Goal: Task Accomplishment & Management: Manage account settings

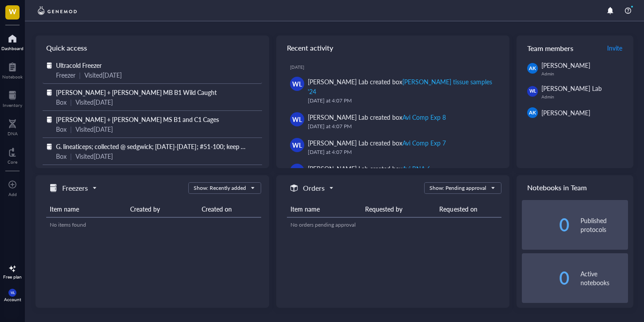
click at [85, 63] on span "Ultracold Freezer" at bounding box center [79, 65] width 46 height 9
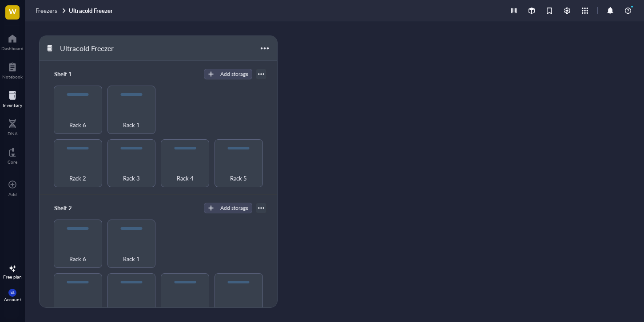
click at [44, 15] on div "Freezers Ultracold Freezer" at bounding box center [334, 10] width 619 height 21
click at [44, 10] on span "Freezers" at bounding box center [47, 10] width 22 height 8
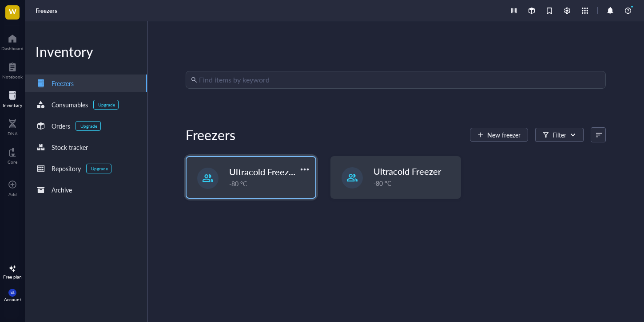
click at [267, 182] on div "-80 °C" at bounding box center [269, 184] width 81 height 10
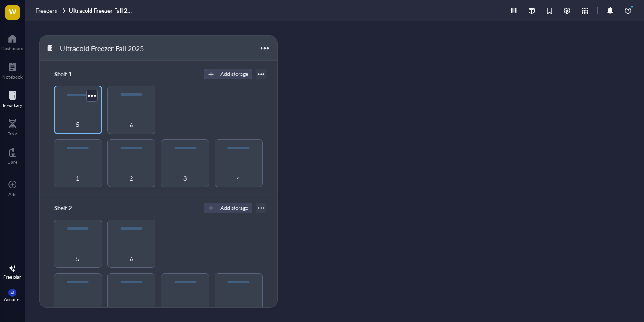
click at [60, 108] on div "5" at bounding box center [78, 110] width 48 height 48
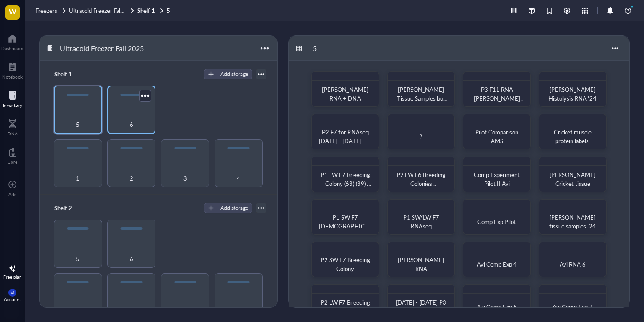
click at [127, 121] on div "6" at bounding box center [132, 120] width 40 height 20
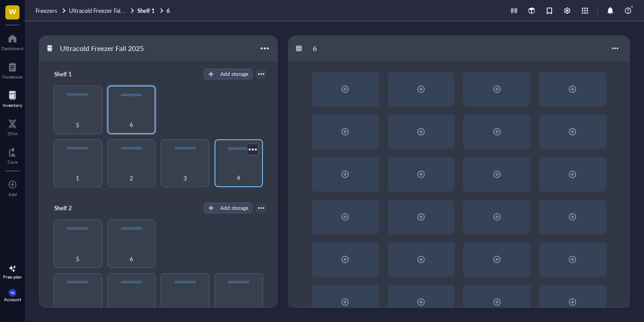
click at [239, 179] on div "4" at bounding box center [239, 173] width 40 height 20
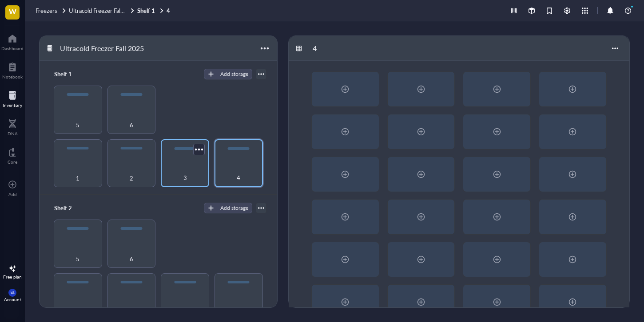
click at [169, 167] on div "3" at bounding box center [185, 173] width 40 height 20
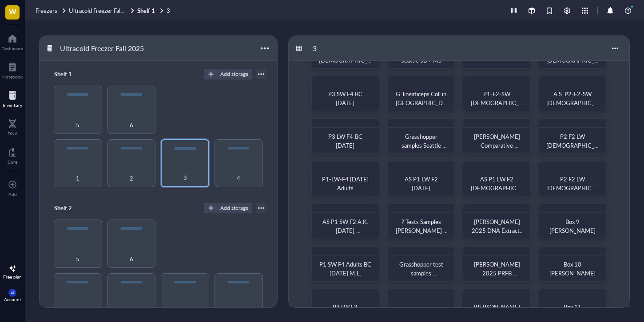
scroll to position [66, 0]
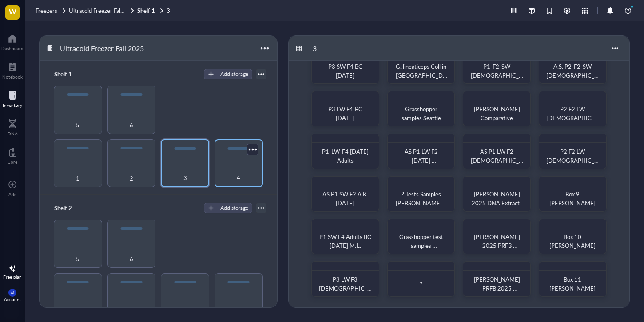
click at [241, 174] on div "4" at bounding box center [239, 173] width 40 height 20
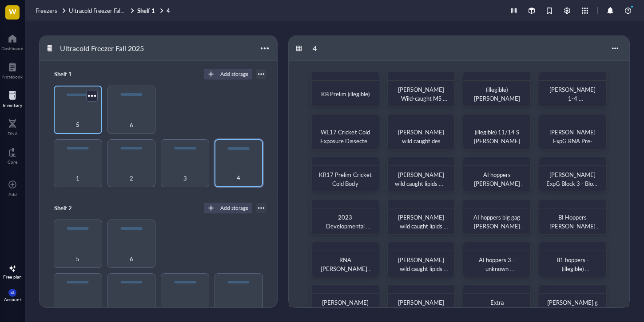
click at [76, 120] on span "5" at bounding box center [78, 125] width 4 height 10
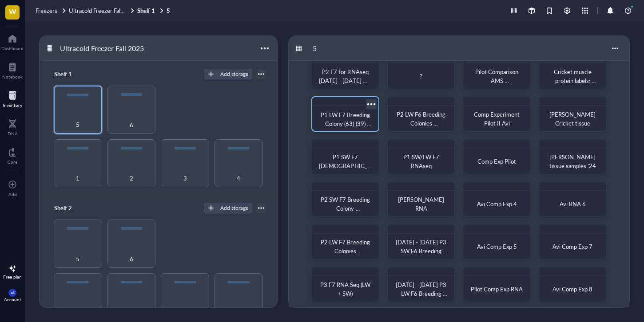
scroll to position [66, 0]
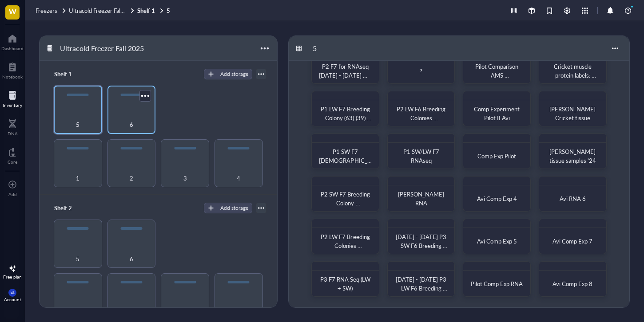
click at [123, 118] on div "6" at bounding box center [132, 120] width 40 height 20
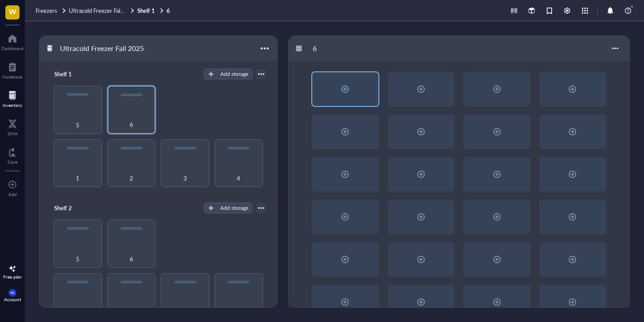
click at [356, 95] on div at bounding box center [345, 89] width 66 height 34
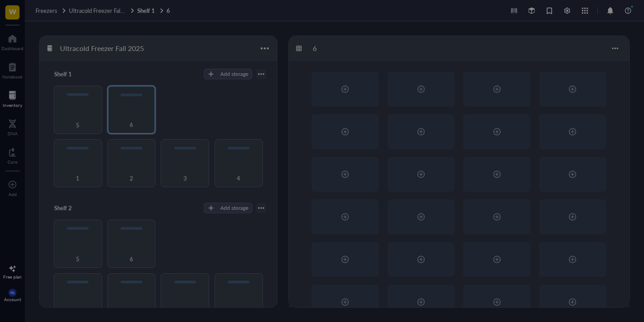
radio input "false"
radio input "true"
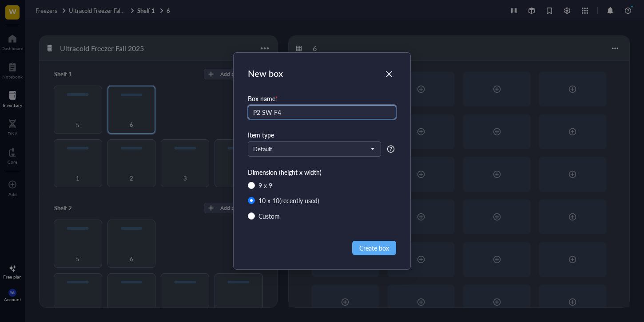
type input "P2 SW F4"
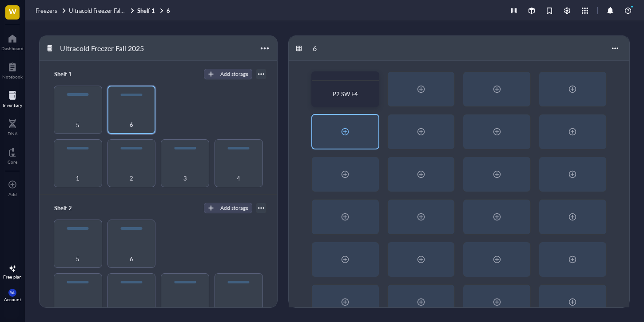
click at [352, 135] on div at bounding box center [345, 132] width 66 height 34
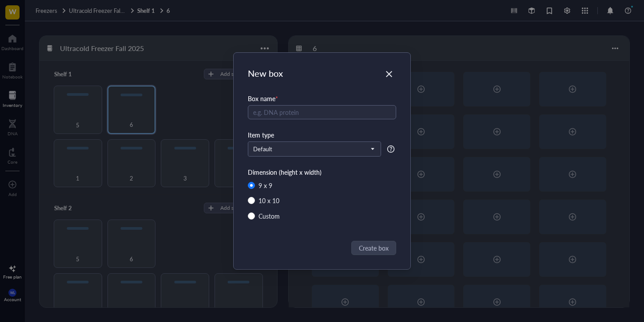
radio input "false"
radio input "true"
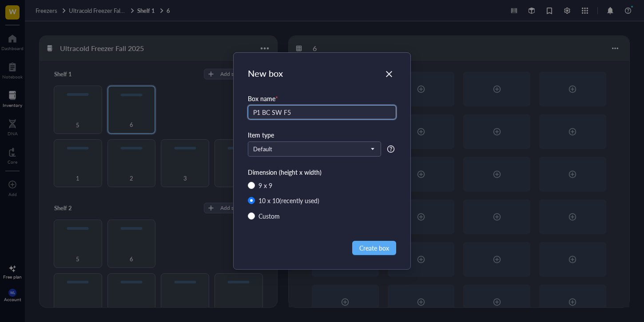
type input "P1 BC SW F5"
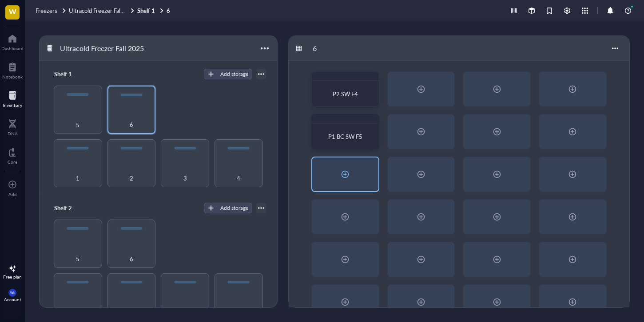
click at [348, 188] on div at bounding box center [345, 175] width 66 height 34
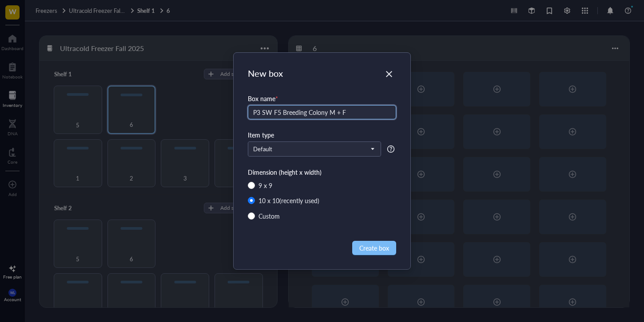
type input "P3 SW F5 Breeding Colony M + F"
click at [370, 248] on span "Create box" at bounding box center [374, 248] width 30 height 10
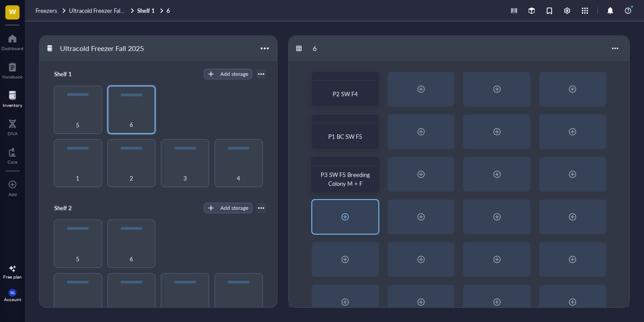
click at [341, 217] on div at bounding box center [345, 217] width 14 height 14
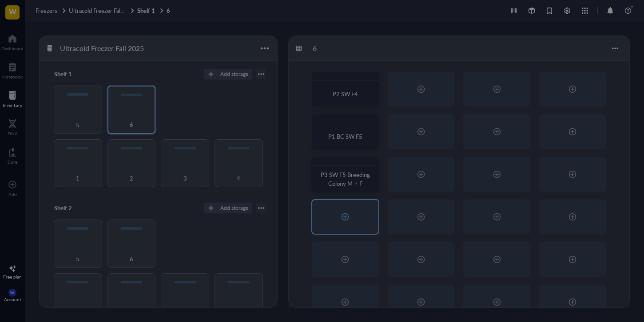
radio input "false"
radio input "true"
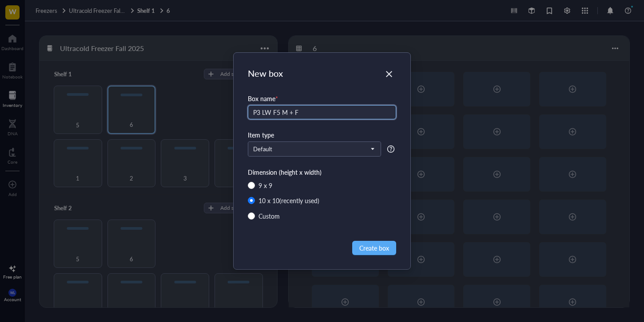
type input "P3 LW F5 M + F"
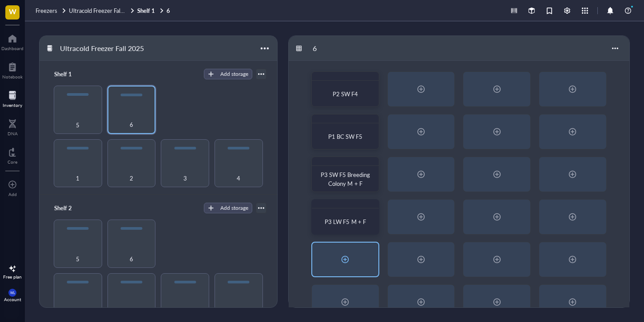
click at [378, 249] on div at bounding box center [345, 260] width 68 height 36
click at [344, 279] on div "P2 SW F4 P1 BC SW F5 P3 SW F5 Breeding Colony M + F P3 LW F5 M + F" at bounding box center [459, 196] width 340 height 270
click at [348, 264] on div at bounding box center [345, 260] width 14 height 14
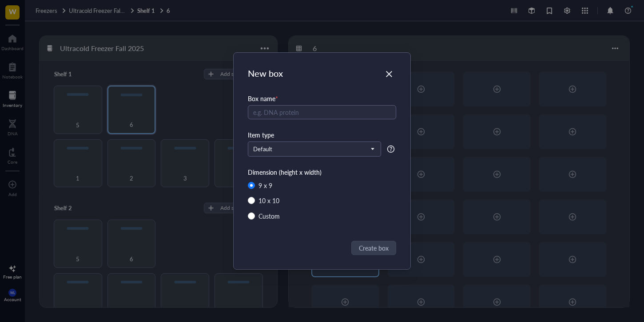
radio input "false"
radio input "true"
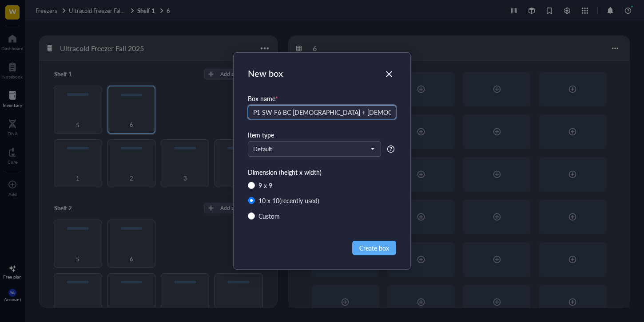
type input "P1 SW F6 BC [DEMOGRAPHIC_DATA] + [DEMOGRAPHIC_DATA]"
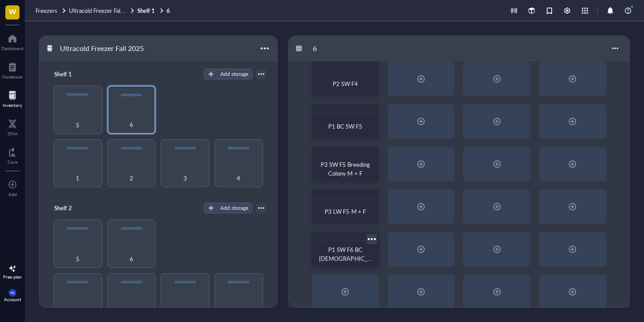
scroll to position [23, 0]
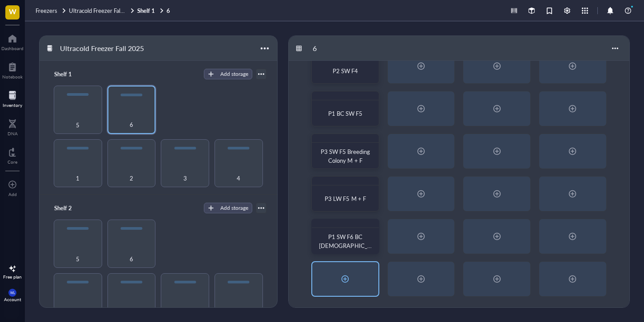
click at [348, 286] on div at bounding box center [345, 279] width 66 height 34
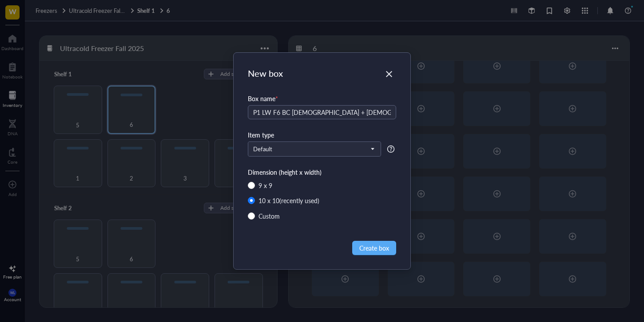
type input "P1 LW F6 BC [DEMOGRAPHIC_DATA] + [DEMOGRAPHIC_DATA]"
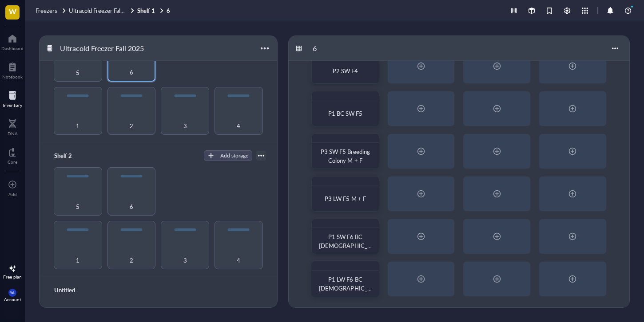
scroll to position [82, 0]
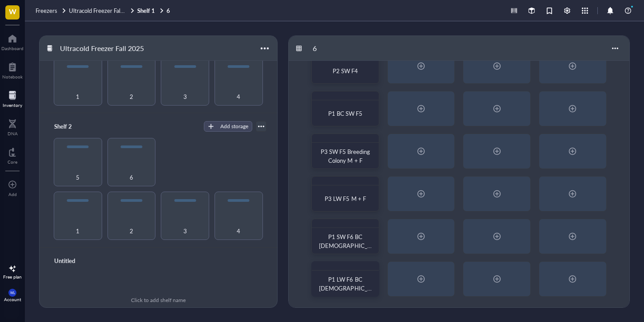
click at [622, 48] on div "6" at bounding box center [459, 48] width 340 height 25
click at [617, 50] on div at bounding box center [615, 48] width 14 height 14
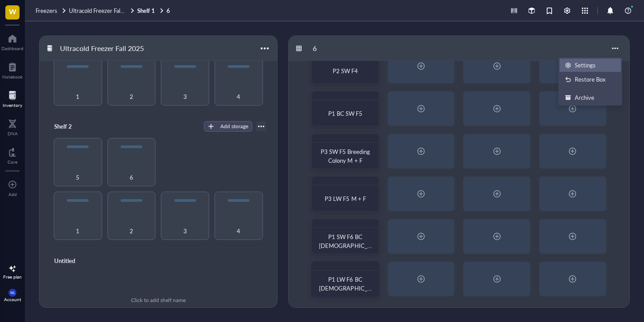
click at [589, 58] on li "Settings" at bounding box center [590, 65] width 62 height 14
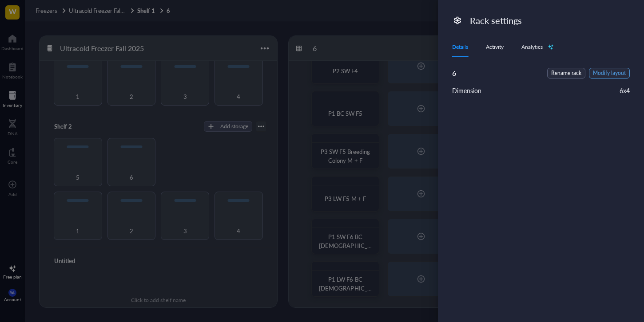
click at [596, 71] on span "Modify layout" at bounding box center [609, 73] width 33 height 8
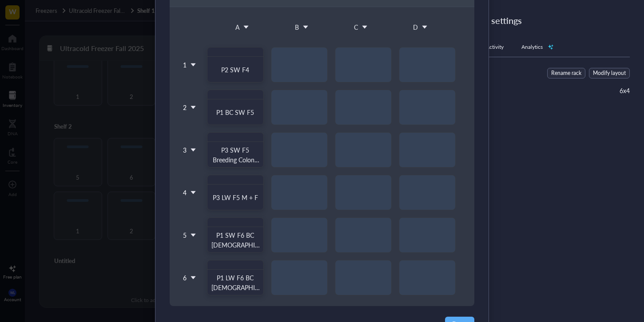
scroll to position [107, 0]
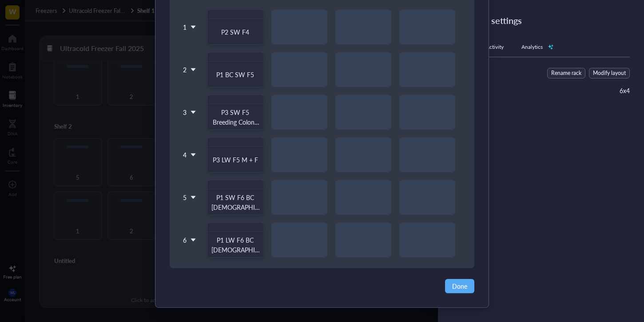
drag, startPoint x: 183, startPoint y: 238, endPoint x: 186, endPoint y: 241, distance: 4.7
click at [183, 238] on span "6" at bounding box center [185, 240] width 4 height 11
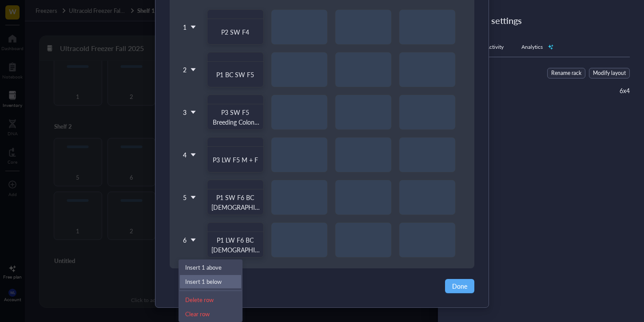
click at [217, 278] on div "Insert 1 below" at bounding box center [210, 282] width 51 height 8
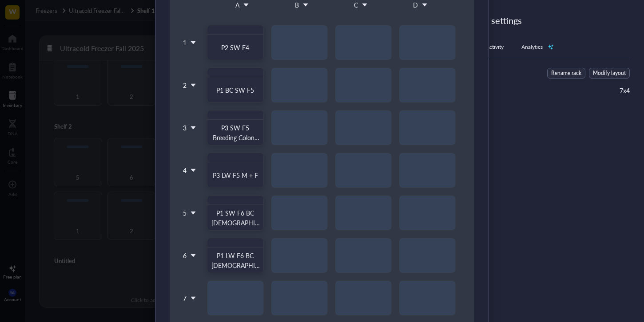
scroll to position [150, 0]
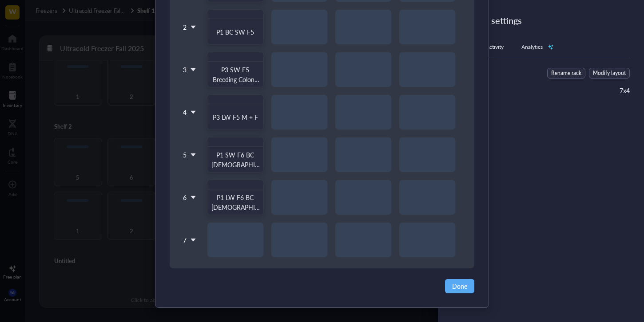
click at [255, 233] on div "P2 SW F4 P1 BC SW F5 P3 SW F5 Breeding Colony M + F P3 LW F5 M + F P1 SW F6 BC …" at bounding box center [331, 112] width 265 height 291
drag, startPoint x: 241, startPoint y: 230, endPoint x: 238, endPoint y: 234, distance: 4.8
click at [239, 232] on div "P2 SW F4 P1 BC SW F5 P3 SW F5 Breeding Colony M + F P3 LW F5 M + F P1 SW F6 BC …" at bounding box center [331, 112] width 265 height 291
drag, startPoint x: 232, startPoint y: 236, endPoint x: 264, endPoint y: 231, distance: 32.4
click at [247, 231] on div "P2 SW F4 P1 BC SW F5 P3 SW F5 Breeding Colony M + F P3 LW F5 M + F P1 SW F6 BC …" at bounding box center [331, 112] width 265 height 291
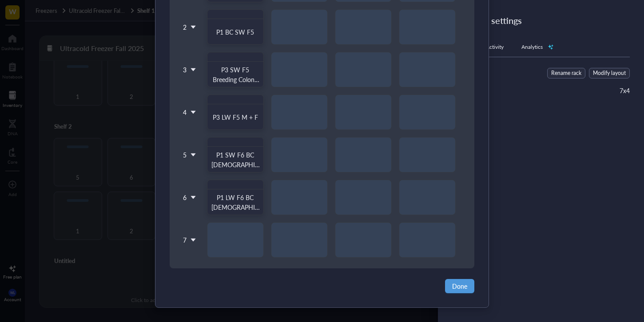
click at [461, 283] on span "Done" at bounding box center [459, 286] width 15 height 10
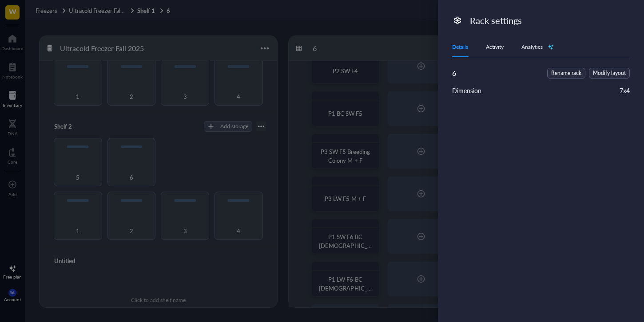
click at [400, 165] on div at bounding box center [322, 161] width 644 height 322
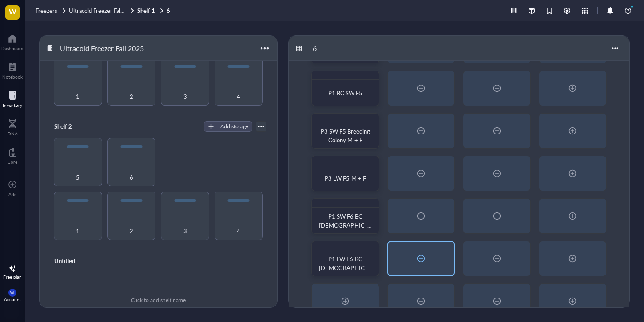
scroll to position [66, 0]
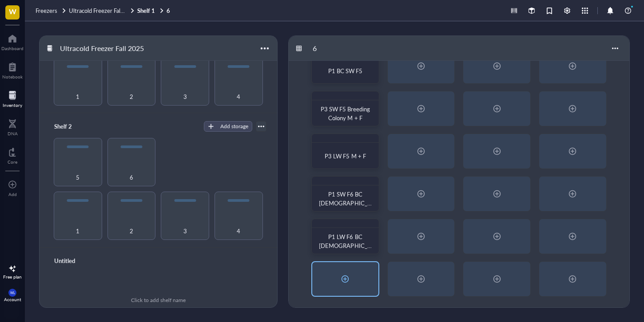
click at [347, 263] on div at bounding box center [345, 279] width 66 height 34
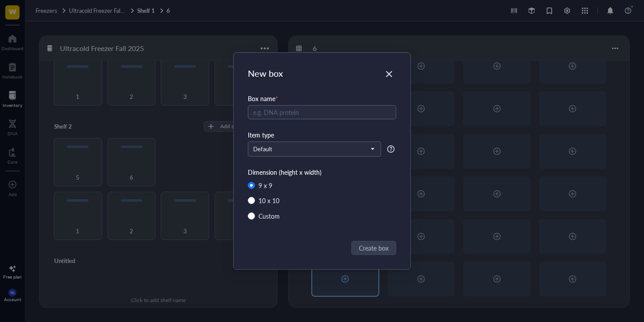
radio input "false"
radio input "true"
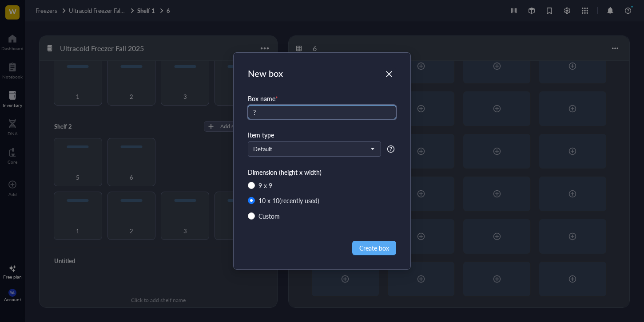
type input "?"
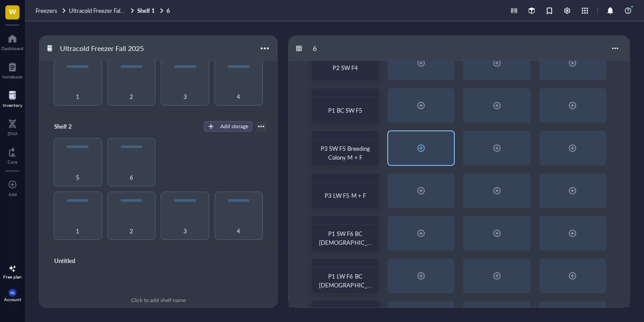
scroll to position [0, 0]
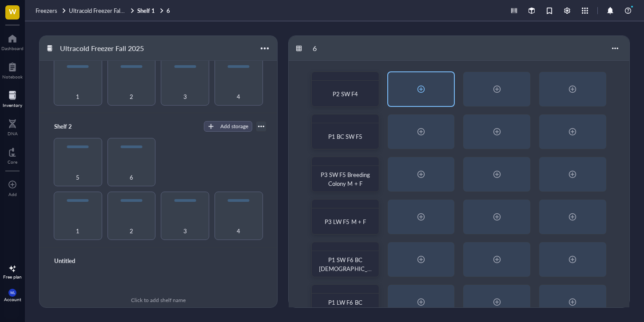
click at [421, 92] on div at bounding box center [421, 89] width 14 height 14
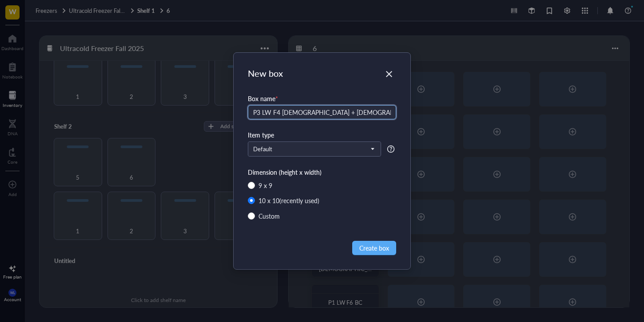
type input "P3 LW F4 [DEMOGRAPHIC_DATA] + [DEMOGRAPHIC_DATA] BC 7/6 - 7/20"
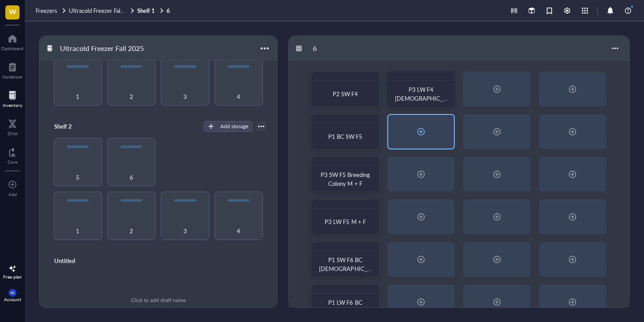
click at [421, 140] on div at bounding box center [421, 132] width 66 height 34
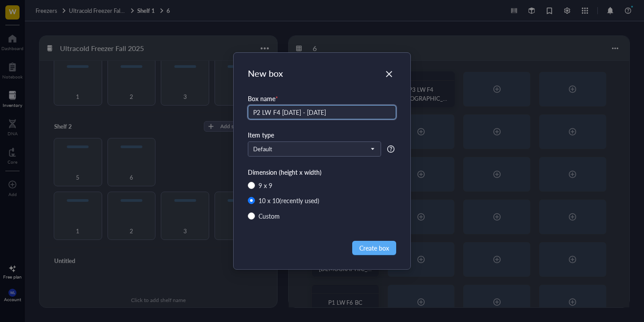
type input "P2 LW F4 [DATE] - [DATE]"
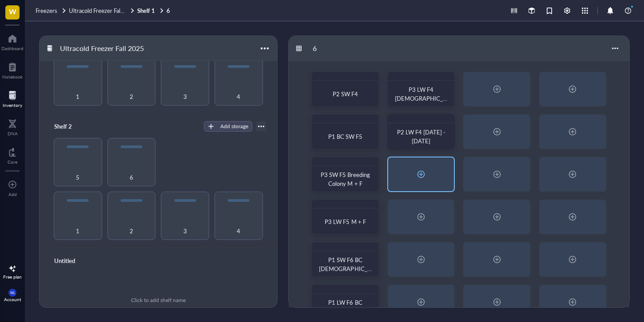
click at [422, 178] on div at bounding box center [421, 174] width 14 height 14
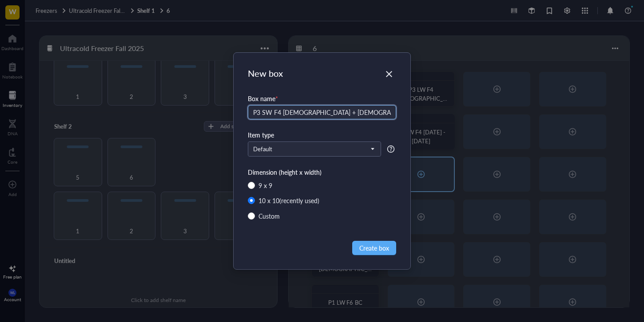
type input "P3 SW F4 [DEMOGRAPHIC_DATA] + [DEMOGRAPHIC_DATA]"
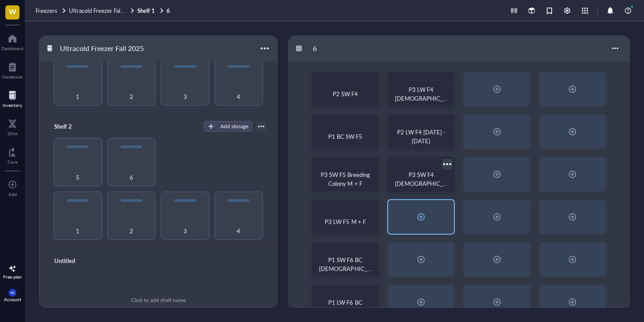
scroll to position [2, 0]
click at [426, 226] on div at bounding box center [421, 215] width 66 height 34
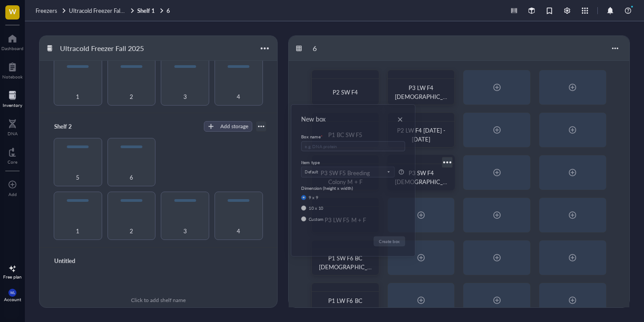
radio input "false"
radio input "true"
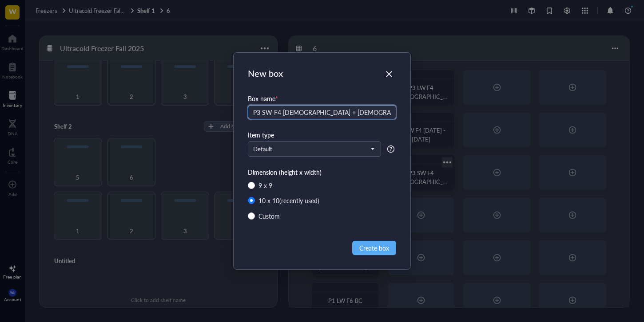
type input "P3 SW F4 [DEMOGRAPHIC_DATA] + [DEMOGRAPHIC_DATA] BC 7/6 - 7/20"
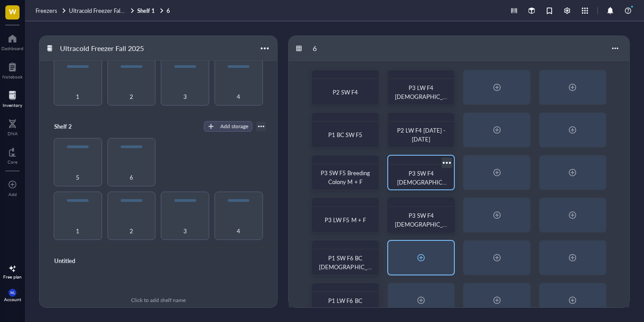
click at [408, 249] on div at bounding box center [421, 258] width 66 height 34
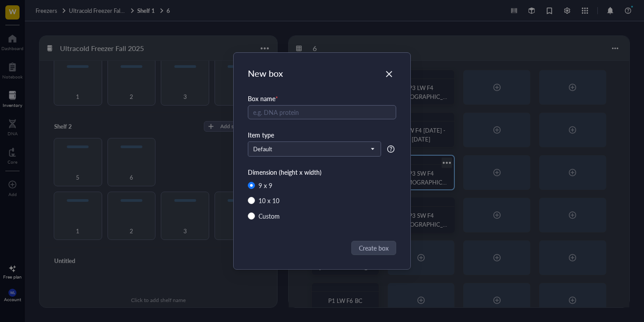
radio input "false"
radio input "true"
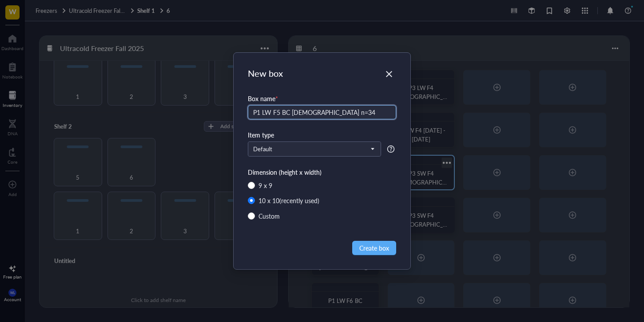
type input "P1 LW F5 BC [DEMOGRAPHIC_DATA] n=34"
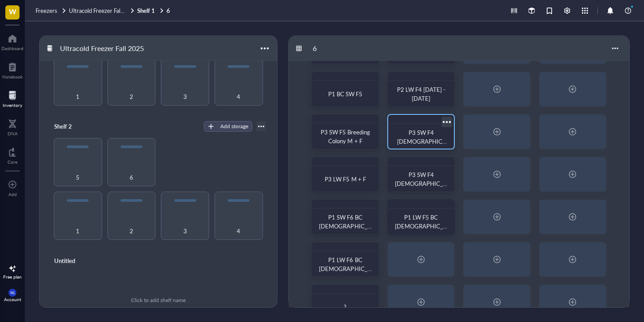
scroll to position [66, 0]
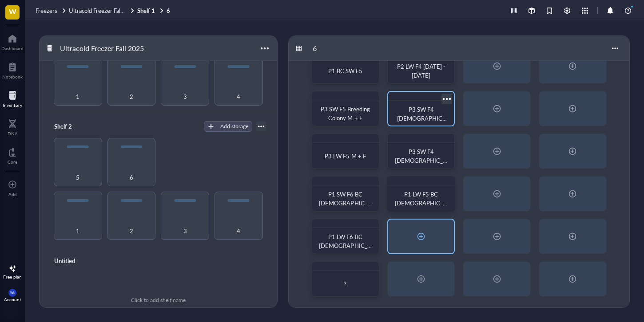
click at [433, 245] on div at bounding box center [421, 237] width 66 height 34
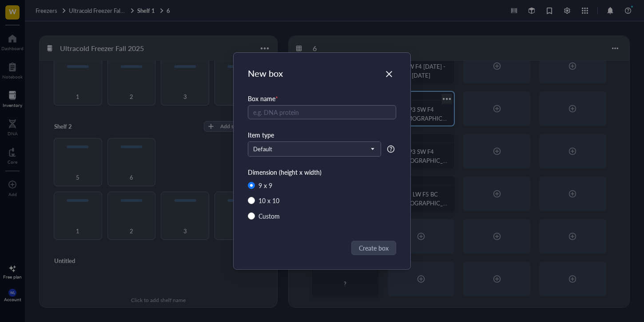
radio input "false"
radio input "true"
click at [384, 79] on div "Close" at bounding box center [389, 74] width 14 height 14
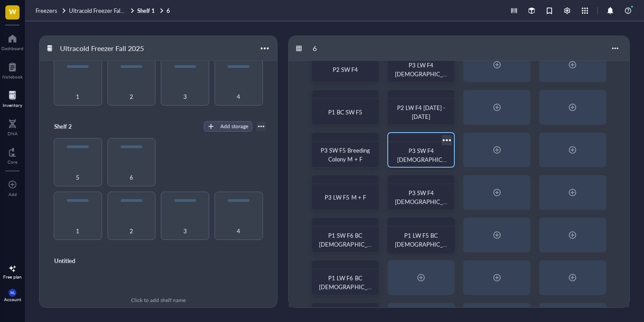
scroll to position [0, 0]
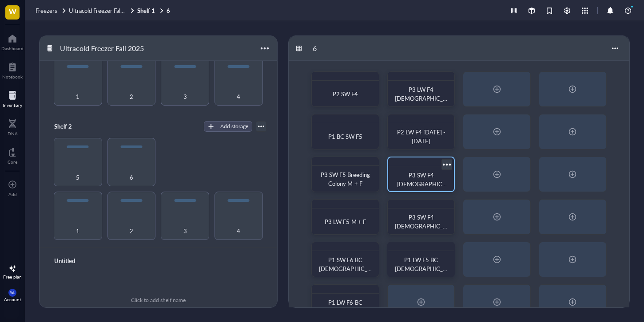
click at [451, 167] on div at bounding box center [446, 164] width 13 height 13
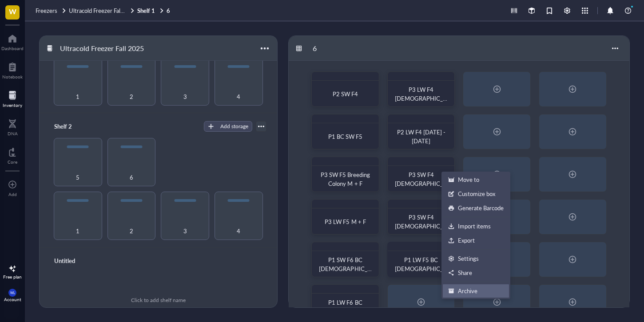
click at [470, 289] on div "Archive" at bounding box center [468, 291] width 20 height 8
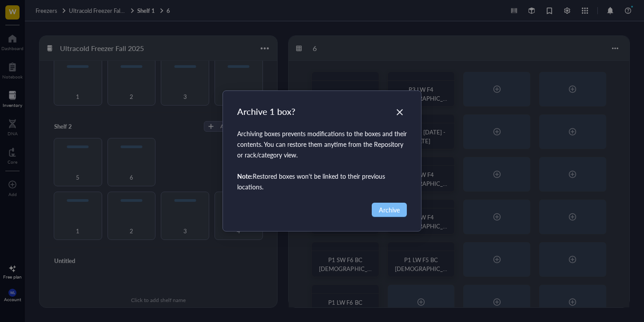
click at [399, 214] on span "Archive" at bounding box center [389, 210] width 21 height 10
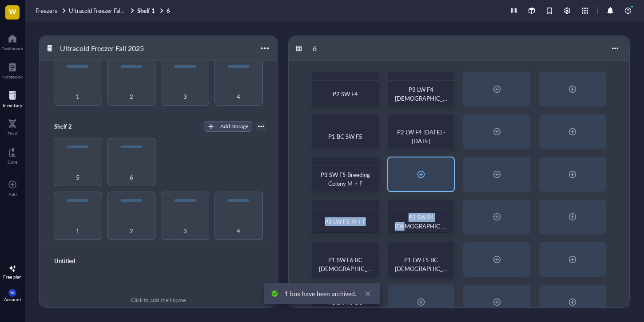
drag, startPoint x: 432, startPoint y: 221, endPoint x: 435, endPoint y: 190, distance: 30.3
click at [433, 176] on div "P2 SW F4 P3 LW F4 [DEMOGRAPHIC_DATA] + [DEMOGRAPHIC_DATA] BC 7/6 - 7/20 P1 BC S…" at bounding box center [459, 217] width 340 height 313
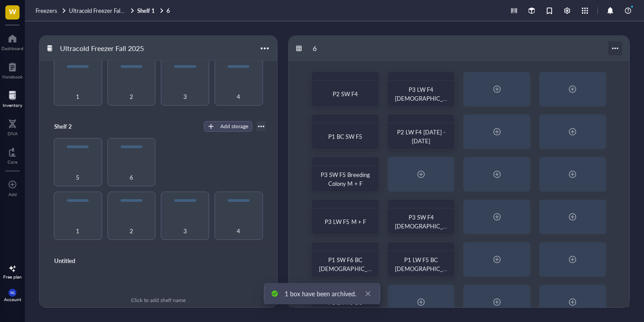
click at [611, 48] on div at bounding box center [615, 48] width 14 height 14
click at [598, 72] on li "Restore Box" at bounding box center [590, 79] width 62 height 14
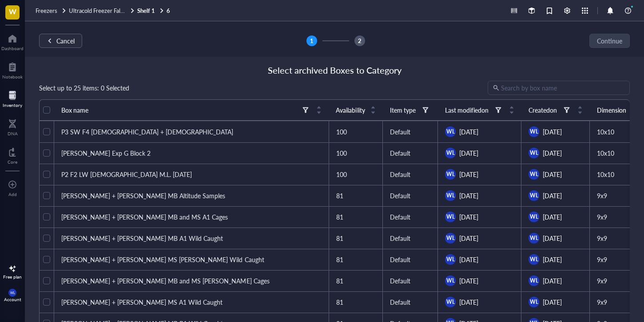
click at [598, 72] on div "Select archived Boxes to Category" at bounding box center [334, 70] width 590 height 12
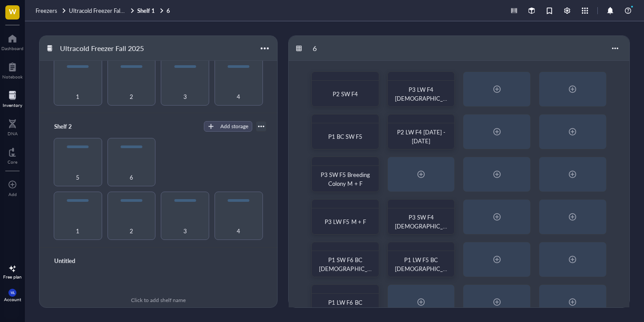
scroll to position [82, 0]
click at [611, 47] on div at bounding box center [615, 48] width 14 height 14
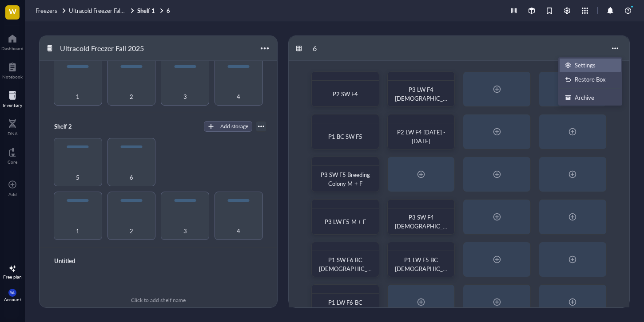
click at [591, 64] on div "Settings" at bounding box center [584, 65] width 21 height 8
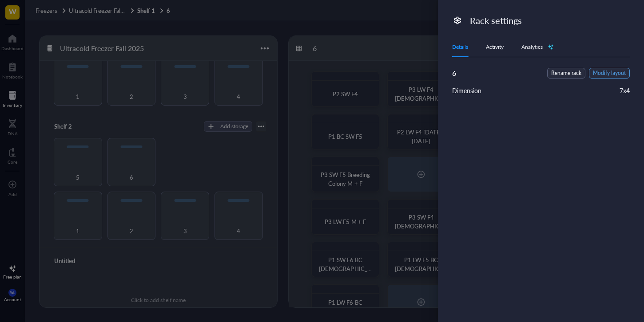
click at [606, 76] on span "Modify layout" at bounding box center [609, 73] width 33 height 8
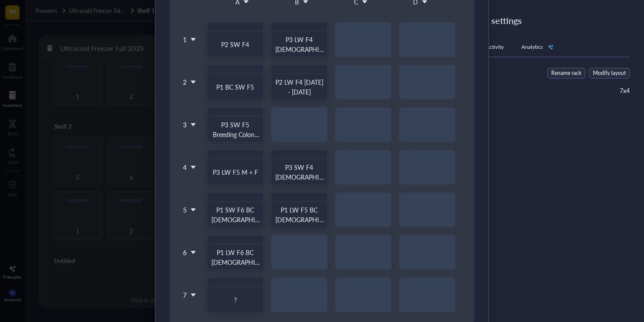
scroll to position [150, 0]
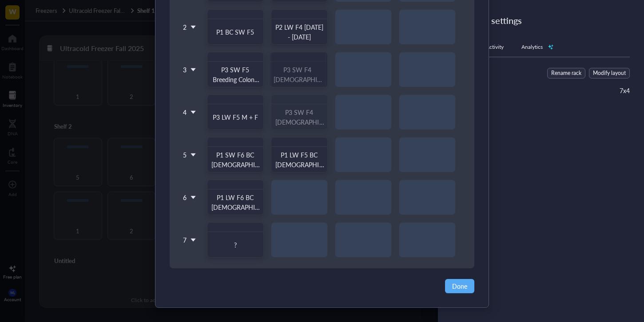
drag, startPoint x: 312, startPoint y: 126, endPoint x: 309, endPoint y: 84, distance: 41.3
drag, startPoint x: 307, startPoint y: 165, endPoint x: 310, endPoint y: 126, distance: 39.6
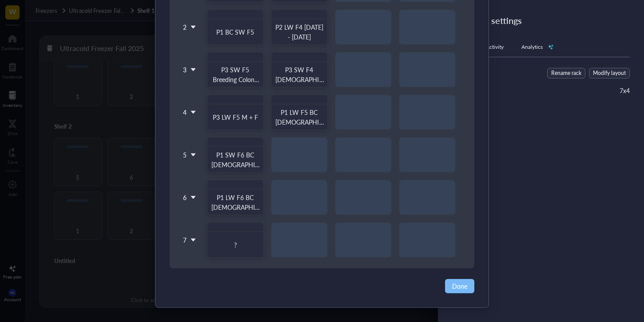
click at [459, 280] on button "Done" at bounding box center [459, 286] width 29 height 14
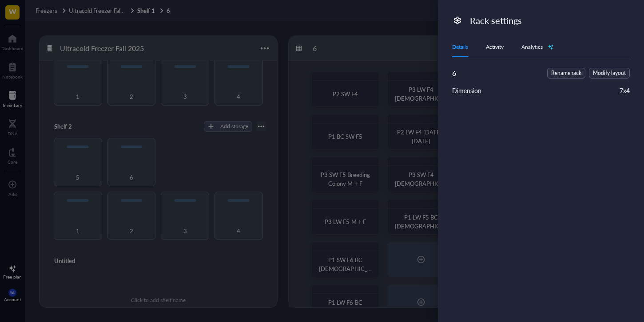
click at [401, 79] on div at bounding box center [322, 161] width 644 height 322
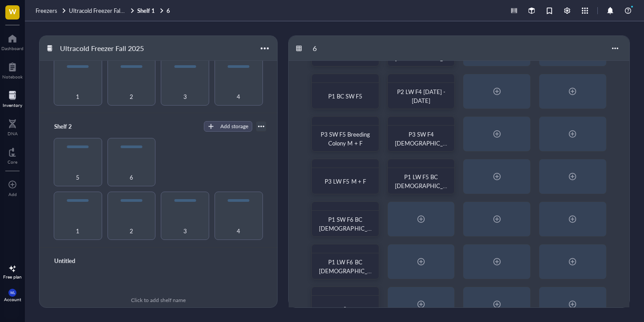
scroll to position [66, 0]
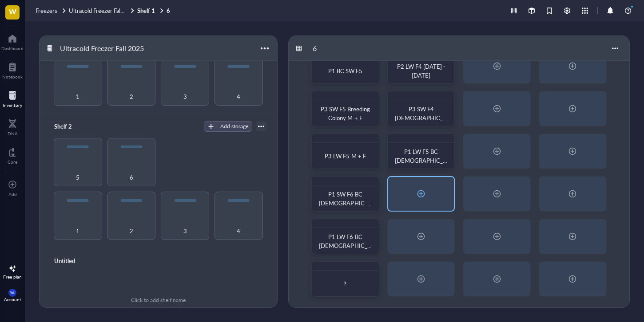
click at [421, 190] on div at bounding box center [421, 194] width 14 height 14
radio input "false"
radio input "true"
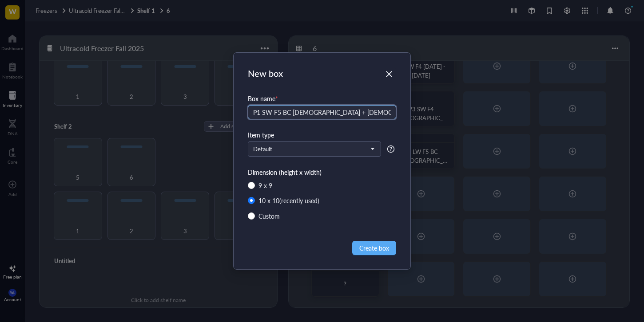
type input "P1 SW F5 BC [DEMOGRAPHIC_DATA] + [DEMOGRAPHIC_DATA] n=75"
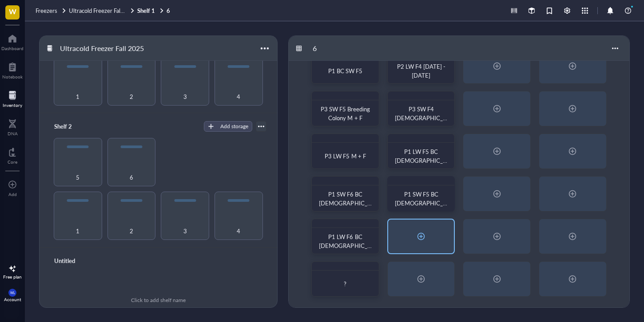
click at [417, 231] on div at bounding box center [421, 237] width 14 height 14
radio input "false"
radio input "true"
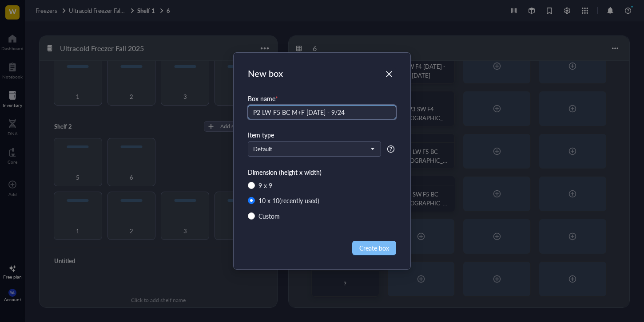
type input "P2 LW F5 BC M+F [DATE] - 9/24"
click at [364, 251] on span "Create box" at bounding box center [374, 248] width 30 height 10
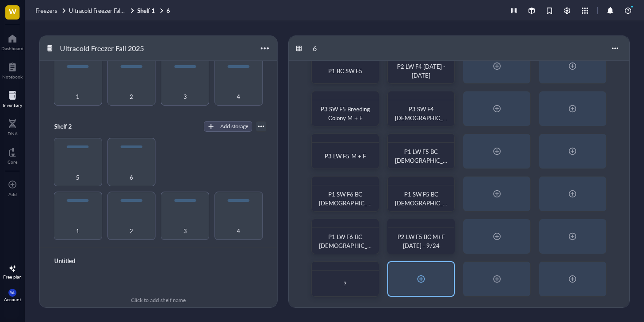
click at [422, 285] on div at bounding box center [421, 279] width 14 height 14
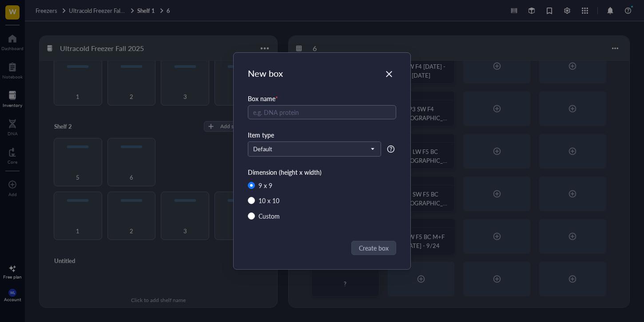
radio input "false"
radio input "true"
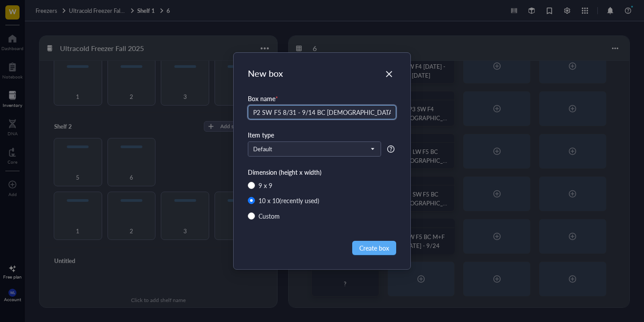
scroll to position [0, 3]
type input "P2 SW F5 8/31 - 9/14 BC [DEMOGRAPHIC_DATA] n=38, [DEMOGRAPHIC_DATA] n=65"
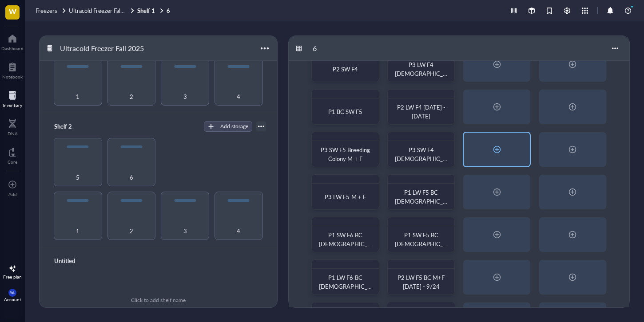
scroll to position [0, 0]
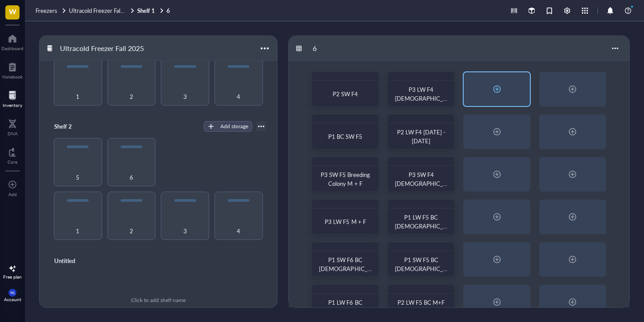
click at [506, 90] on div at bounding box center [496, 89] width 66 height 34
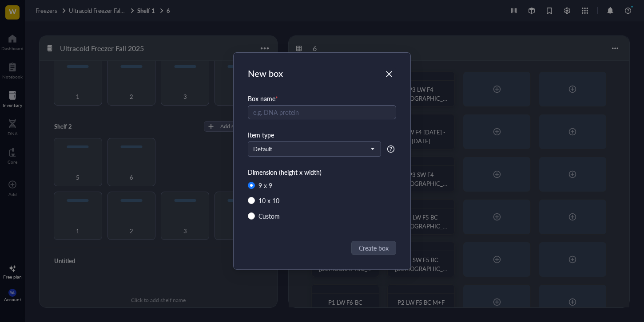
radio input "false"
radio input "true"
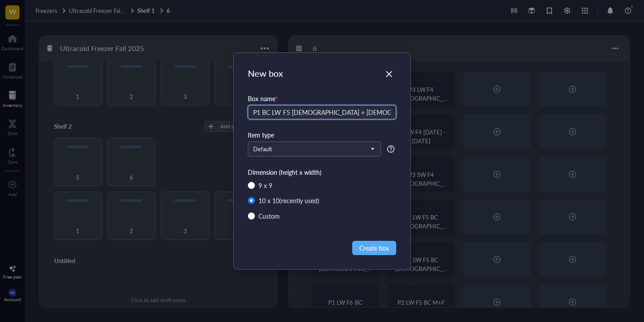
type input "P1 BC LW F5 [DEMOGRAPHIC_DATA] + [DEMOGRAPHIC_DATA]"
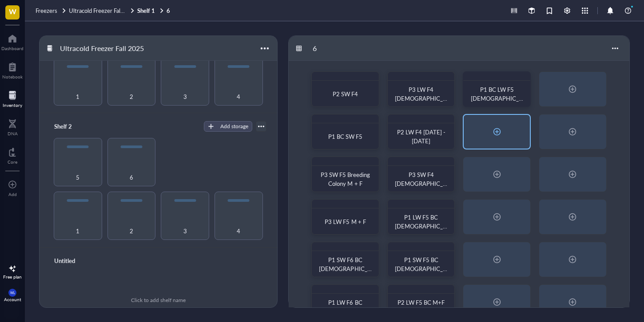
click at [523, 144] on div at bounding box center [496, 132] width 66 height 34
radio input "false"
radio input "true"
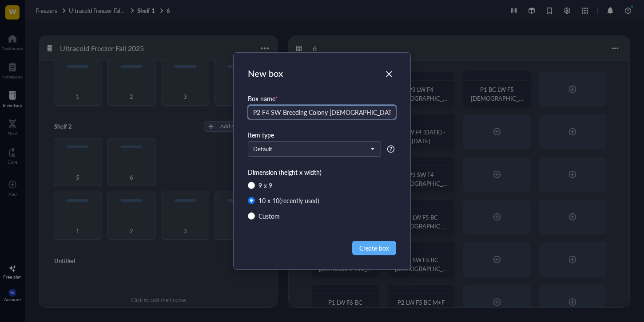
type input "P2 F4 SW Breeding Colony [DEMOGRAPHIC_DATA]"
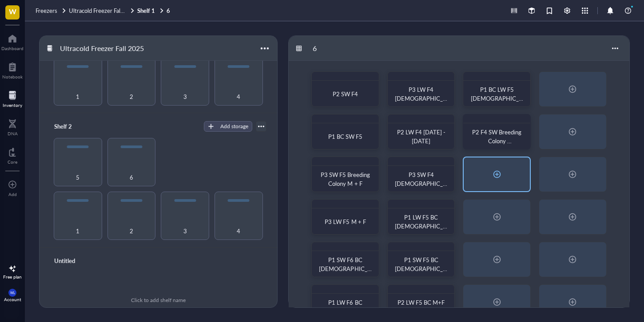
click at [508, 186] on div at bounding box center [496, 175] width 66 height 34
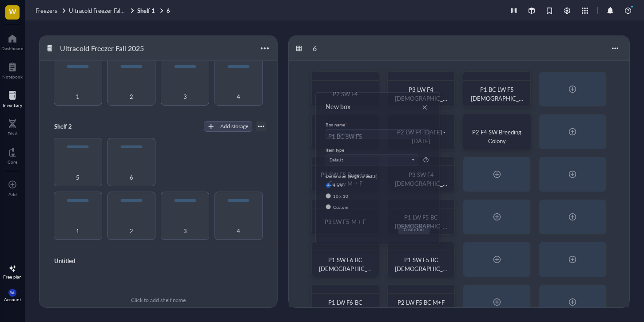
radio input "false"
radio input "true"
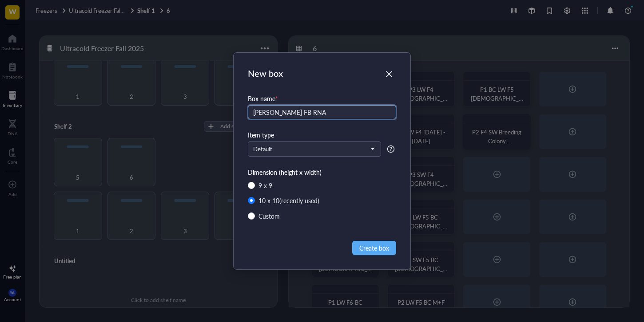
type input "[PERSON_NAME] FB RNA"
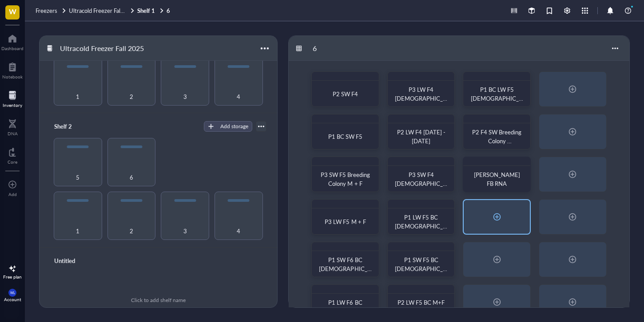
click at [497, 215] on div at bounding box center [497, 217] width 14 height 14
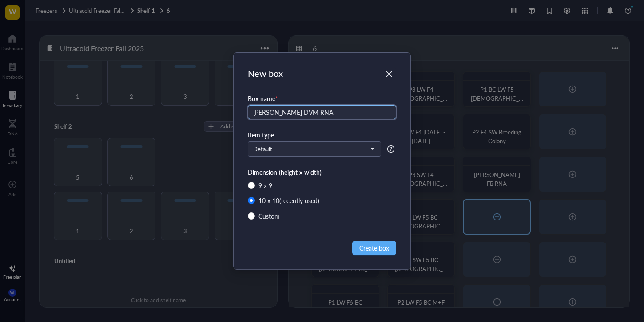
type input "[PERSON_NAME] DVM RNA"
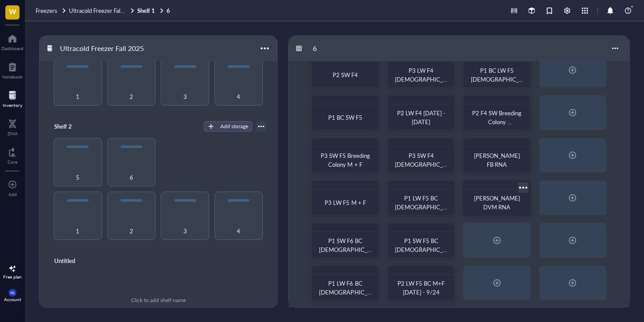
scroll to position [66, 0]
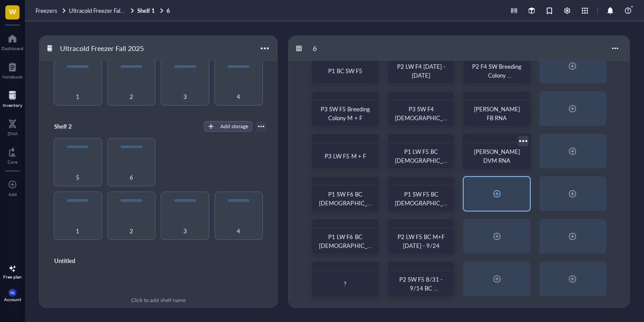
click at [521, 197] on div at bounding box center [496, 194] width 66 height 34
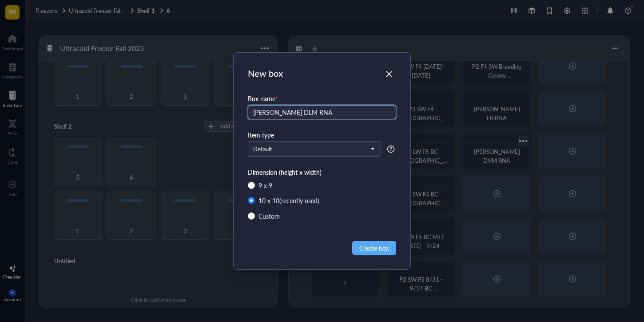
type input "[PERSON_NAME] DLM RNA"
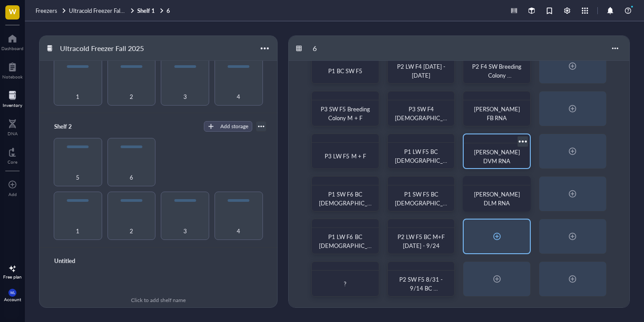
click at [517, 234] on div at bounding box center [496, 237] width 66 height 34
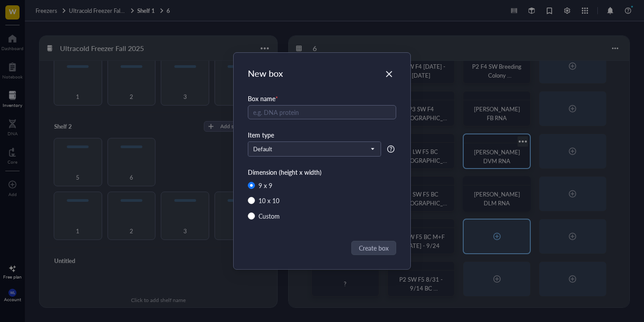
radio input "false"
radio input "true"
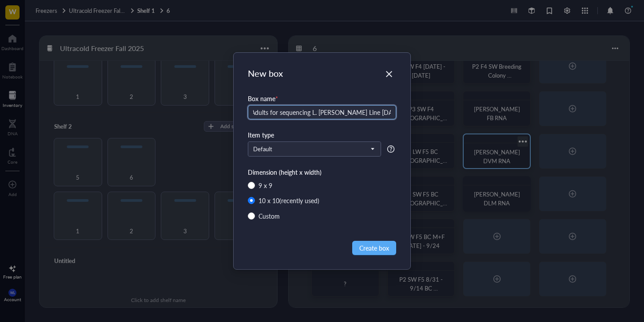
scroll to position [0, 36]
type input "P3 F11 AS Adults for sequencing L. [PERSON_NAME] Line [DATE]"
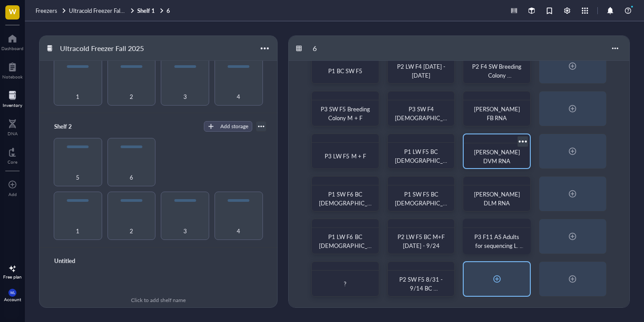
click at [470, 269] on div at bounding box center [496, 279] width 66 height 34
radio input "false"
radio input "true"
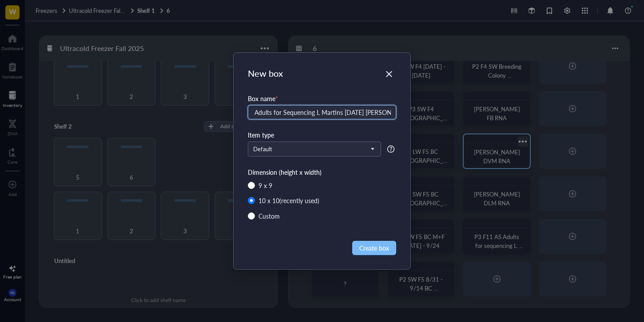
scroll to position [0, 36]
type input "P3 F11 AS Adults for Sequencing L Martins [DATE] SW Line"
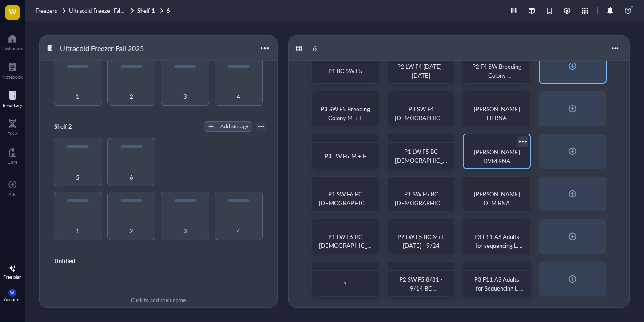
scroll to position [0, 0]
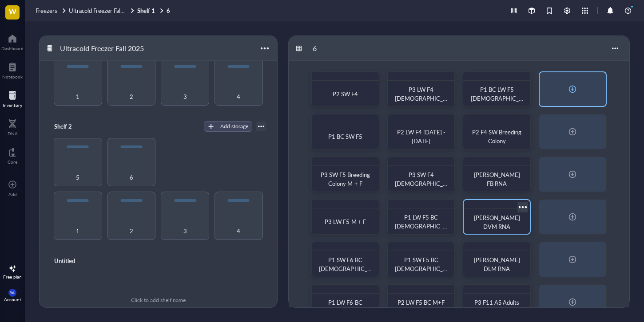
click at [582, 91] on div at bounding box center [572, 89] width 66 height 34
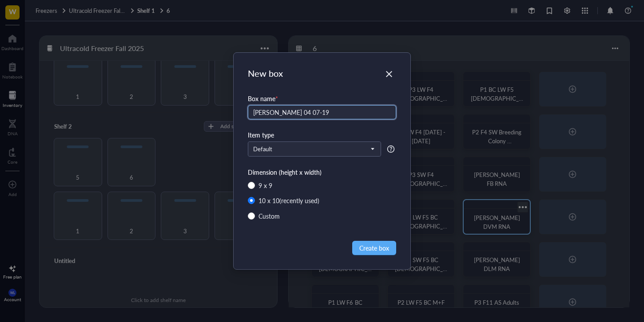
type input "[PERSON_NAME] 04 07-19"
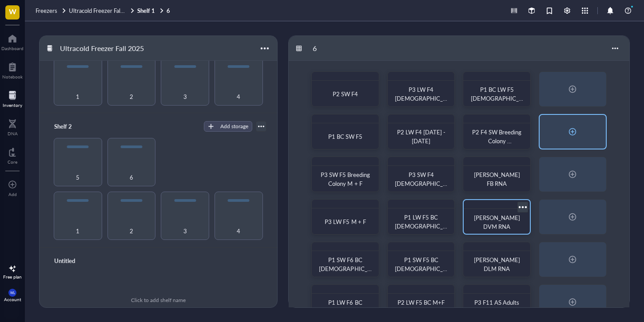
click at [594, 136] on div at bounding box center [572, 132] width 66 height 34
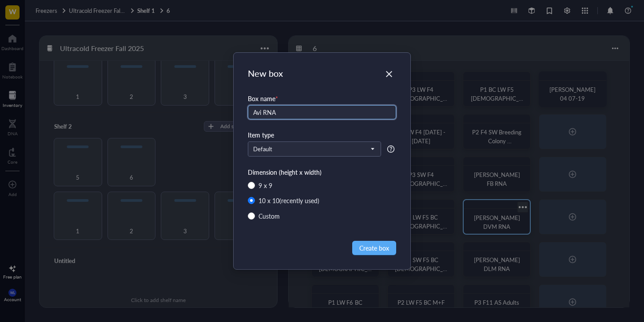
type input "Avi RNA"
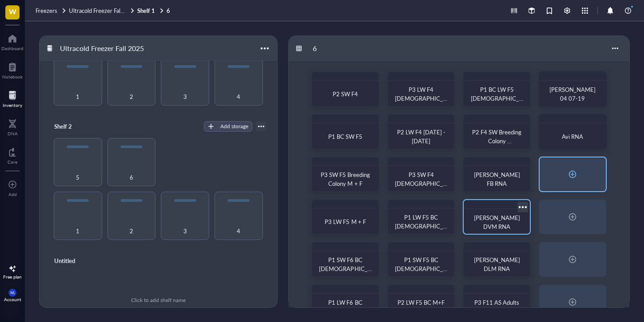
click at [555, 176] on div at bounding box center [572, 175] width 66 height 34
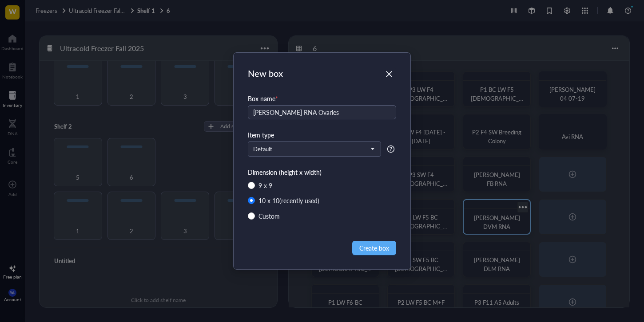
type input "[PERSON_NAME] RNA Ovaries"
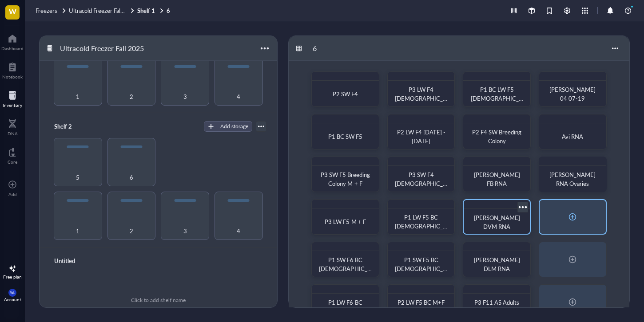
click at [586, 218] on div at bounding box center [572, 217] width 66 height 34
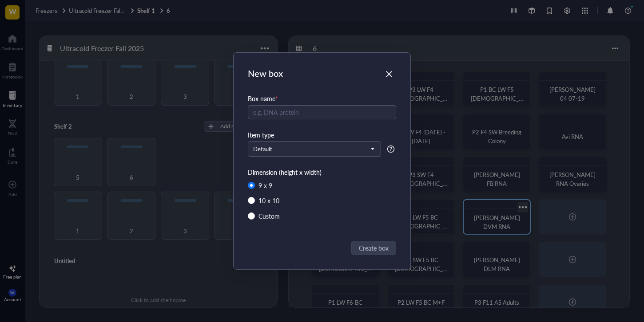
radio input "false"
radio input "true"
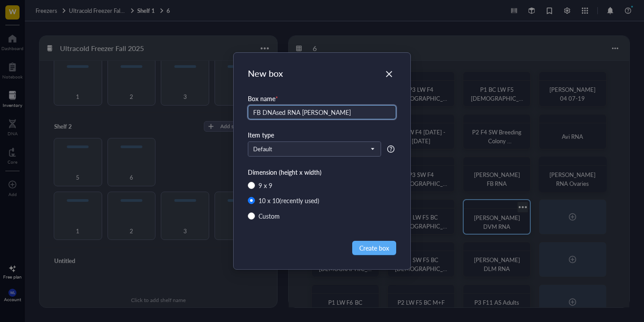
type input "FB DNAsed RNA [PERSON_NAME]"
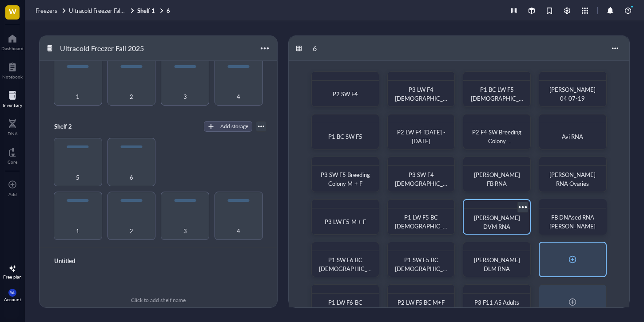
click at [589, 266] on div at bounding box center [572, 260] width 66 height 34
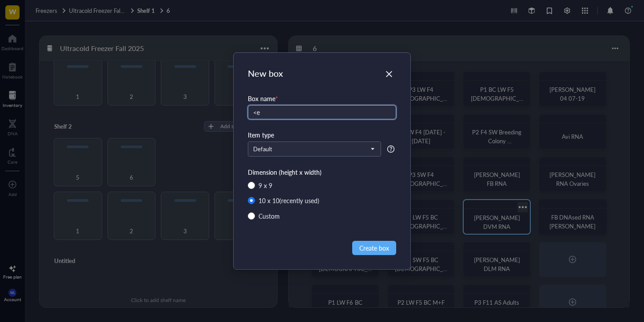
type input "<"
type input "[PERSON_NAME] RNA Brains"
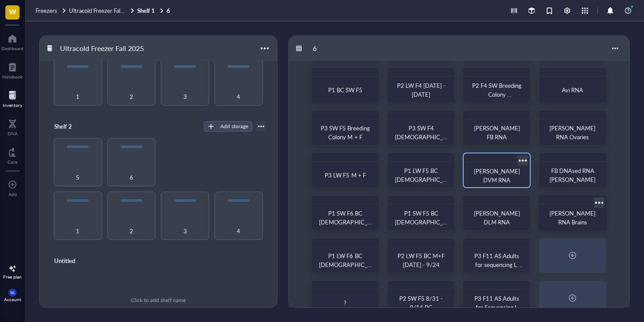
scroll to position [66, 0]
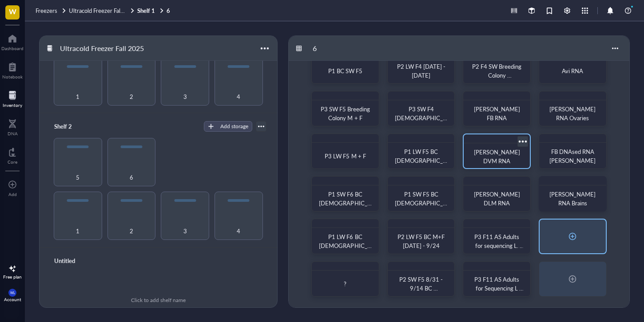
click at [580, 228] on div at bounding box center [572, 237] width 66 height 34
radio input "false"
radio input "true"
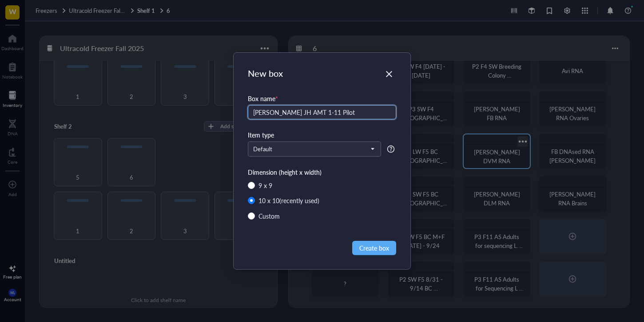
type input "[PERSON_NAME] JH AMT 1-11 Pilot"
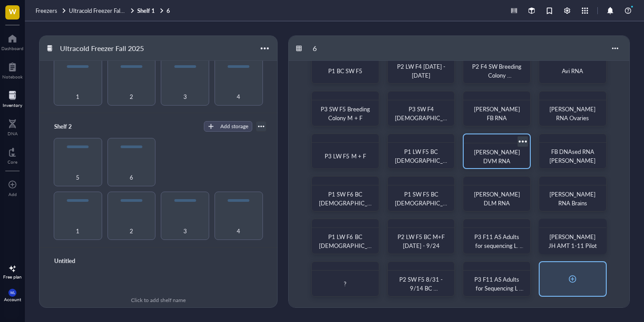
click at [589, 278] on div at bounding box center [572, 279] width 66 height 34
radio input "false"
radio input "true"
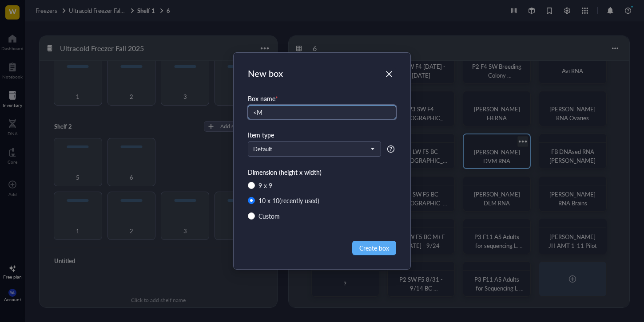
type input "<"
type input "[PERSON_NAME] [DEMOGRAPHIC_DATA] 12-25"
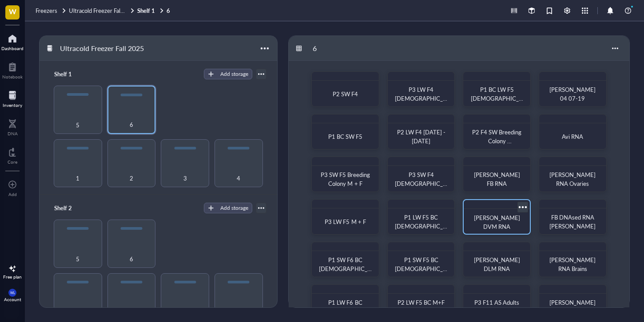
scroll to position [105, 0]
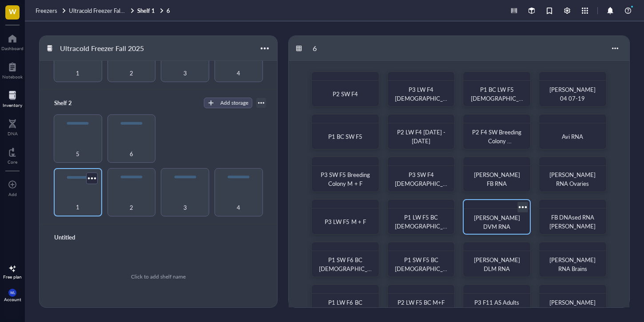
drag, startPoint x: 83, startPoint y: 207, endPoint x: 84, endPoint y: 202, distance: 5.4
click at [84, 207] on div "1" at bounding box center [78, 203] width 40 height 20
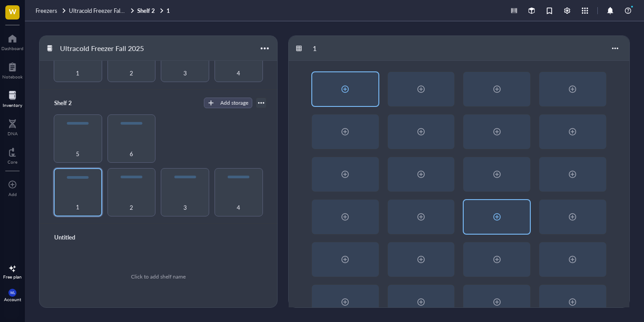
click at [352, 91] on div at bounding box center [345, 89] width 14 height 14
click at [352, 91] on body "W Dashboard Notebook Inventory DNA Core To pick up a draggable item, press the …" at bounding box center [322, 161] width 644 height 322
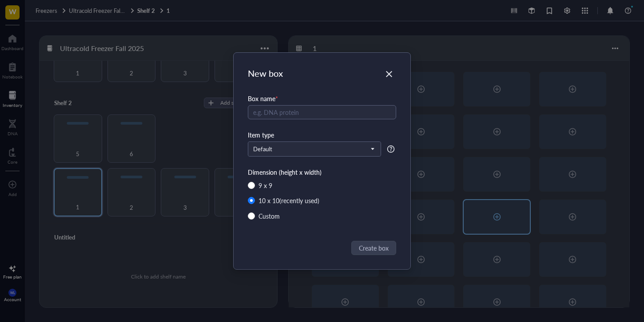
click at [389, 71] on div "Close" at bounding box center [389, 74] width 14 height 14
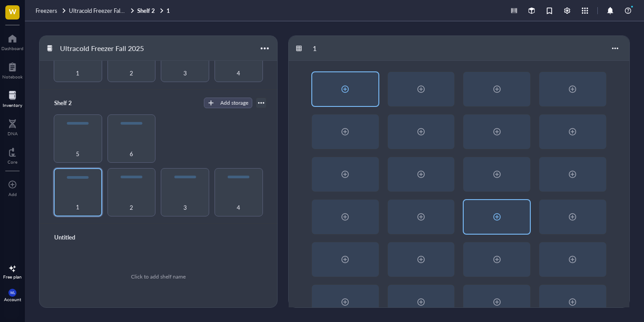
click at [362, 103] on div at bounding box center [345, 89] width 66 height 34
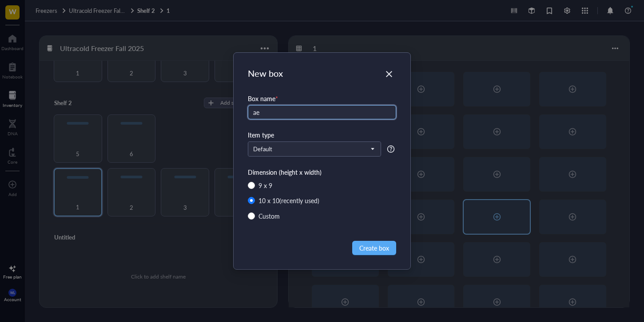
type input "a"
type input "C. aeneicollis DNA"
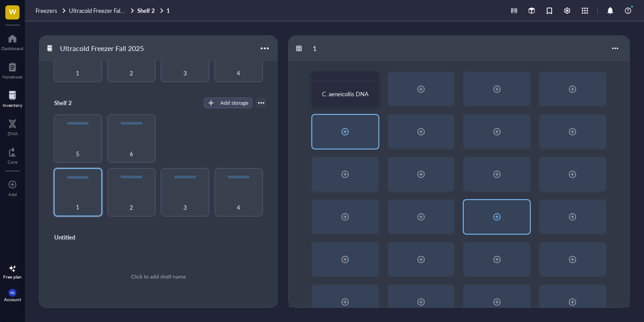
click at [359, 134] on div at bounding box center [345, 132] width 66 height 34
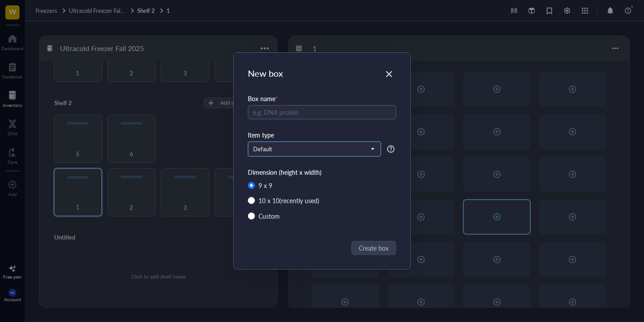
radio input "false"
radio input "true"
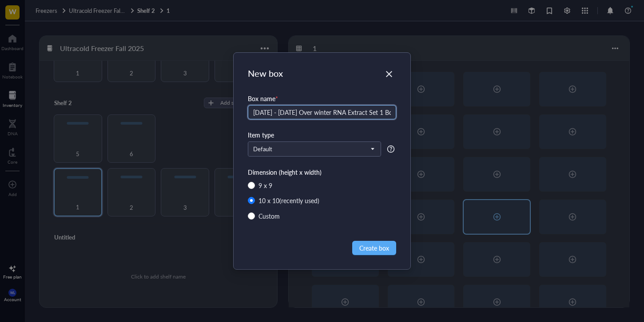
type input "[DATE] - [DATE] Over winter RNA Extract Set 1 Box 2"
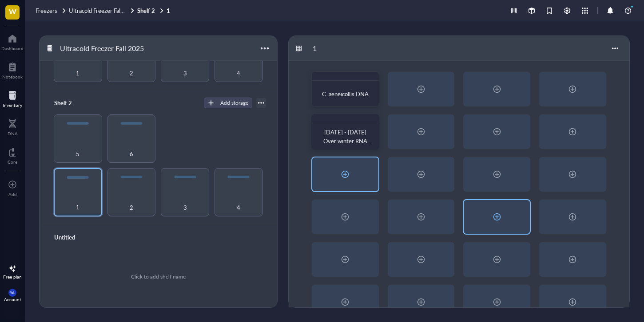
click at [325, 175] on div at bounding box center [345, 175] width 66 height 34
radio input "false"
radio input "true"
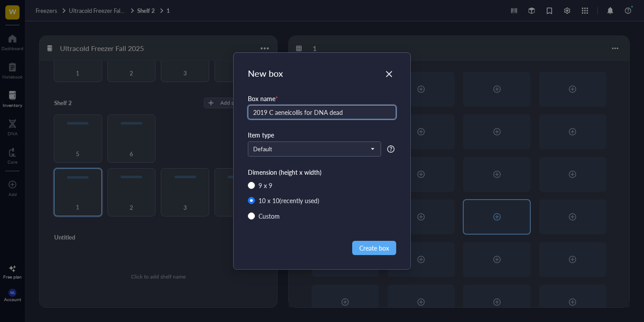
type input "2019 C aeneicollis for DNA dead"
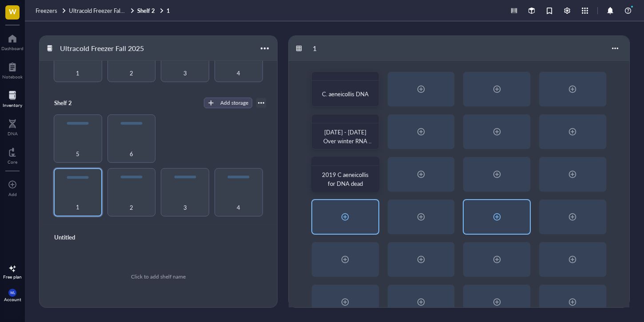
click at [365, 224] on div at bounding box center [345, 217] width 66 height 34
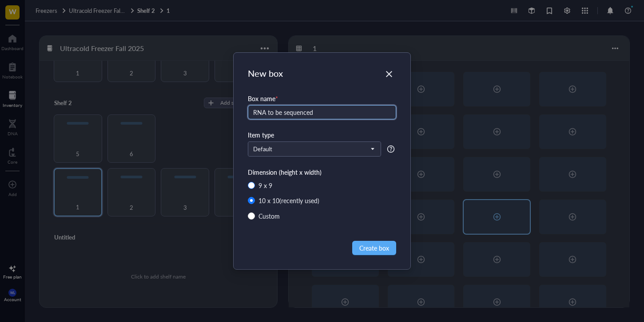
type input "RNA to be sequenced"
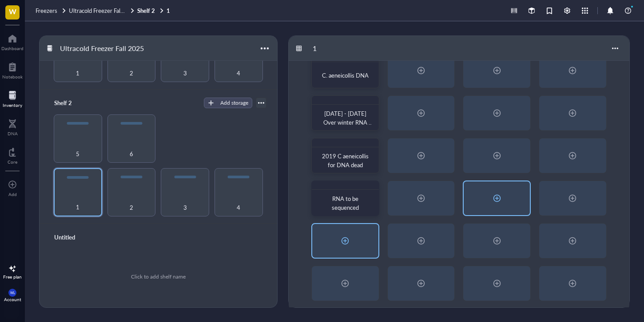
scroll to position [23, 0]
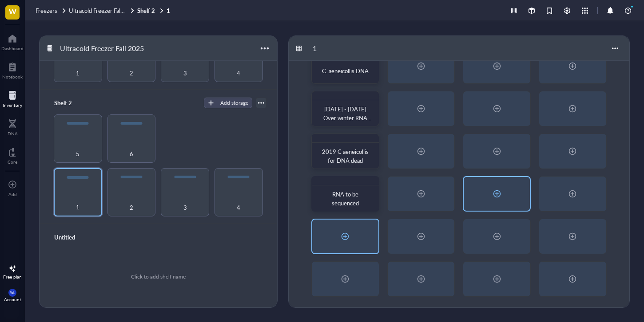
click at [344, 237] on div at bounding box center [345, 237] width 14 height 14
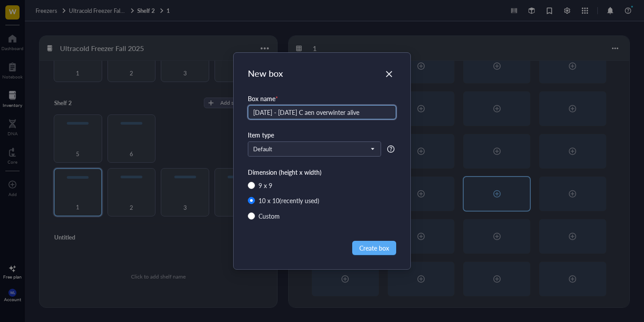
type input "[DATE] - [DATE] C aen overwinter alive"
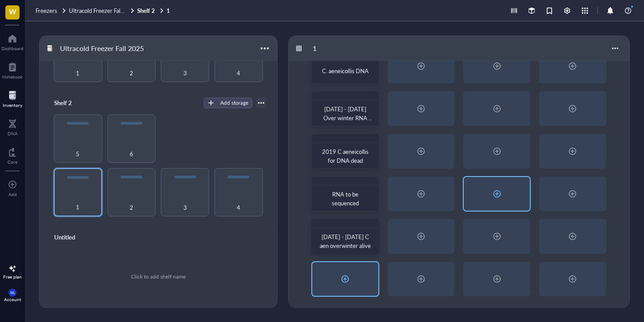
click at [347, 281] on div at bounding box center [345, 279] width 14 height 14
radio input "false"
radio input "true"
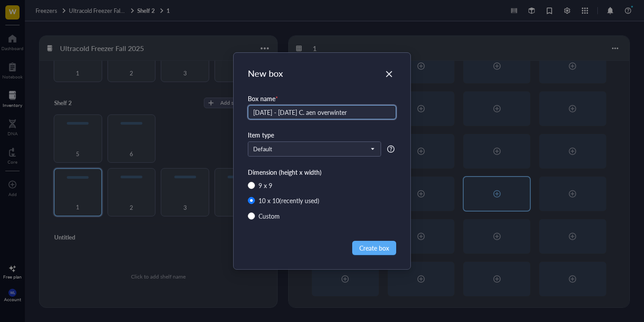
type input "[DATE] - [DATE] C. aen overwinter"
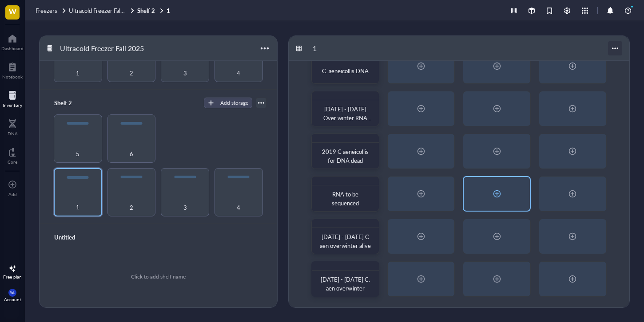
click at [620, 50] on div at bounding box center [615, 48] width 14 height 14
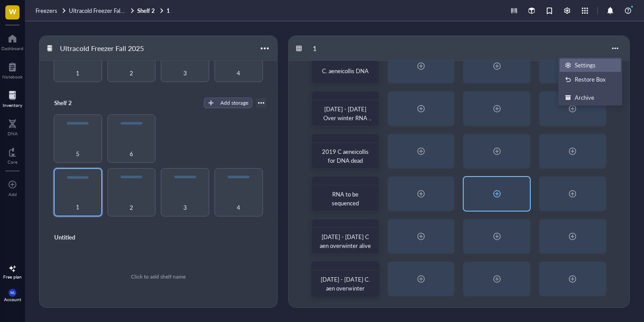
click at [594, 64] on div "Settings" at bounding box center [584, 65] width 21 height 8
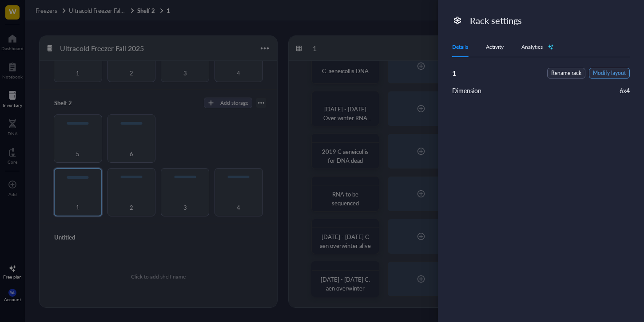
click at [601, 72] on span "Modify layout" at bounding box center [609, 73] width 33 height 8
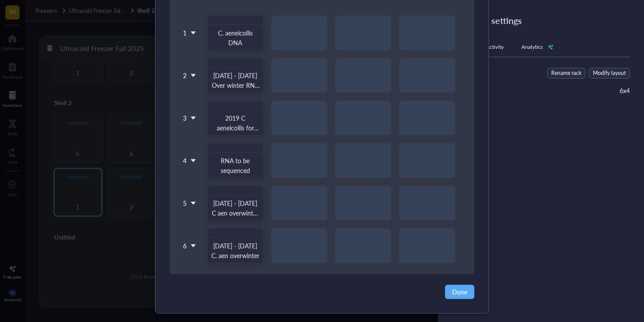
scroll to position [107, 0]
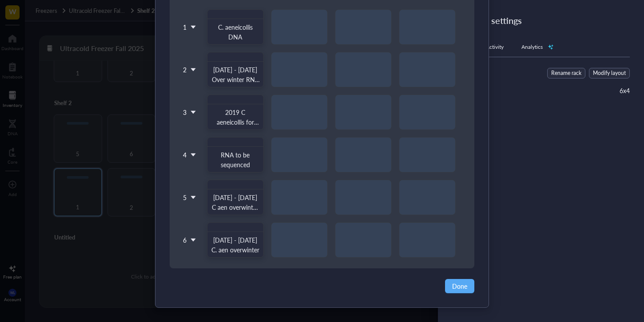
click at [191, 237] on icon at bounding box center [193, 240] width 6 height 6
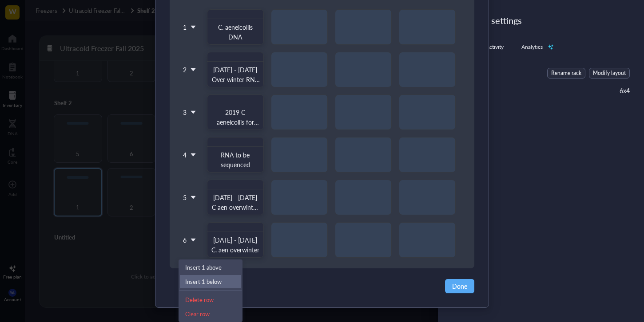
click at [211, 285] on div "Insert 1 below" at bounding box center [210, 282] width 51 height 8
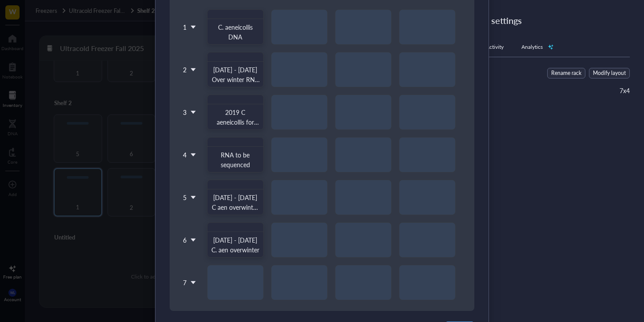
scroll to position [150, 0]
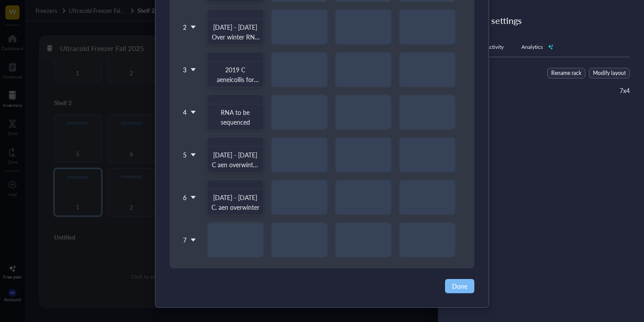
click at [460, 286] on span "Done" at bounding box center [459, 286] width 15 height 10
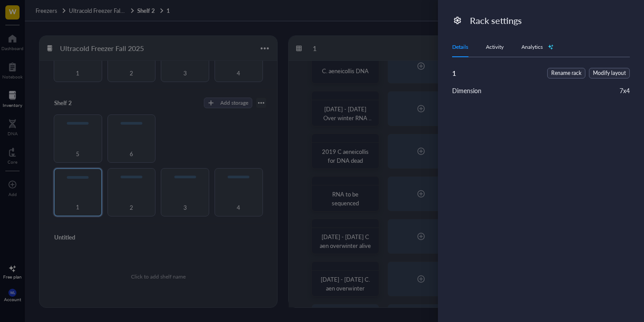
click at [402, 63] on div at bounding box center [322, 161] width 644 height 322
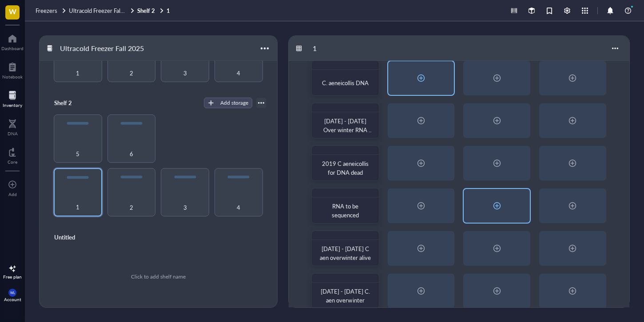
scroll to position [0, 0]
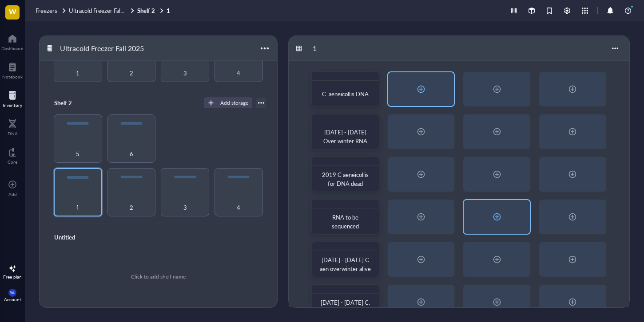
click at [424, 89] on div at bounding box center [421, 89] width 14 height 14
click at [424, 89] on body "W Dashboard Notebook Inventory DNA Core To pick up a draggable item, press the …" at bounding box center [322, 161] width 644 height 322
radio input "false"
radio input "true"
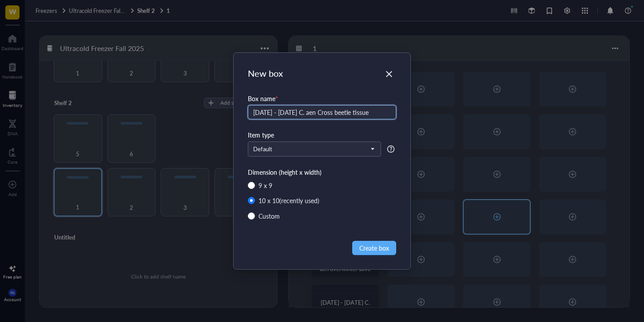
type input "[DATE] - [DATE] C. aen Cross beetle tissue"
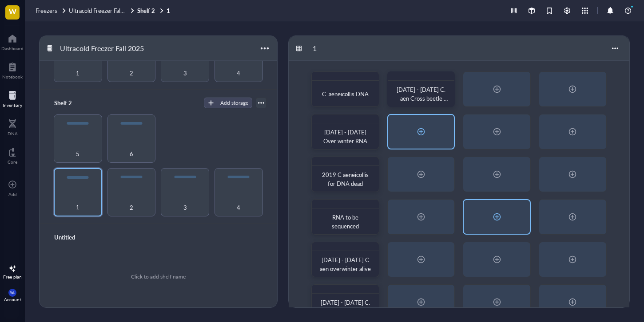
click at [423, 141] on div at bounding box center [421, 132] width 66 height 34
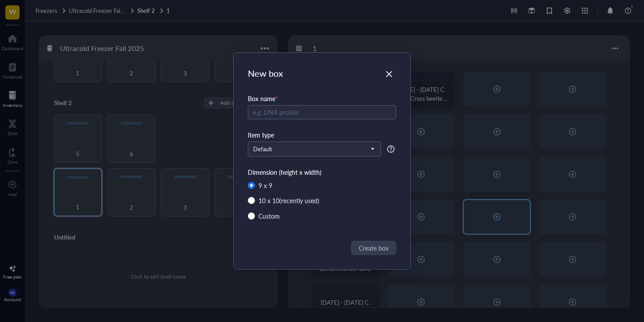
radio input "false"
radio input "true"
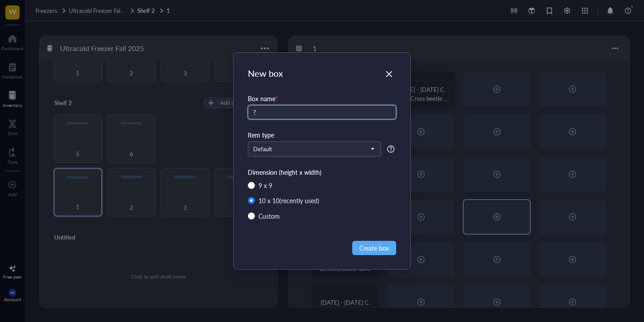
type input "?"
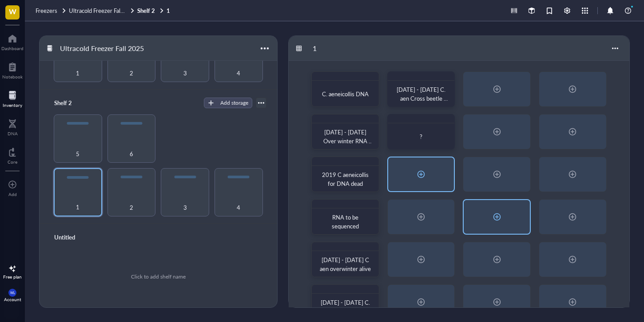
click at [420, 161] on div at bounding box center [421, 175] width 66 height 34
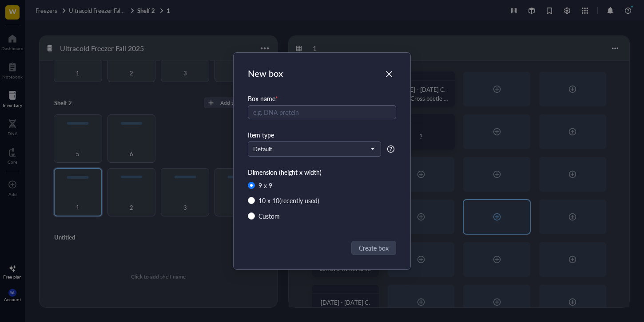
radio input "false"
radio input "true"
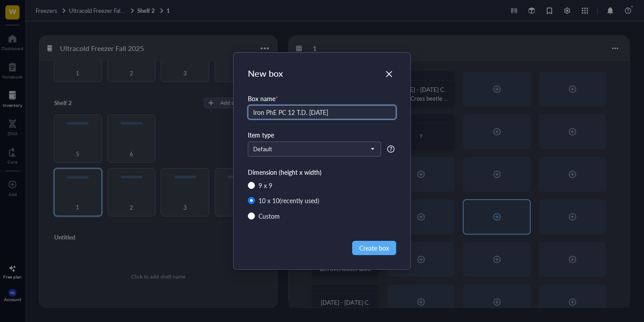
type input "Iron PhE PC 12 T.D. [DATE]"
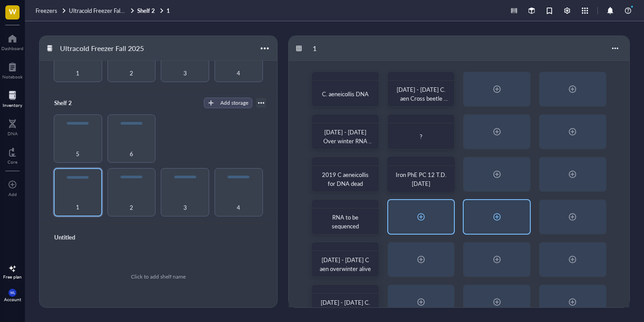
click at [421, 208] on div at bounding box center [421, 217] width 66 height 34
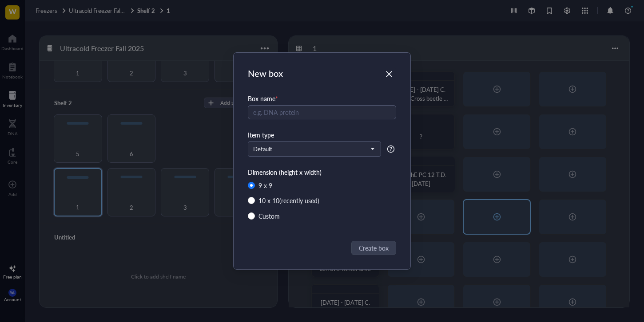
radio input "false"
radio input "true"
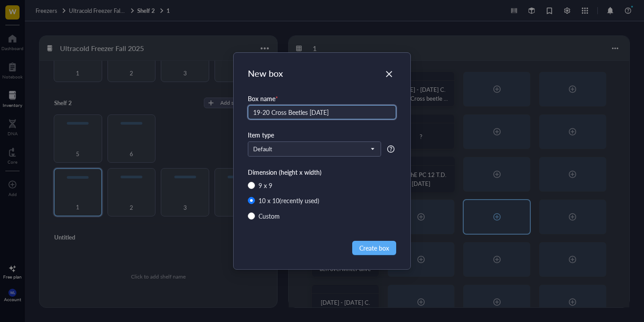
type input "19-20 Cross Beetles [DATE]"
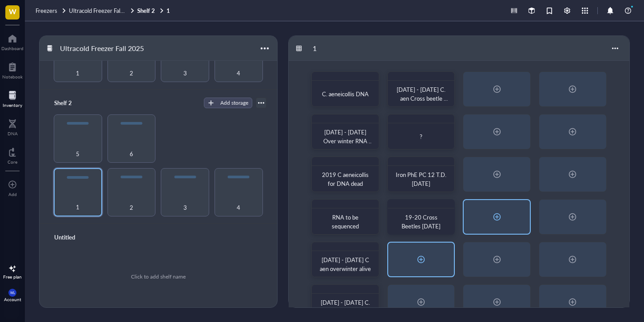
click at [429, 272] on div at bounding box center [421, 260] width 66 height 34
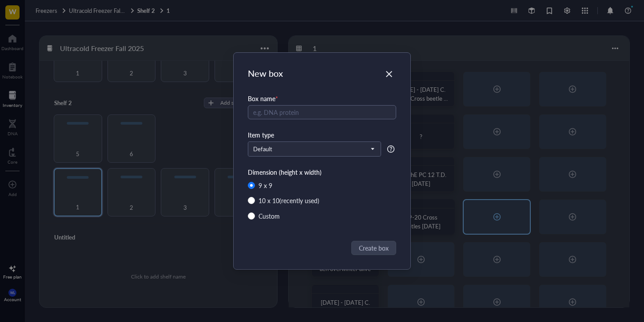
radio input "false"
radio input "true"
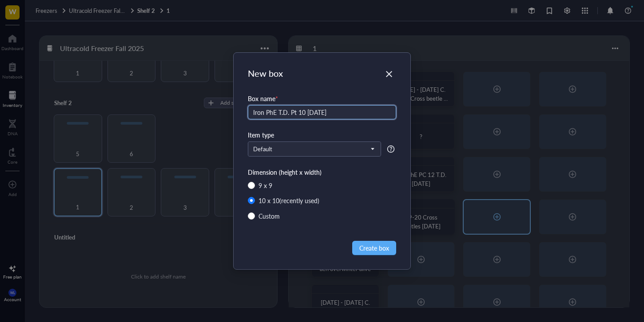
type input "Iron PhE T.D. Pt 10 [DATE]"
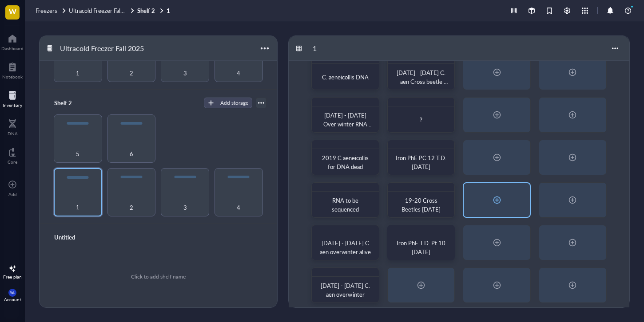
scroll to position [66, 0]
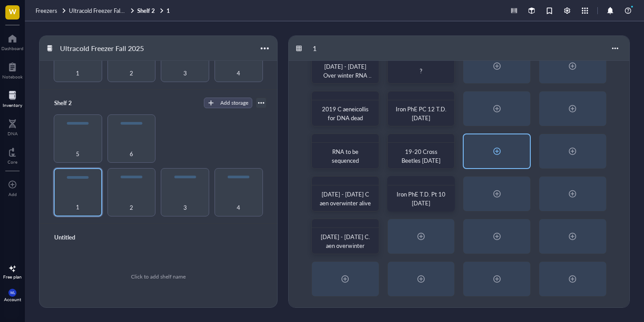
click at [625, 48] on div "1" at bounding box center [459, 48] width 340 height 25
click at [619, 49] on div at bounding box center [615, 48] width 14 height 14
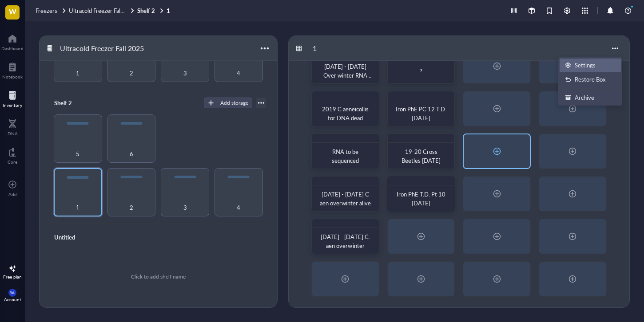
drag, startPoint x: 602, startPoint y: 73, endPoint x: 598, endPoint y: 65, distance: 8.9
click at [598, 65] on ul "Settings Restore Box Archive" at bounding box center [590, 81] width 64 height 48
click at [598, 65] on div "Settings" at bounding box center [590, 65] width 51 height 8
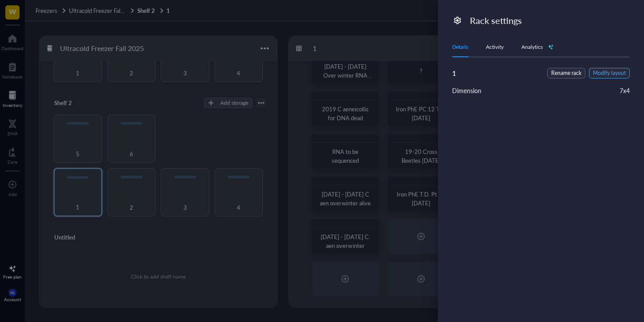
click at [599, 70] on span "Modify layout" at bounding box center [609, 73] width 33 height 8
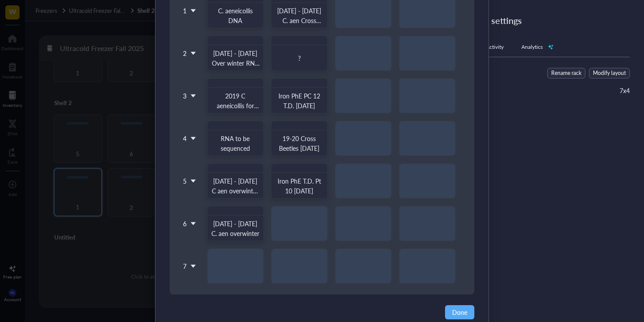
scroll to position [150, 0]
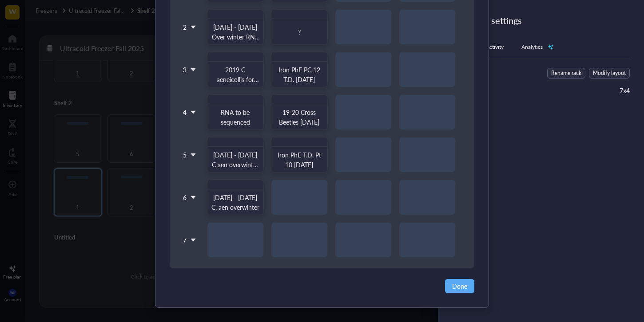
click at [311, 88] on div "C. aeneicollis DNA [DATE] - [DATE] C. aen Cross beetle tissue [DATE] - [DATE] O…" at bounding box center [331, 112] width 265 height 291
drag, startPoint x: 301, startPoint y: 154, endPoint x: 289, endPoint y: 183, distance: 31.3
drag, startPoint x: 299, startPoint y: 124, endPoint x: 297, endPoint y: 142, distance: 17.4
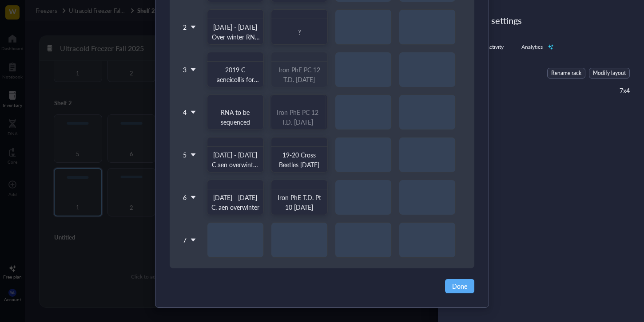
drag, startPoint x: 306, startPoint y: 75, endPoint x: 303, endPoint y: 97, distance: 22.9
drag, startPoint x: 289, startPoint y: 117, endPoint x: 287, endPoint y: 78, distance: 39.2
drag, startPoint x: 302, startPoint y: 166, endPoint x: 303, endPoint y: 135, distance: 31.1
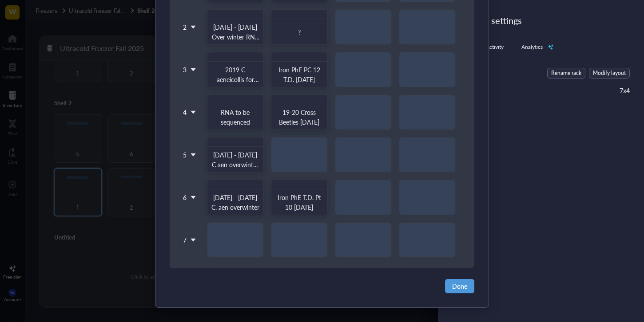
drag, startPoint x: 453, startPoint y: 281, endPoint x: 459, endPoint y: 282, distance: 5.8
click at [454, 281] on span "Done" at bounding box center [459, 286] width 15 height 10
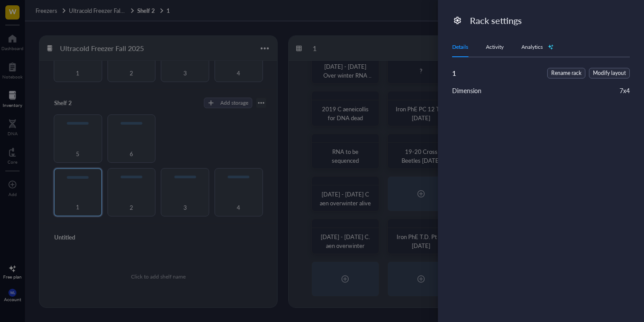
click at [385, 208] on div at bounding box center [322, 161] width 644 height 322
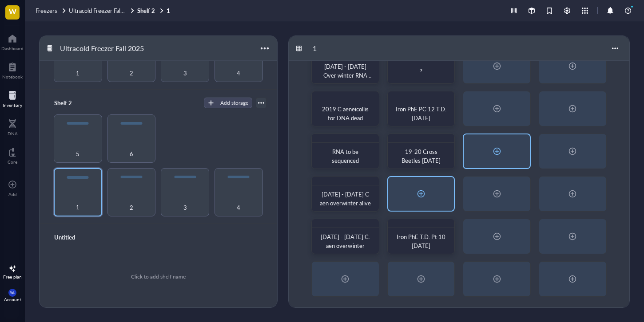
click at [414, 196] on div at bounding box center [421, 194] width 14 height 14
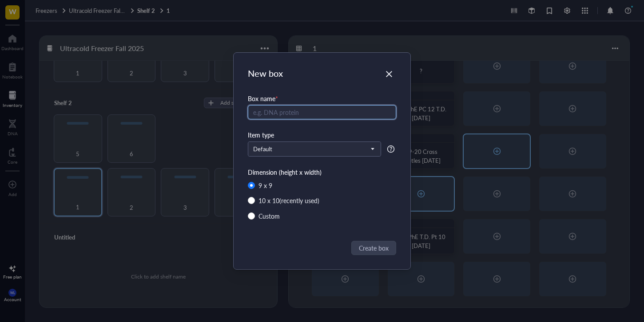
radio input "false"
radio input "true"
type input "Iron WB Samples T.D. [DATE]"
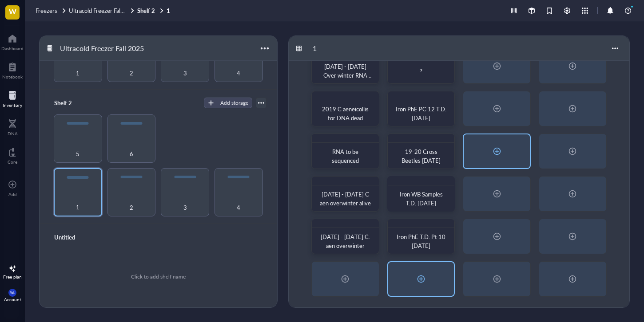
click at [423, 268] on div at bounding box center [421, 279] width 66 height 34
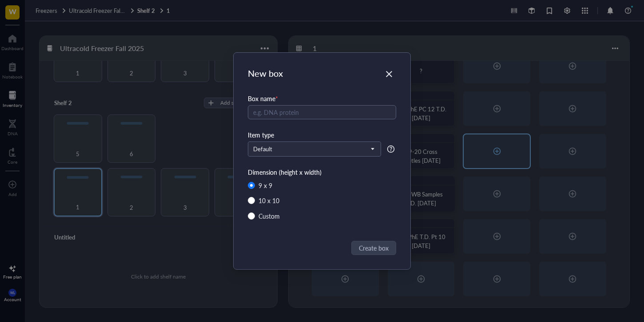
radio input "false"
radio input "true"
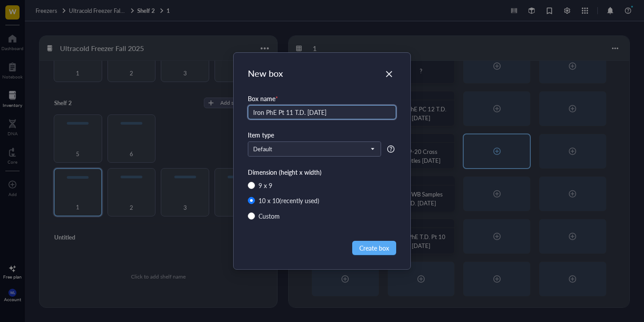
type input "Iron PhE Pt 11 T.D. [DATE]"
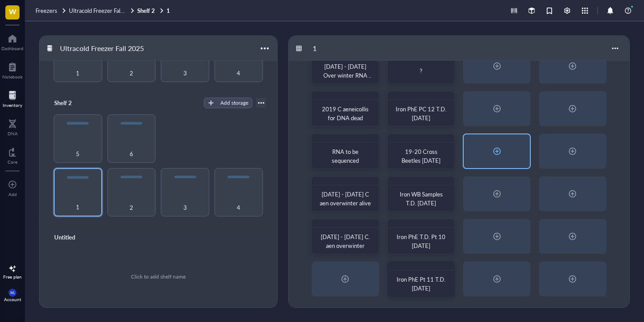
scroll to position [0, 0]
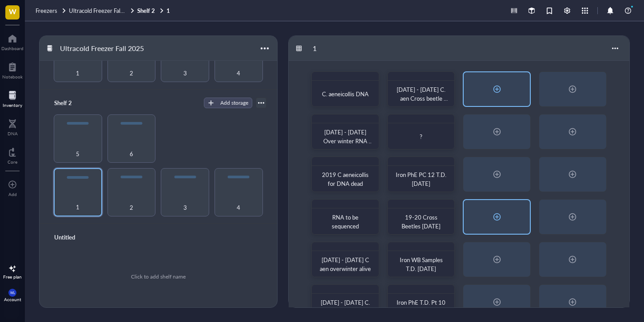
click at [499, 92] on div at bounding box center [497, 89] width 14 height 14
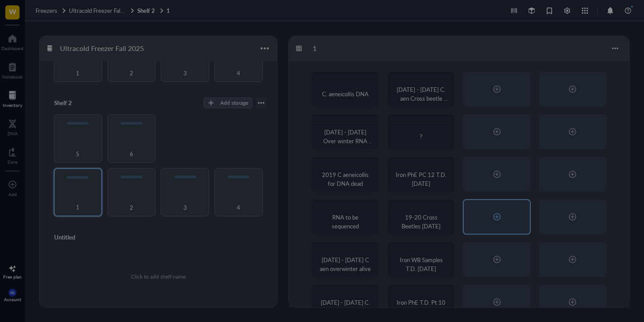
radio input "false"
radio input "true"
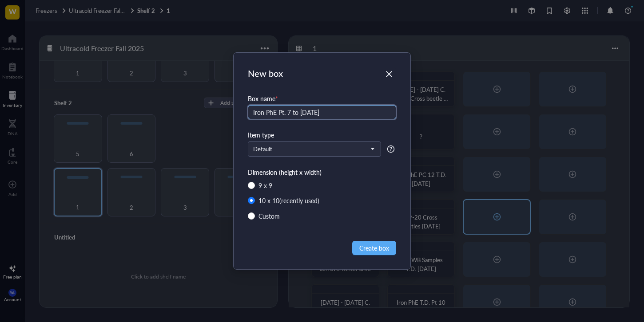
type input "Iron PhE Pt. 7 to [DATE]"
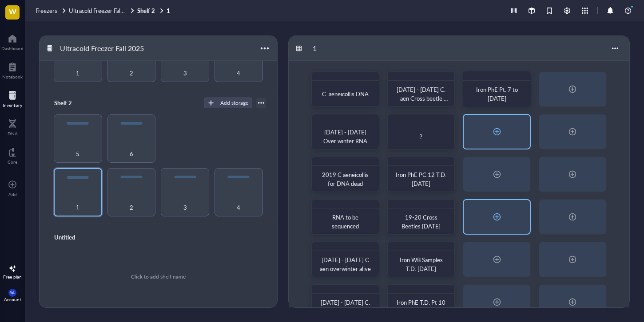
click at [504, 119] on div at bounding box center [496, 132] width 66 height 34
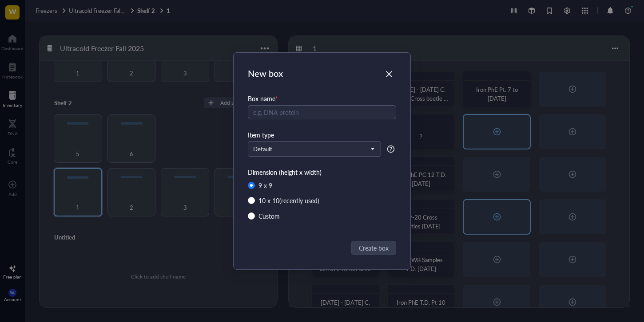
radio input "false"
radio input "true"
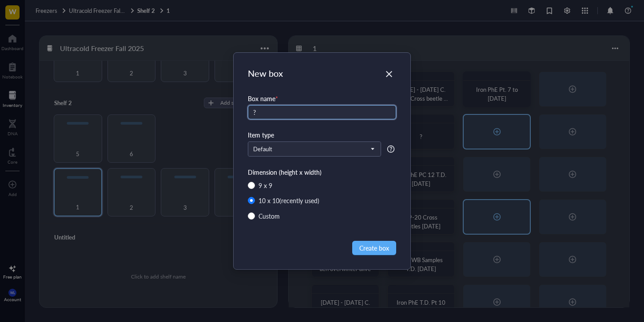
type input "?"
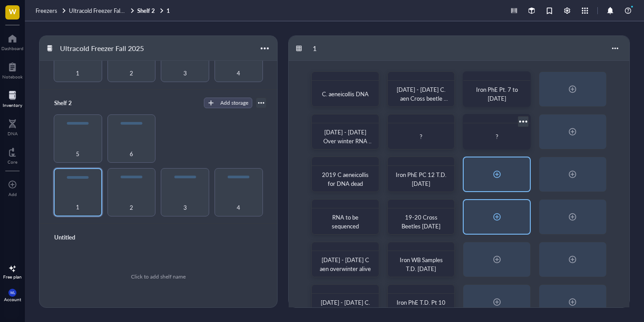
click at [516, 182] on div at bounding box center [496, 175] width 66 height 34
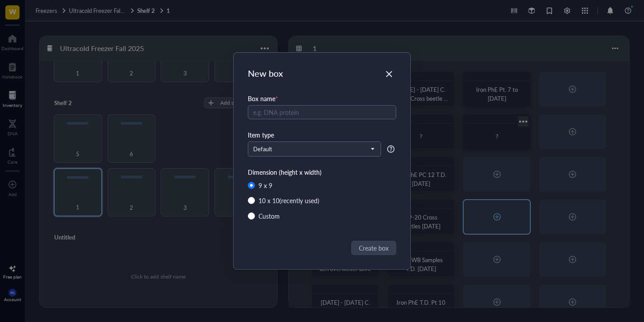
radio input "false"
radio input "true"
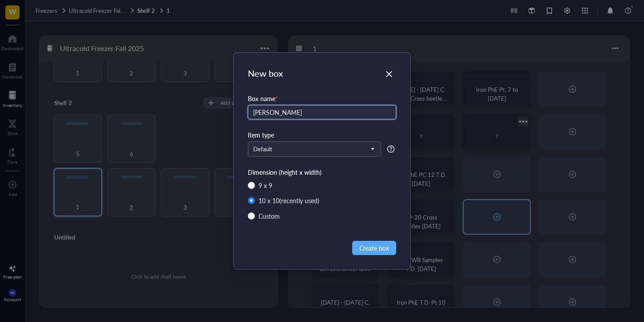
type input "[PERSON_NAME]"
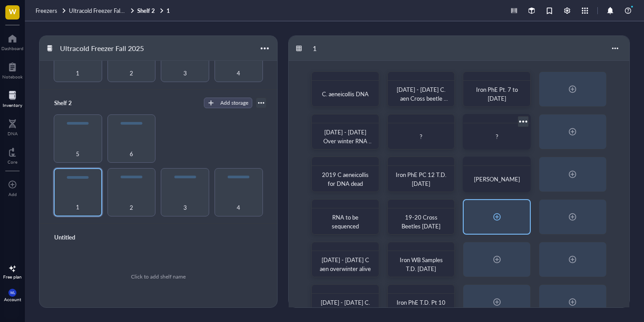
click at [506, 214] on div at bounding box center [496, 217] width 66 height 34
radio input "false"
radio input "true"
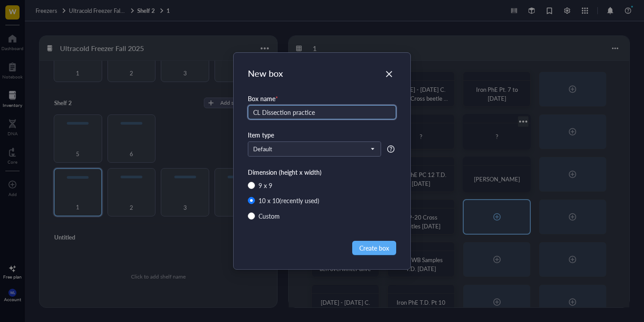
type input "CL Dissection practice"
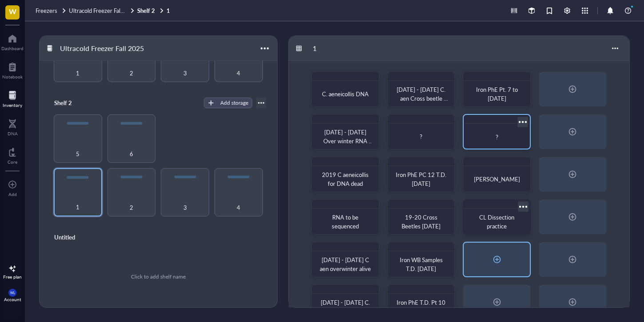
click at [508, 263] on div at bounding box center [496, 260] width 66 height 34
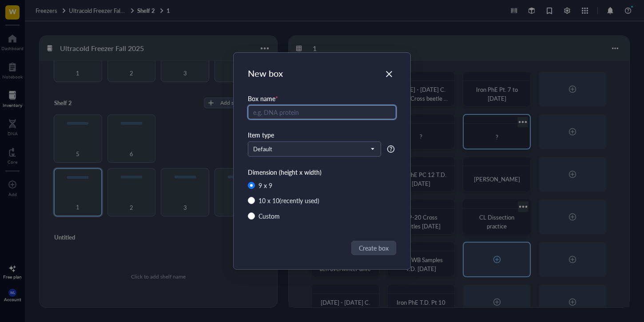
radio input "false"
radio input "true"
type input "Iron Phe Pt 7 TD [DATE]"
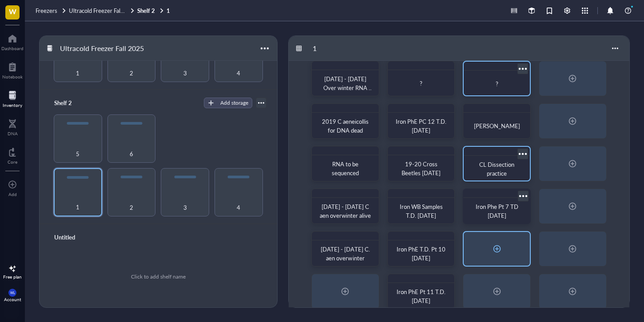
scroll to position [66, 0]
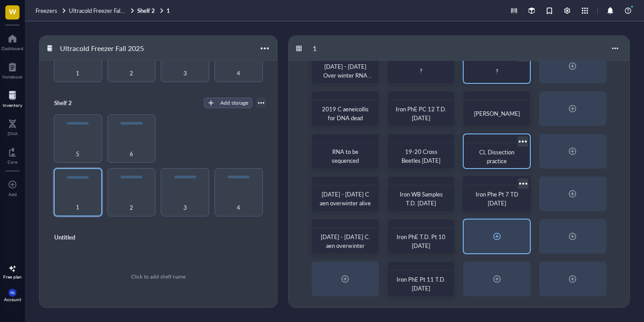
click at [519, 250] on div at bounding box center [496, 237] width 66 height 34
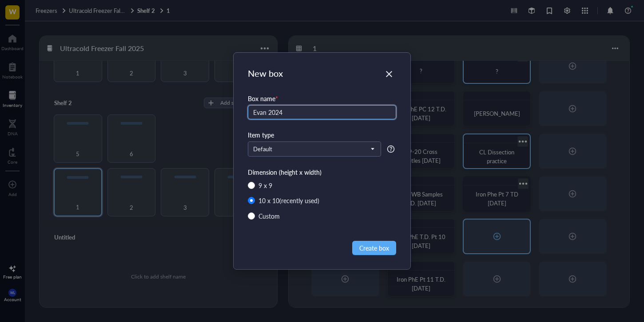
type input "Evan 2024"
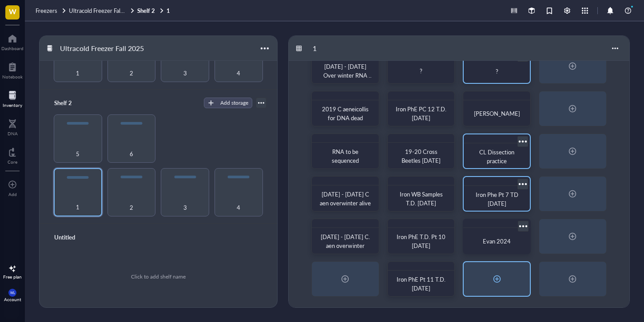
click at [501, 272] on div at bounding box center [497, 279] width 14 height 14
radio input "false"
radio input "true"
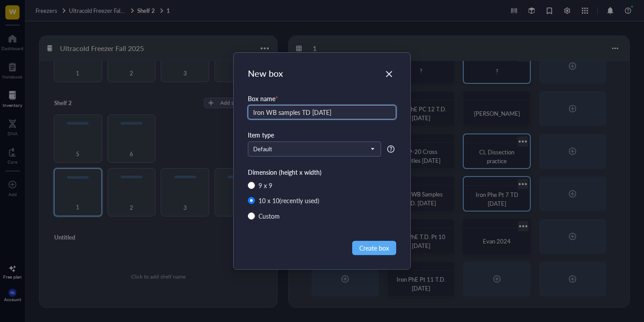
type input "Iron WB samples TD [DATE]"
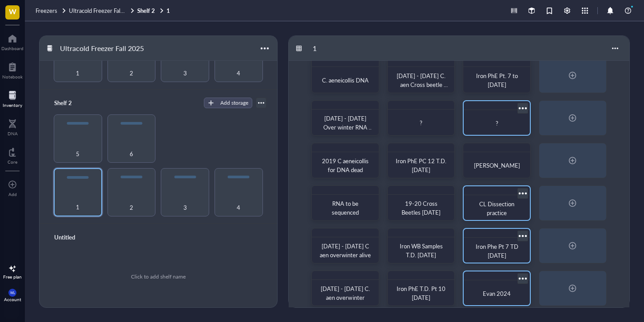
scroll to position [0, 0]
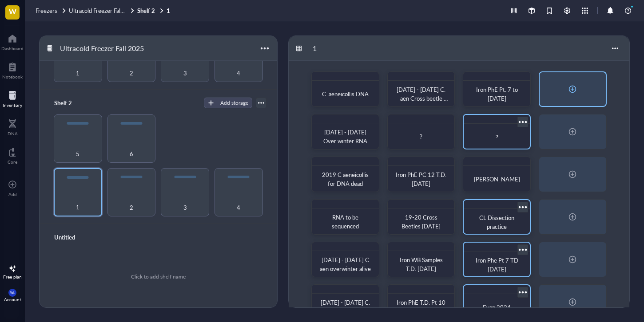
click at [583, 93] on div at bounding box center [572, 89] width 66 height 34
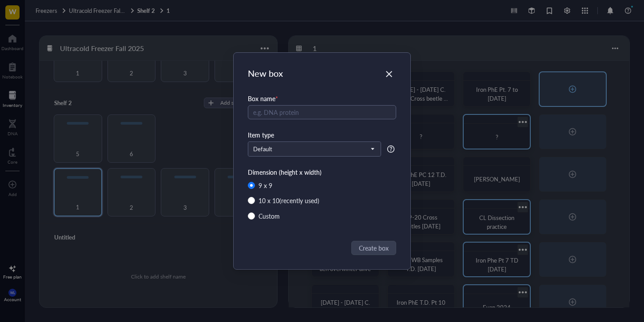
radio input "false"
radio input "true"
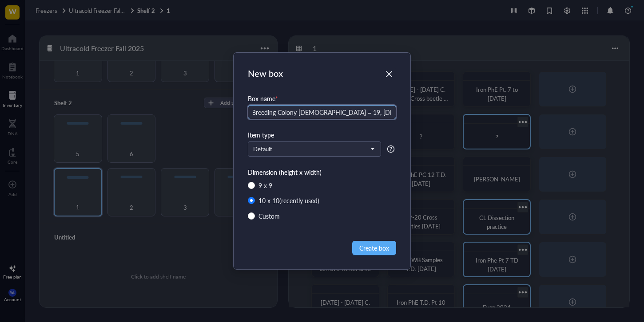
scroll to position [0, 34]
type input "P2 SW F? Breeding Colony [DEMOGRAPHIC_DATA] = 19, [DEMOGRAPHIC_DATA] = 29, Virg…"
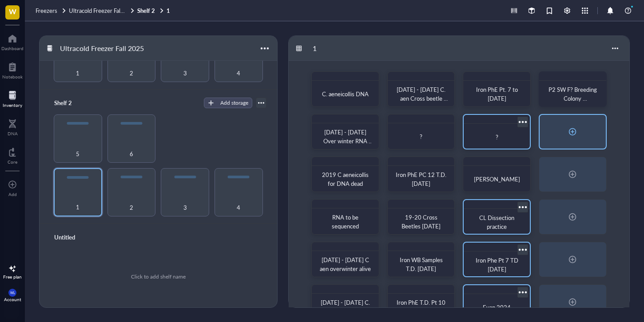
click at [582, 141] on div at bounding box center [572, 132] width 66 height 34
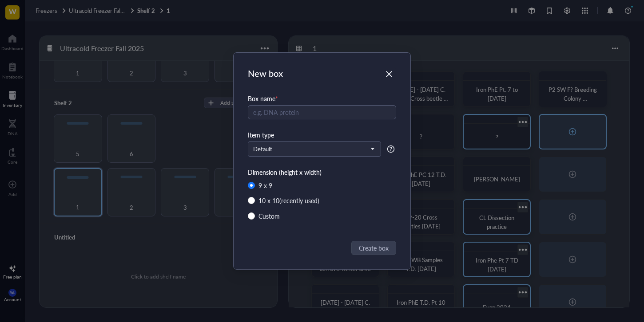
radio input "false"
radio input "true"
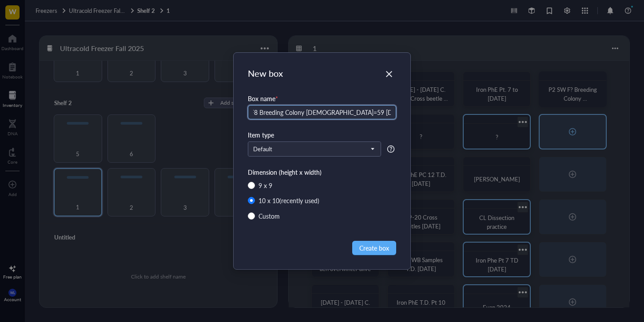
type input "P2 LW F8 Breeding Colony [DEMOGRAPHIC_DATA]=59 [DEMOGRAPHIC_DATA] = 33 Virgin =…"
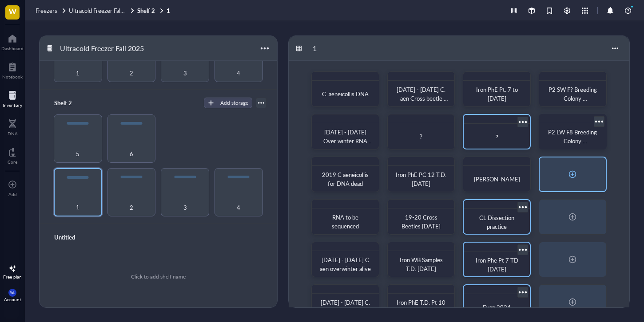
click at [571, 184] on div at bounding box center [572, 175] width 66 height 34
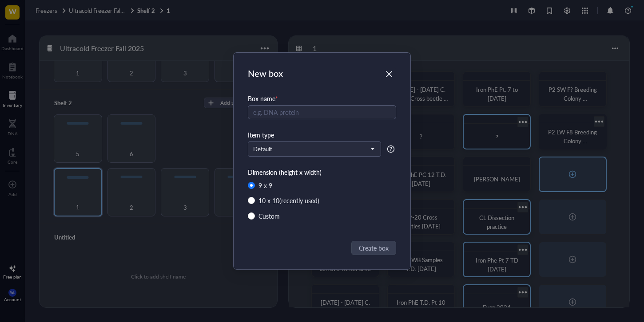
radio input "false"
radio input "true"
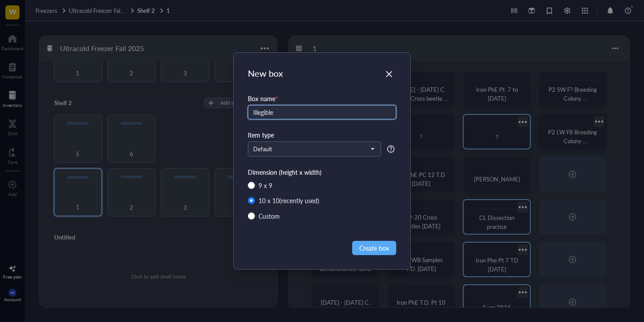
type input "Illegible"
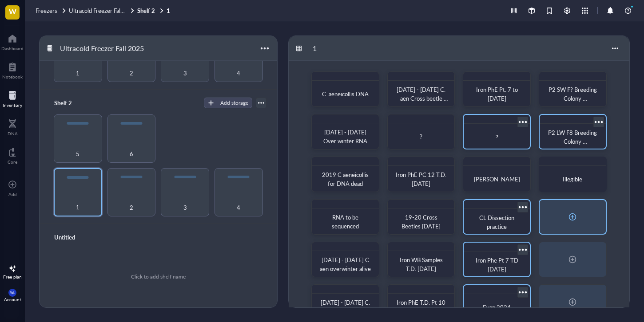
scroll to position [66, 0]
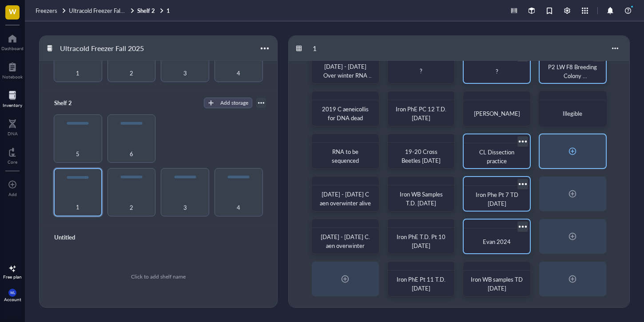
click at [594, 144] on div at bounding box center [572, 152] width 66 height 34
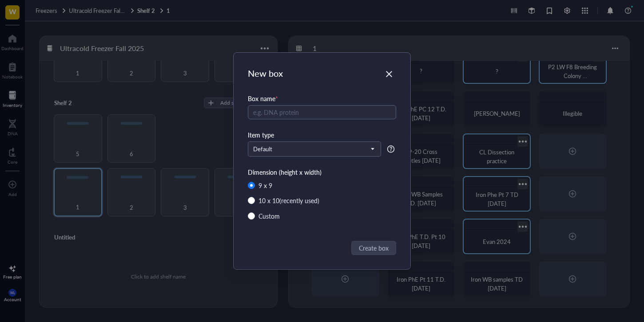
radio input "false"
radio input "true"
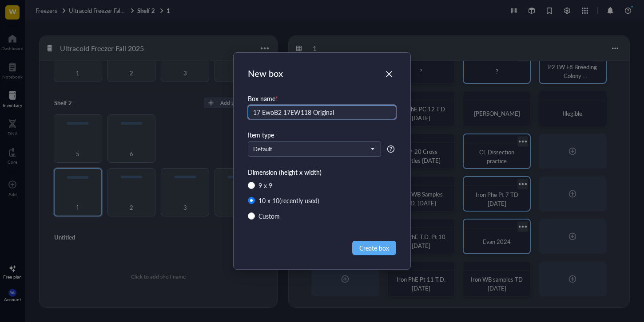
type input "17 EwoB2 17EW118 Original"
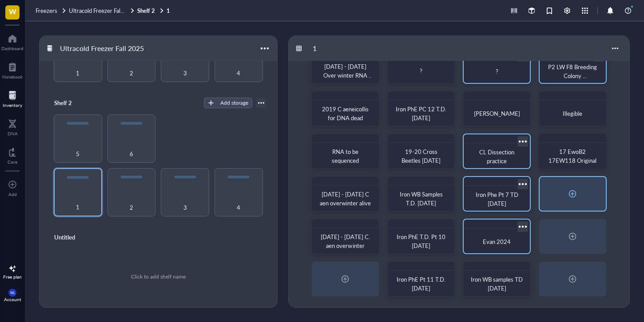
click at [590, 197] on div at bounding box center [572, 194] width 66 height 34
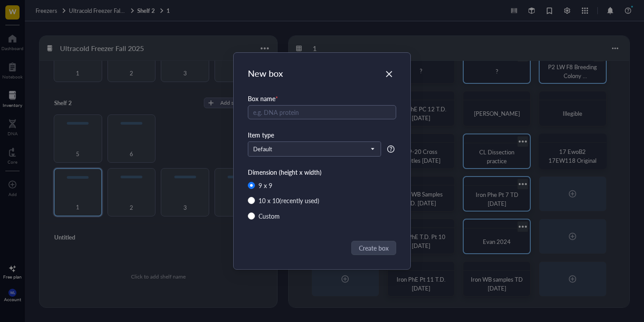
radio input "false"
radio input "true"
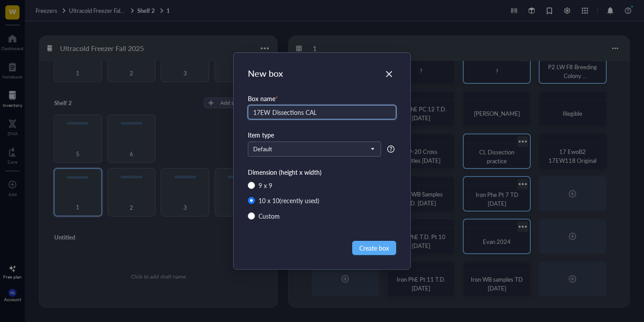
type input "17EW Dissections CAL"
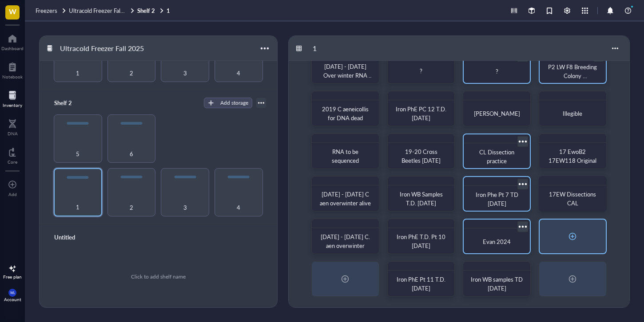
click at [594, 237] on div at bounding box center [572, 237] width 66 height 34
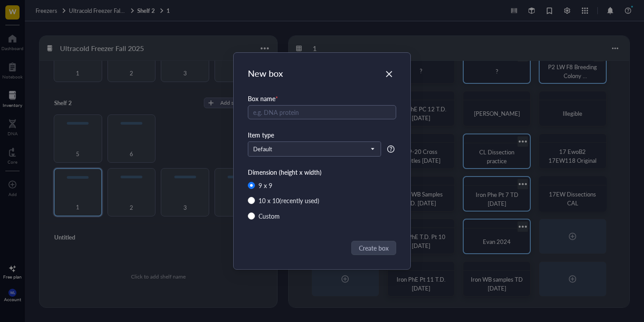
radio input "false"
radio input "true"
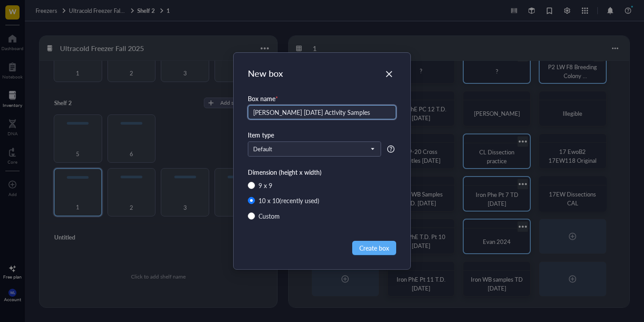
type input "[PERSON_NAME] [DATE] Activity Samples"
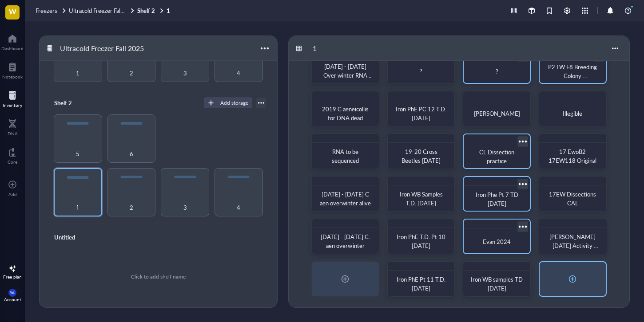
click at [581, 276] on div at bounding box center [572, 279] width 66 height 34
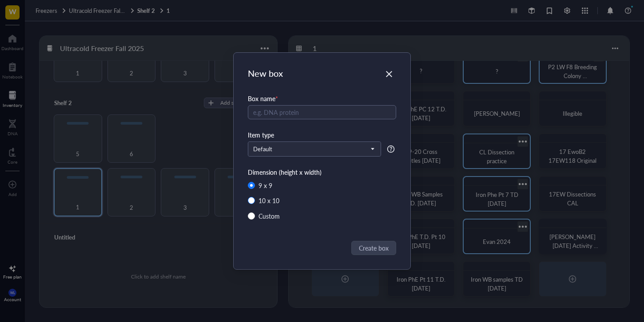
radio input "false"
radio input "true"
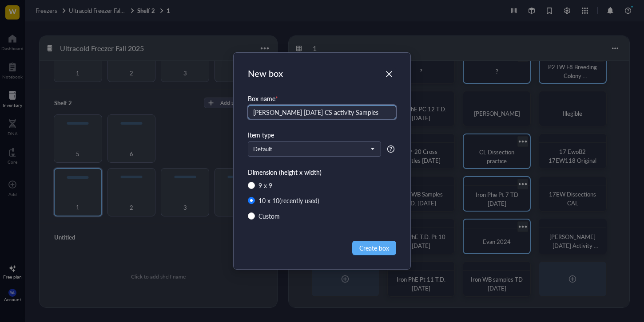
type input "[PERSON_NAME] [DATE] CS activity Samples"
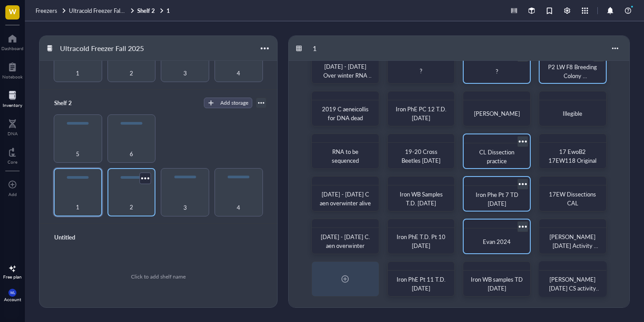
click at [116, 193] on div "2" at bounding box center [132, 203] width 40 height 20
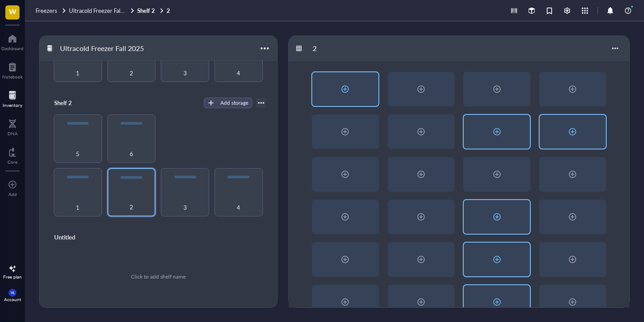
click at [340, 85] on div at bounding box center [345, 89] width 14 height 14
click at [340, 85] on body "W Dashboard Notebook Inventory DNA Core To pick up a draggable item, press the …" at bounding box center [322, 161] width 644 height 322
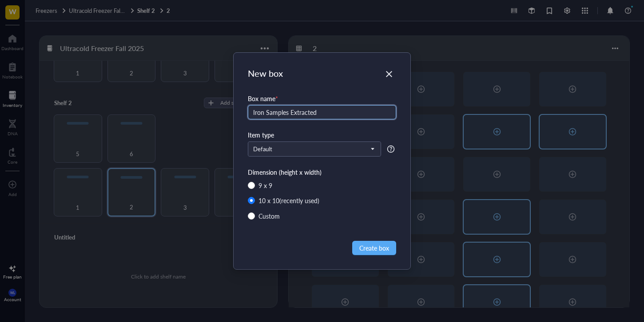
scroll to position [105, 0]
type input "Iron Samples Extracted 4 Iron pt.61 TD [DATE]"
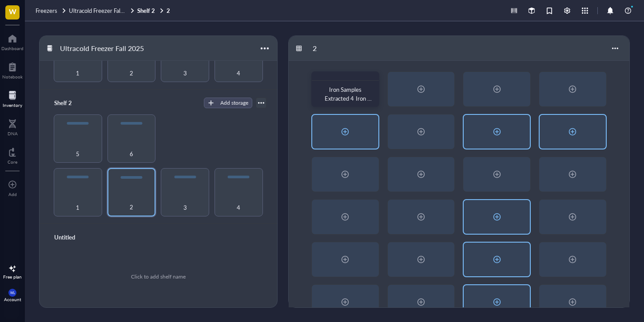
click at [362, 149] on div at bounding box center [345, 132] width 68 height 36
click at [323, 131] on div at bounding box center [345, 132] width 66 height 34
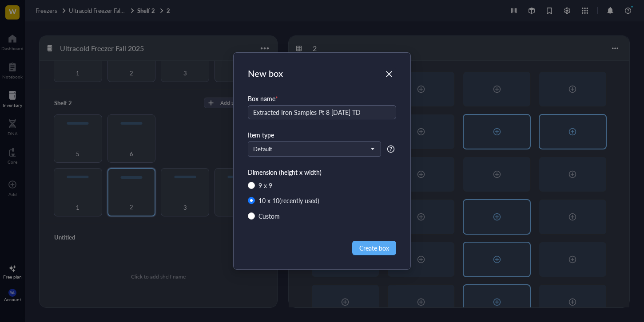
type input "Extracted Iron Samples Pt 8 [DATE] TD"
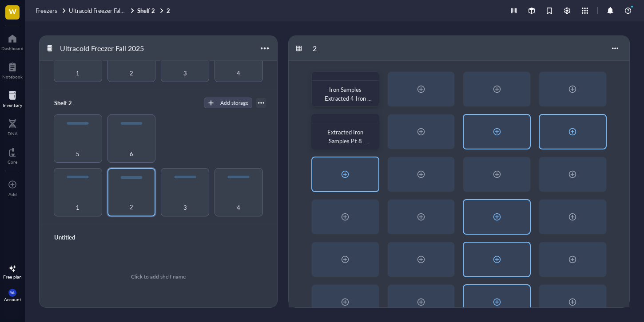
click at [350, 182] on div at bounding box center [345, 175] width 66 height 34
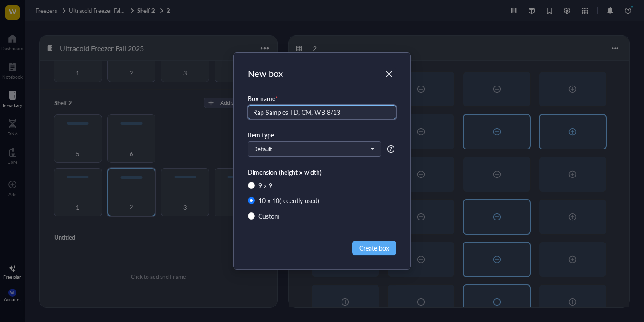
type input "Rap Samples TD, CM, WB 8/13"
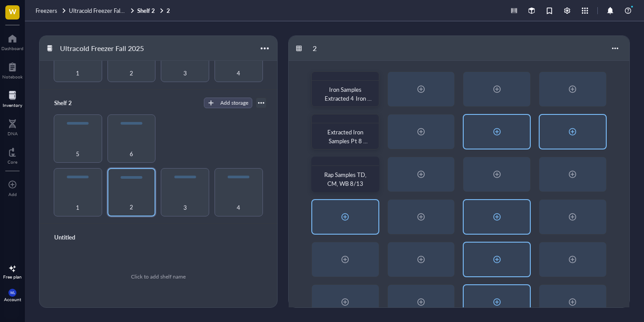
click at [353, 223] on div at bounding box center [345, 217] width 66 height 34
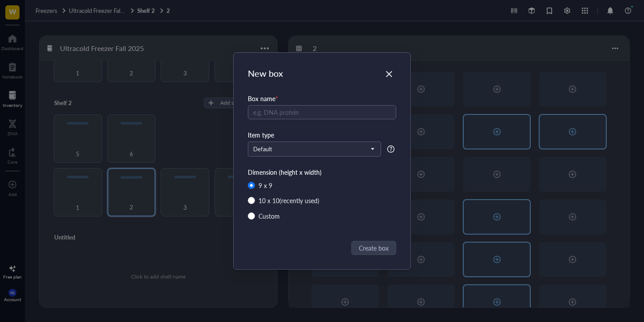
radio input "false"
radio input "true"
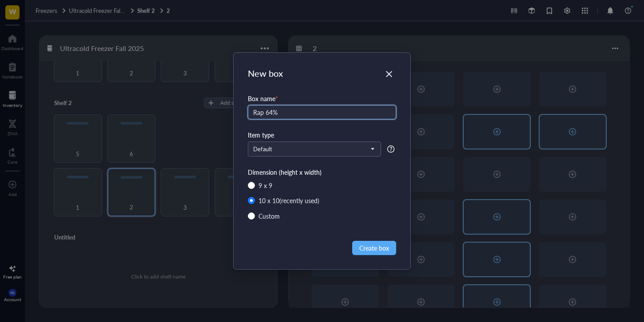
type input "Rap 64%"
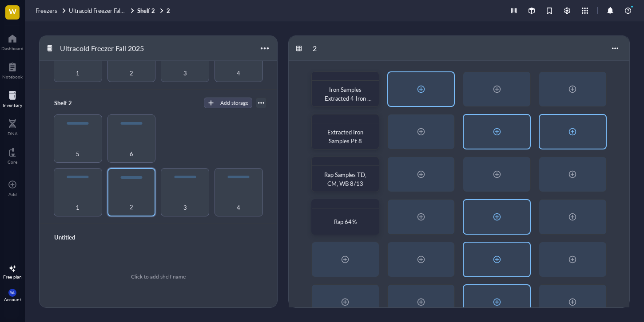
click at [426, 88] on div at bounding box center [421, 89] width 14 height 14
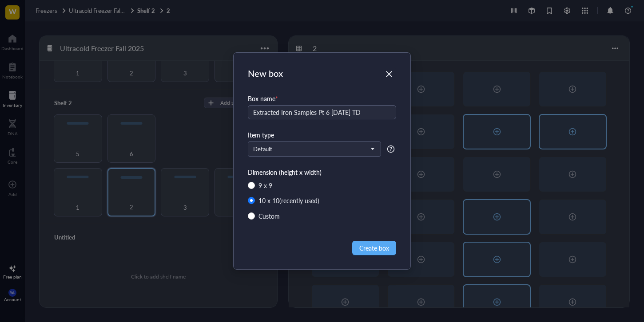
type input "Extracted Iron Samples Pt 6 [DATE] TD"
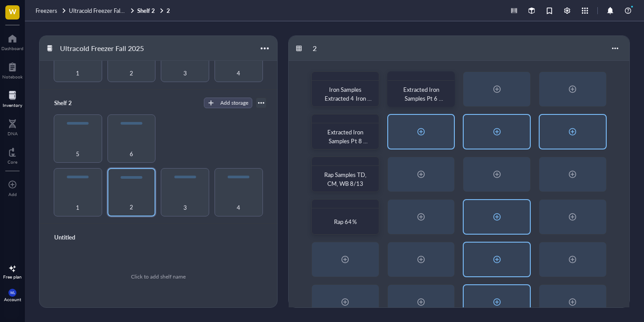
click at [431, 135] on div at bounding box center [421, 132] width 66 height 34
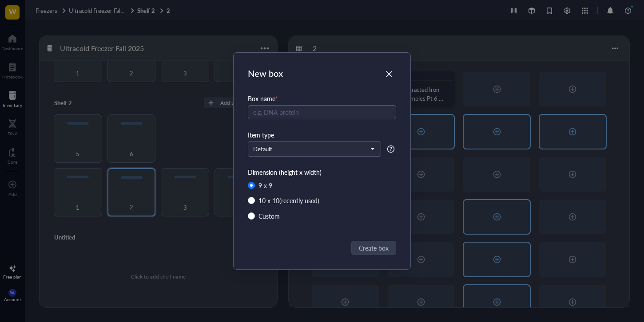
radio input "false"
radio input "true"
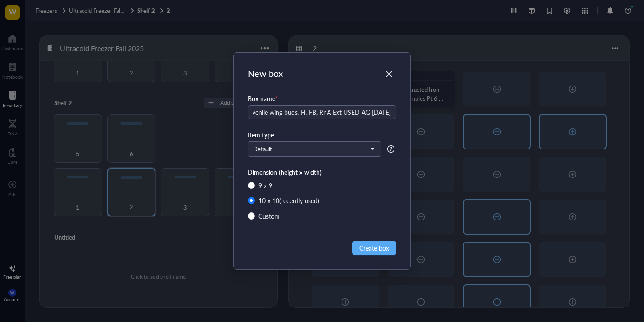
scroll to position [0, 17]
type input "Juvenile wing buds, H, FB, RnA Ext USED AG [DATE]"
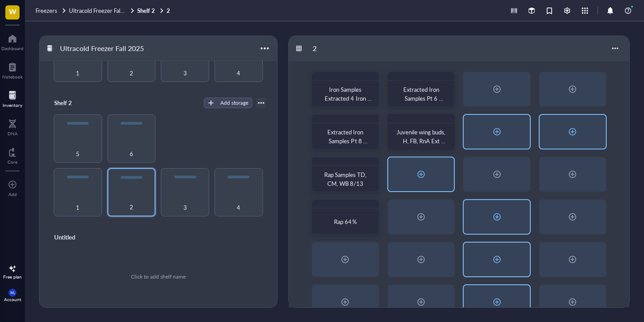
click at [453, 176] on div at bounding box center [421, 175] width 66 height 34
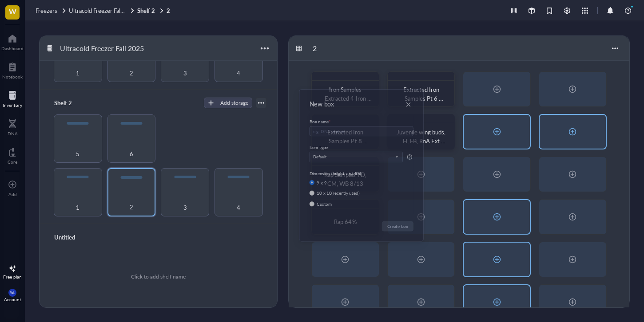
radio input "false"
radio input "true"
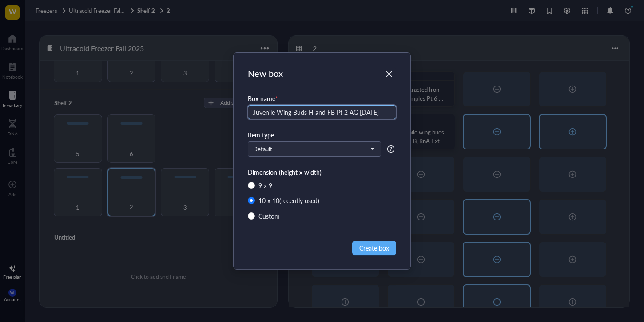
type input "Juvenile Wing Buds H and FB Pt 2 AG [DATE]"
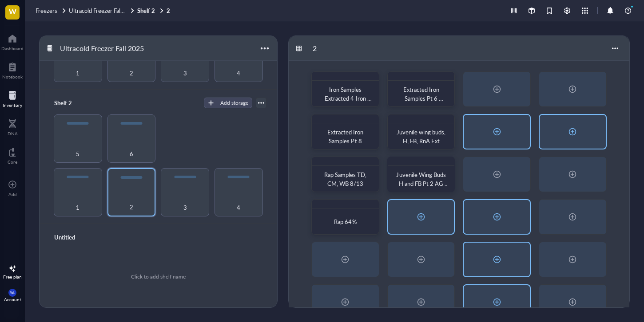
click at [401, 225] on div at bounding box center [421, 217] width 66 height 34
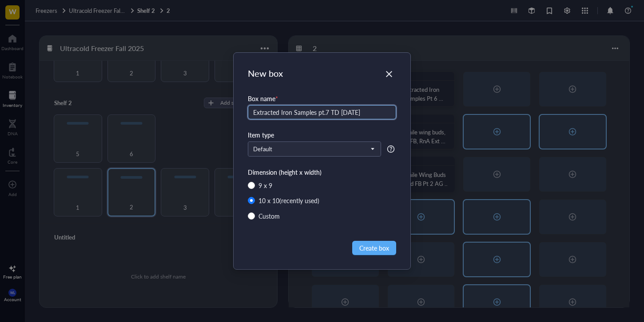
type input "Extracted Iron Samples pt.7 TD [DATE]"
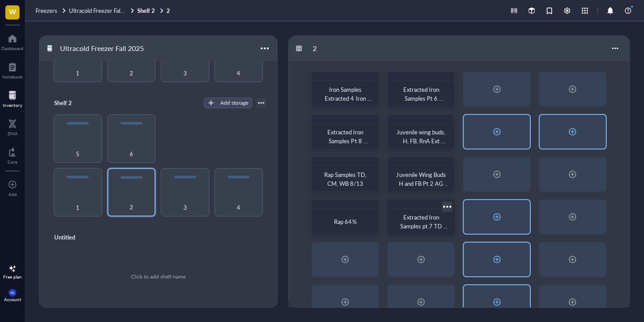
scroll to position [23, 0]
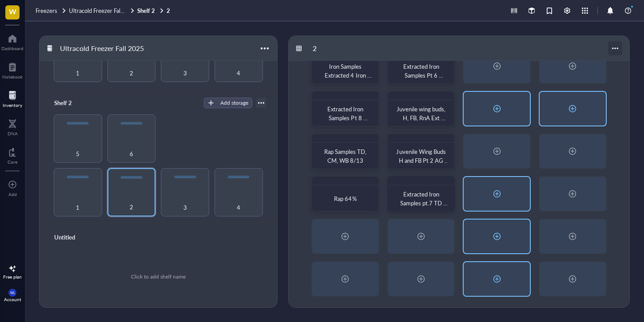
click at [610, 46] on div at bounding box center [615, 48] width 14 height 14
click at [603, 63] on div "Settings" at bounding box center [590, 65] width 51 height 8
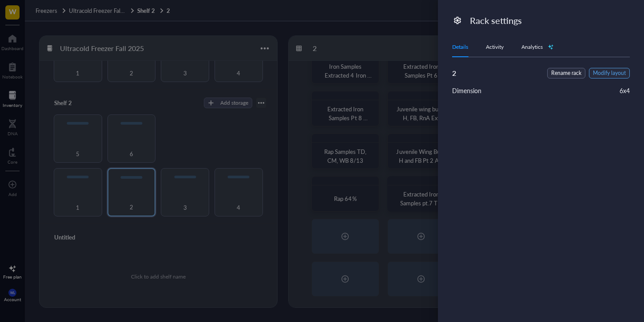
click at [618, 75] on span "Modify layout" at bounding box center [609, 73] width 33 height 8
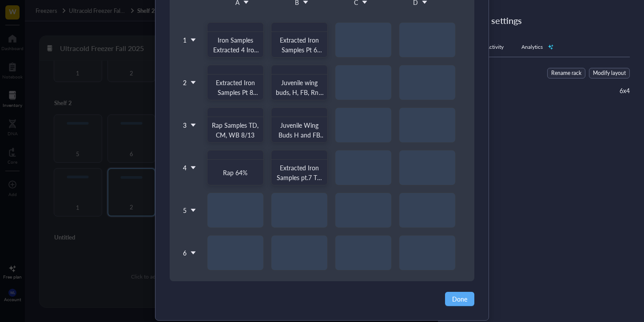
scroll to position [107, 0]
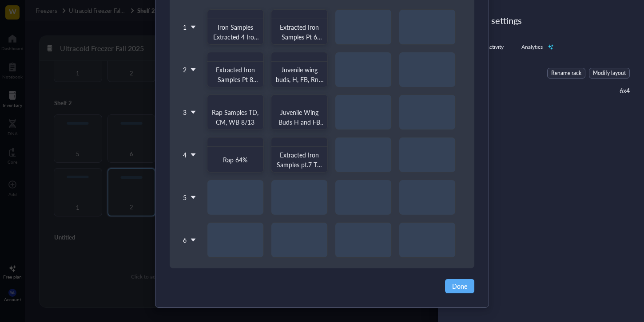
click at [184, 245] on div "6" at bounding box center [189, 240] width 19 height 36
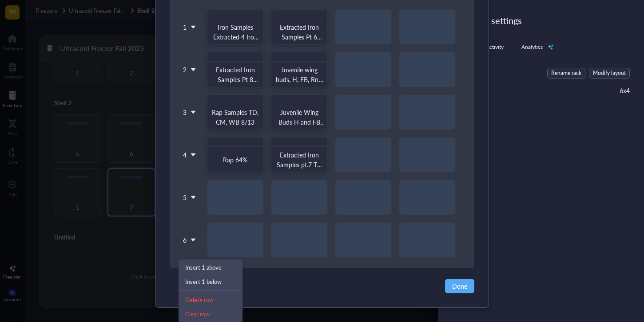
click at [187, 240] on div "6" at bounding box center [189, 240] width 19 height 36
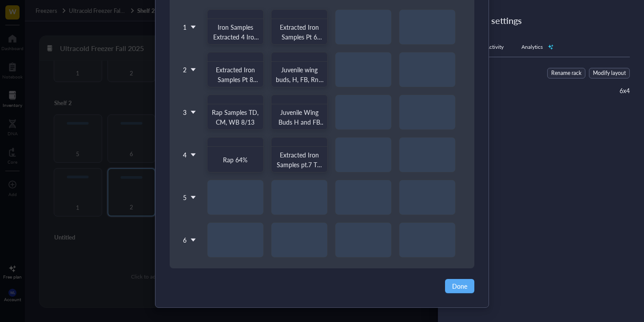
click at [190, 244] on div "6" at bounding box center [189, 240] width 19 height 36
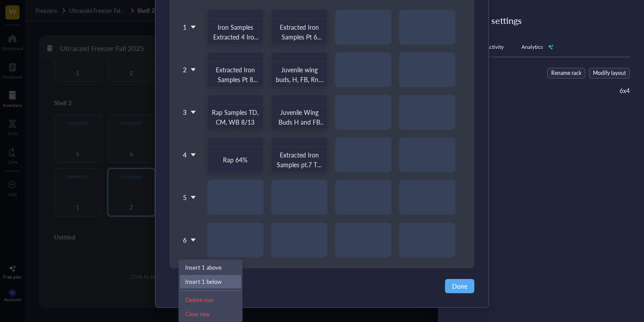
click at [218, 285] on div "Insert 1 below" at bounding box center [210, 282] width 51 height 8
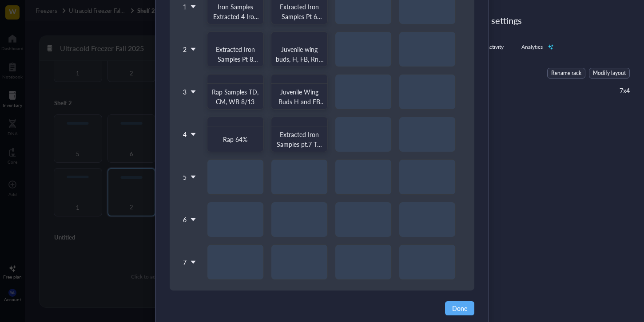
scroll to position [150, 0]
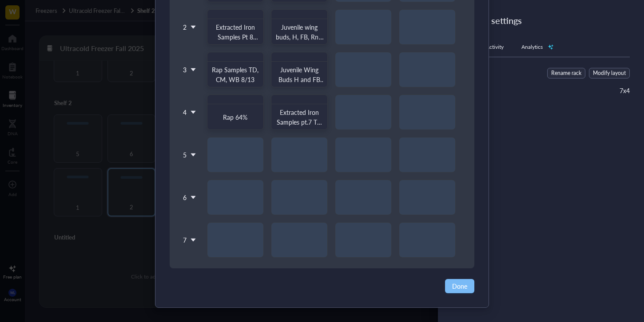
click at [458, 289] on span "Done" at bounding box center [459, 286] width 15 height 10
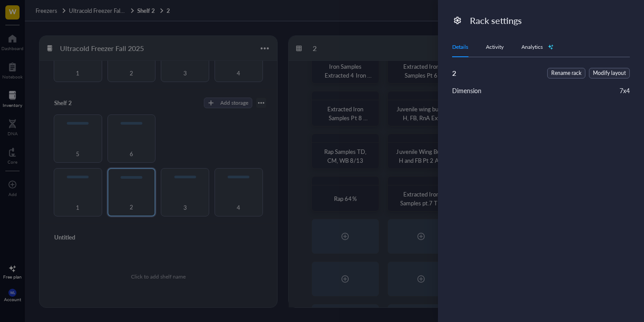
scroll to position [0, 0]
click at [392, 206] on div at bounding box center [322, 161] width 644 height 322
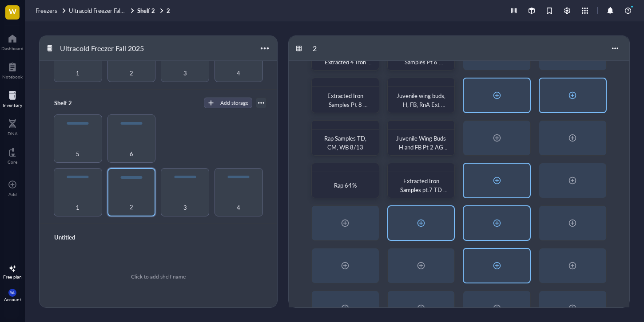
scroll to position [66, 0]
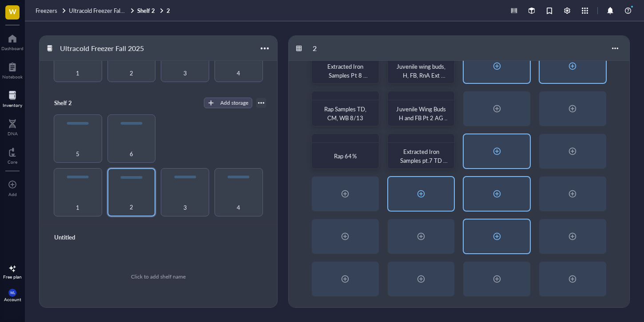
click at [420, 198] on div at bounding box center [421, 194] width 14 height 14
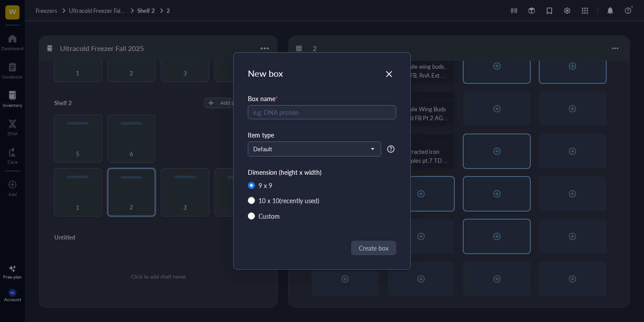
radio input "false"
radio input "true"
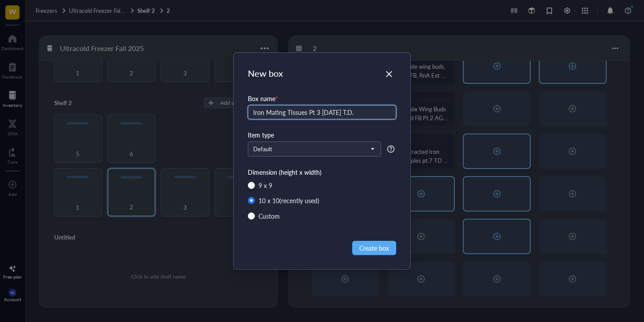
type input "Iron Mating TIssues Pt 3 [DATE] T.D."
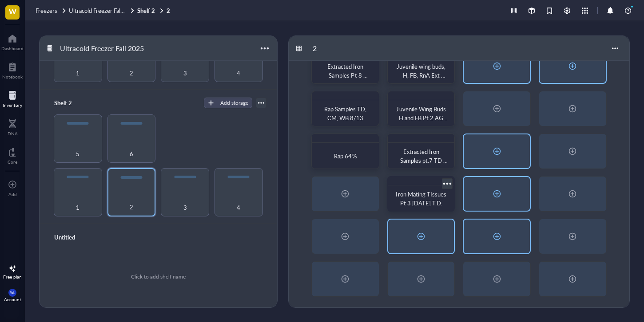
click at [416, 241] on div at bounding box center [421, 237] width 14 height 14
radio input "false"
radio input "true"
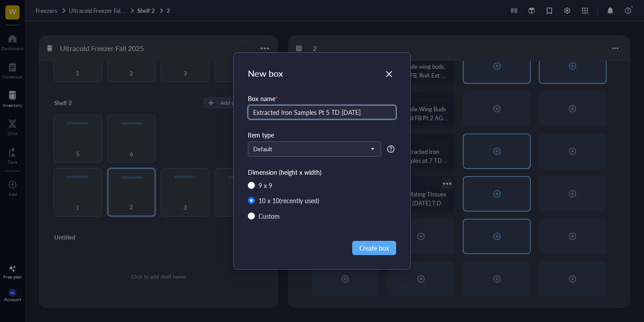
type input "Extracted Iron Samples Pt 5 TD [DATE]"
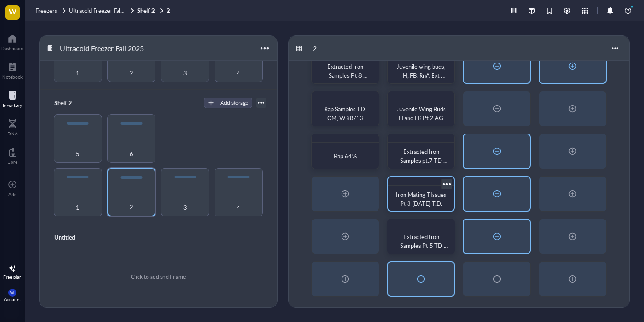
click at [438, 285] on div at bounding box center [421, 279] width 66 height 34
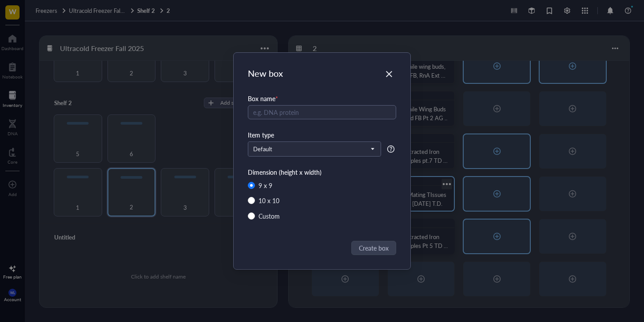
radio input "false"
radio input "true"
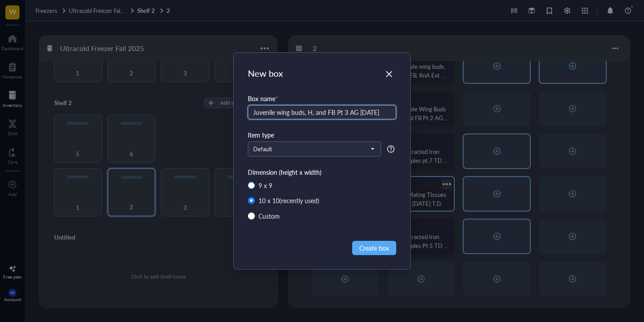
type input "Juvenile wing buds, H, and FB Pt 3 AG [DATE]"
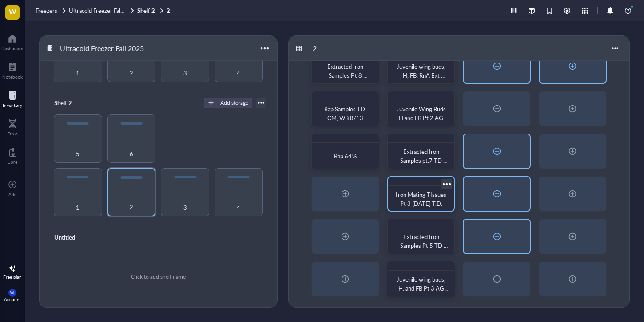
scroll to position [0, 0]
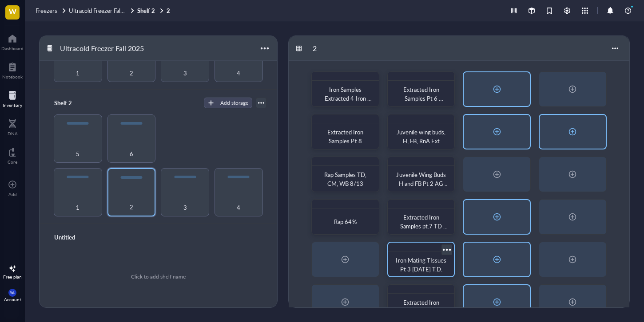
click at [496, 100] on div at bounding box center [496, 89] width 66 height 34
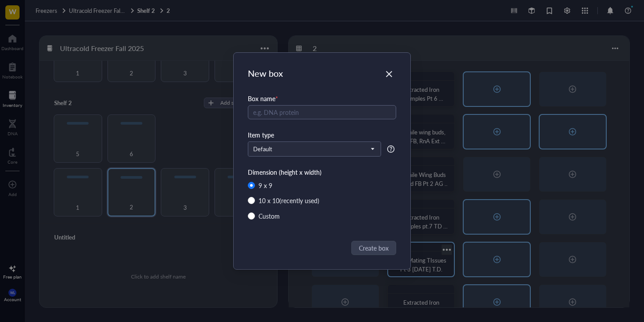
radio input "false"
radio input "true"
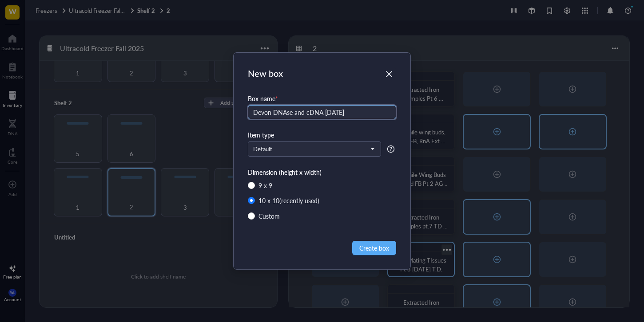
type input "Devon DNAse and cDNA [DATE]"
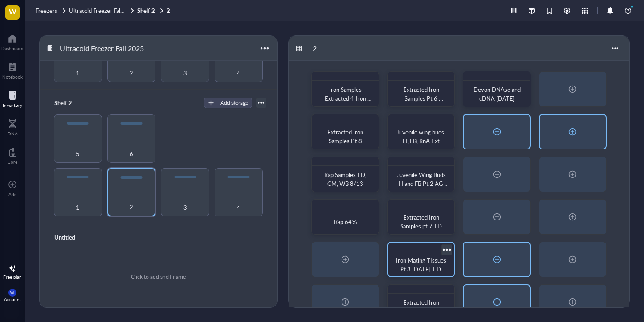
click at [504, 127] on div at bounding box center [496, 132] width 66 height 34
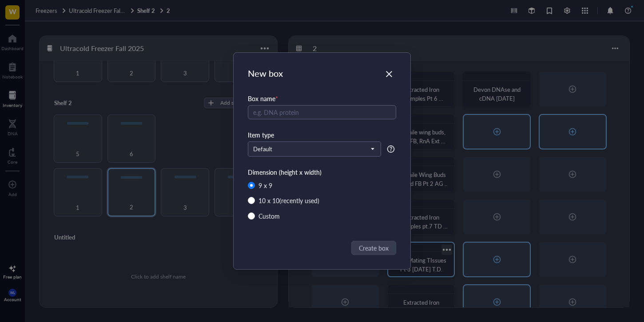
radio input "false"
radio input "true"
type input "Iron Time Line Pt 1 TD [DATE]"
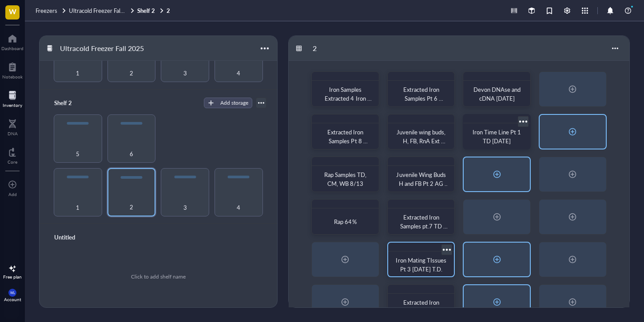
click at [524, 178] on div at bounding box center [496, 175] width 66 height 34
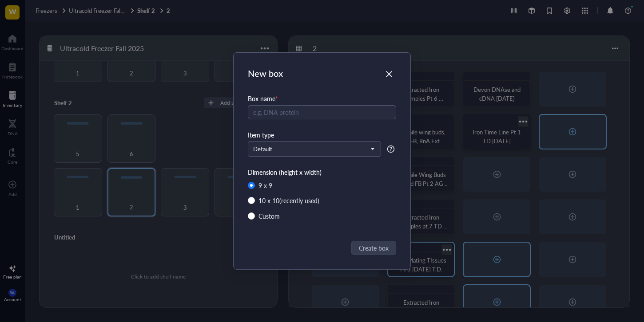
radio input "false"
radio input "true"
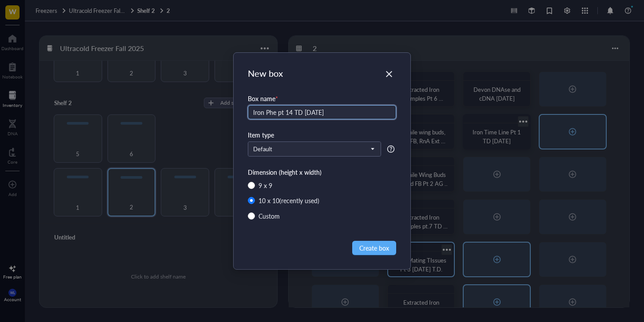
type input "Iron Phe pt 14 TD [DATE]"
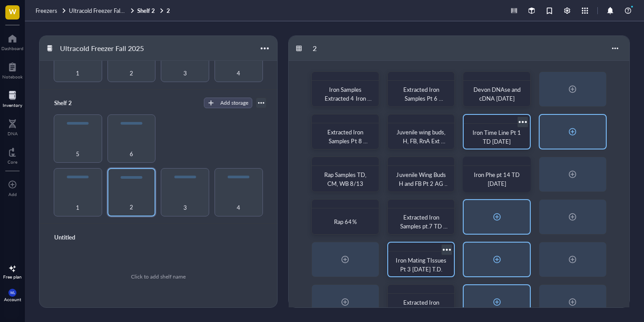
click at [491, 205] on div at bounding box center [496, 217] width 66 height 34
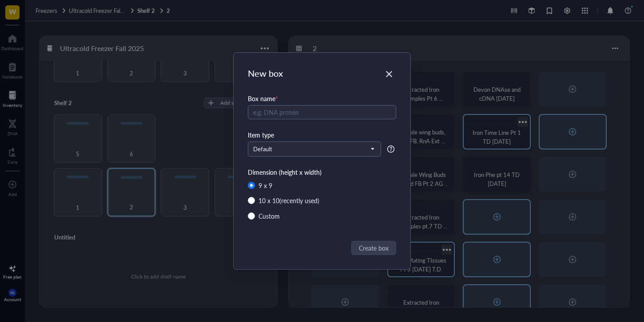
radio input "false"
radio input "true"
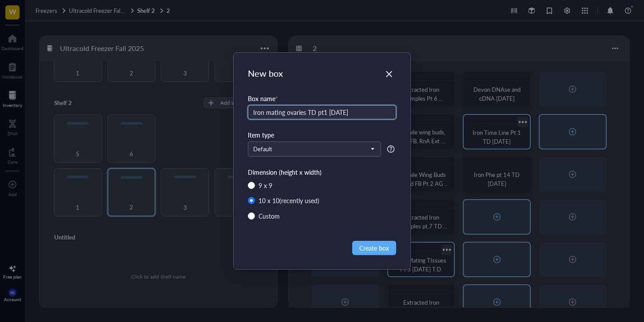
type input "Iron mating ovaries TD pt1 [DATE]"
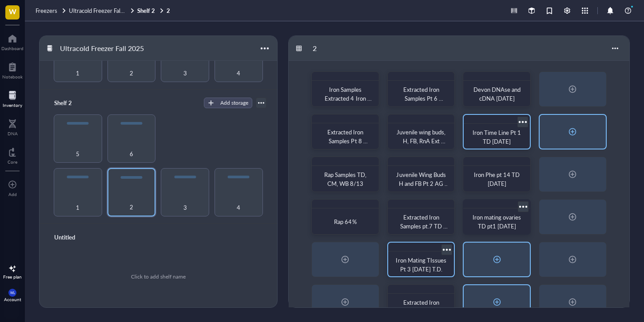
scroll to position [66, 0]
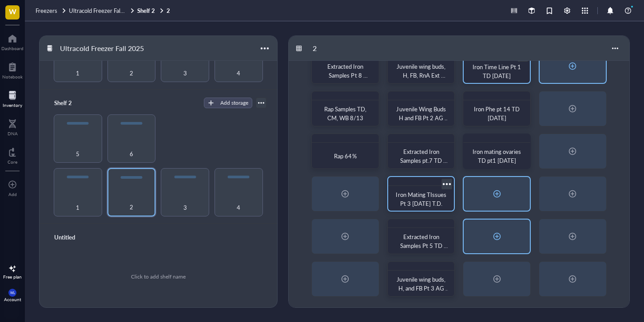
click at [492, 200] on div at bounding box center [497, 194] width 14 height 14
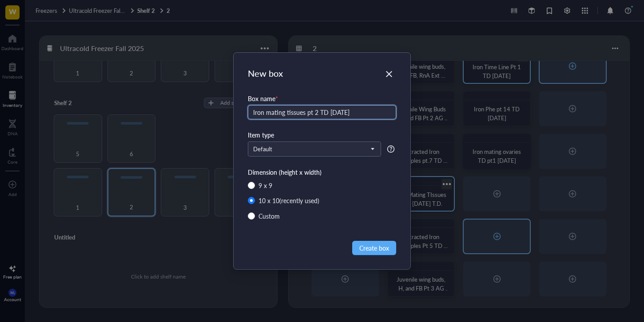
type input "Iron mating tissues pt 2 TD [DATE]"
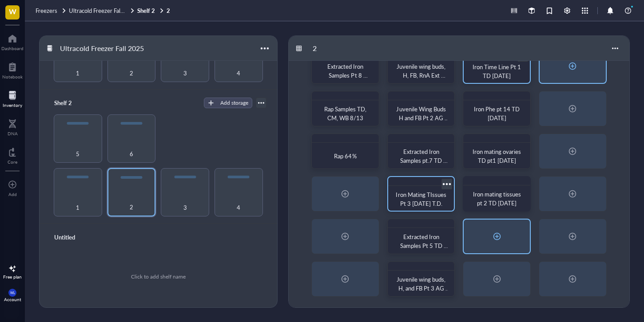
click at [477, 244] on div at bounding box center [496, 237] width 66 height 34
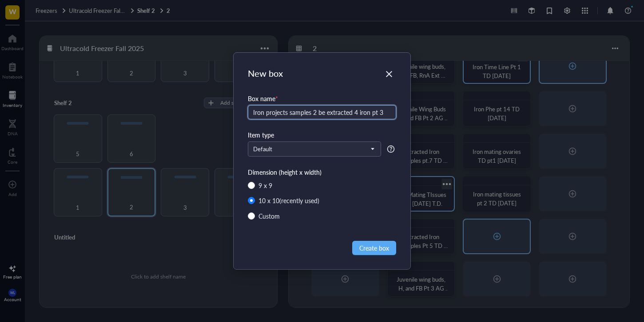
type input "Iron projects samples 2 be extracted 4 iron pt 3"
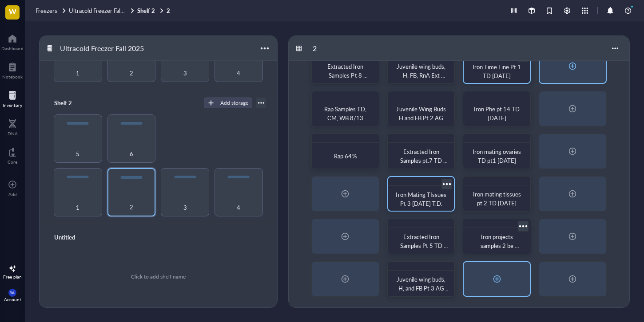
click at [499, 278] on div at bounding box center [497, 279] width 14 height 14
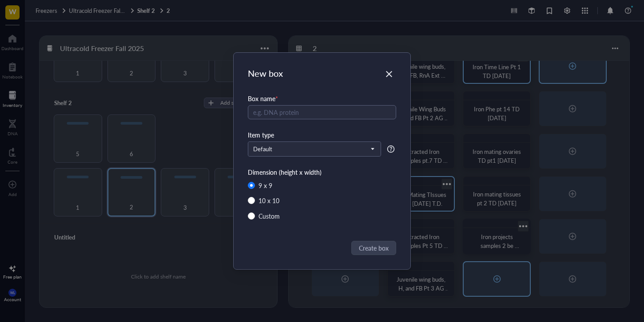
radio input "false"
radio input "true"
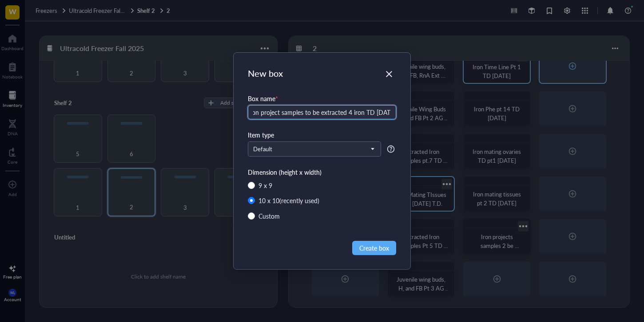
scroll to position [0, 9]
type input "Iron project samples to be extracted 4 iron TD [DATE]"
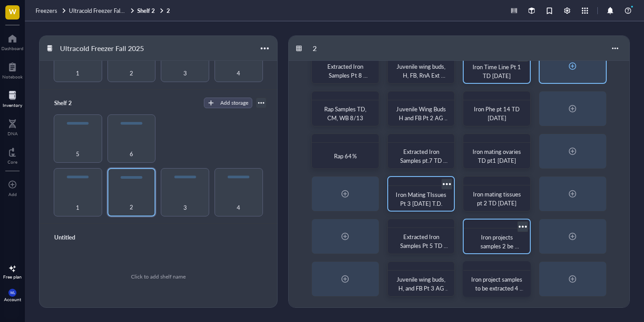
scroll to position [0, 0]
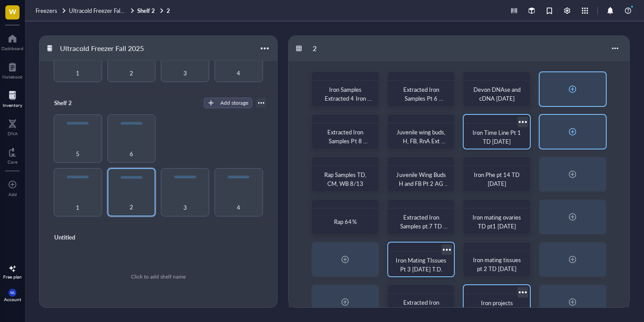
click at [571, 91] on div at bounding box center [572, 89] width 14 height 14
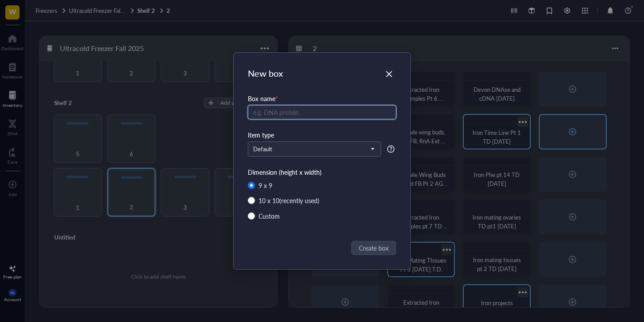
radio input "false"
radio input "true"
type input "RNA Extractions [DATE]"
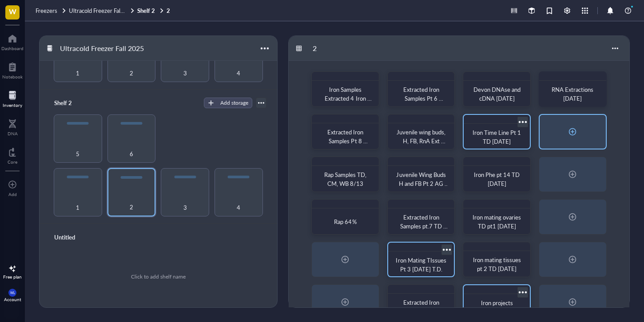
click at [580, 139] on div at bounding box center [572, 132] width 66 height 34
radio input "false"
radio input "true"
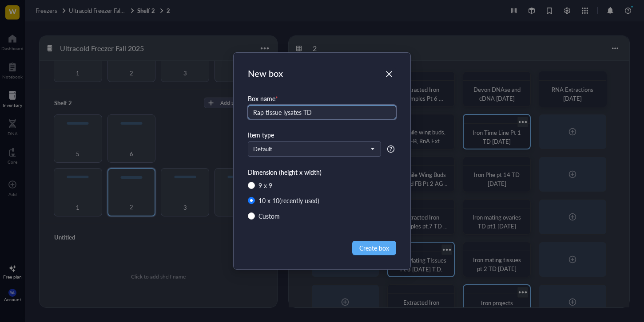
type input "Rap tissue lysates TD"
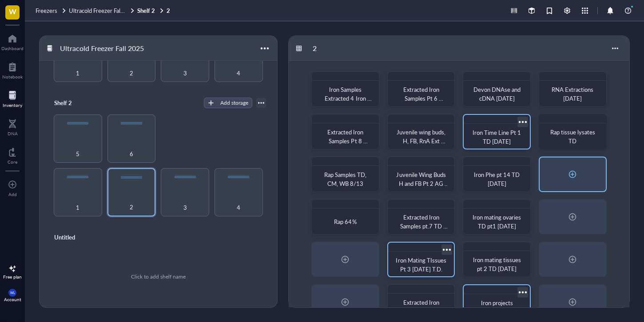
click at [546, 174] on div at bounding box center [572, 175] width 66 height 34
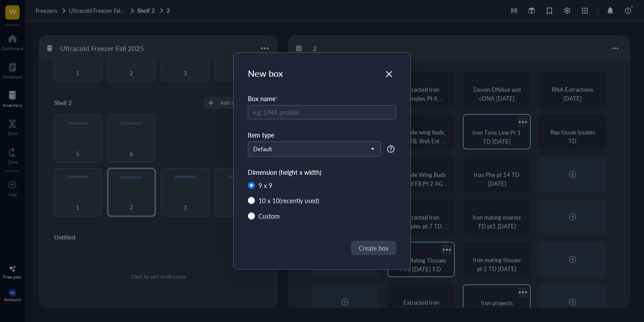
radio input "false"
radio input "true"
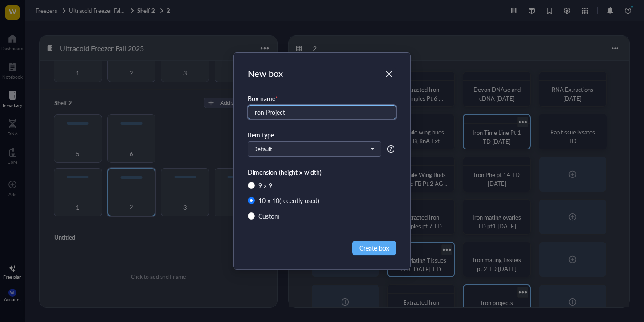
type input "Iron Project"
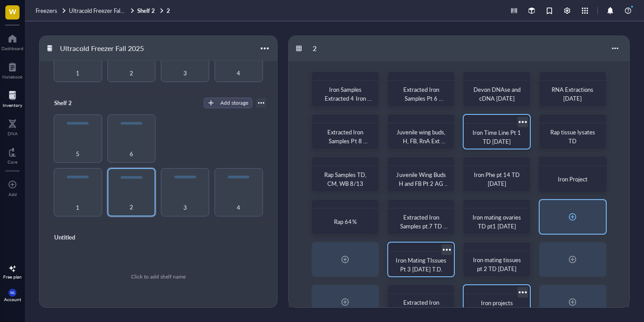
click at [568, 222] on div at bounding box center [572, 217] width 14 height 14
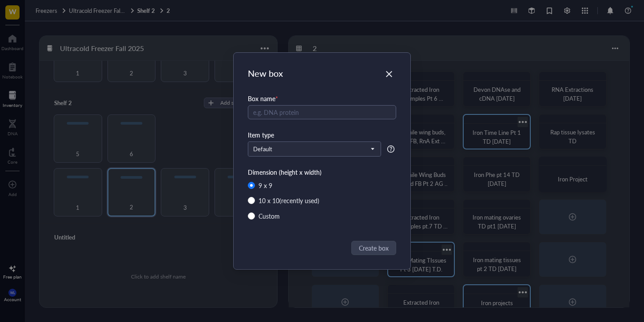
radio input "false"
radio input "true"
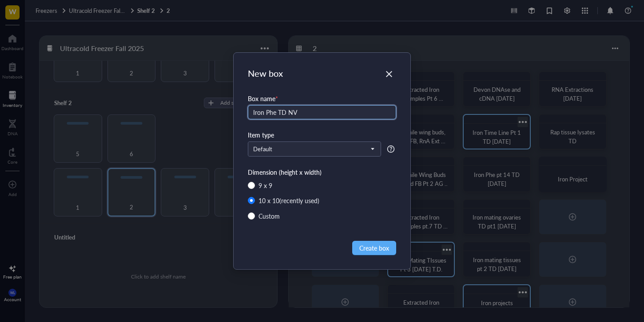
type input "Iron Phe TD NV"
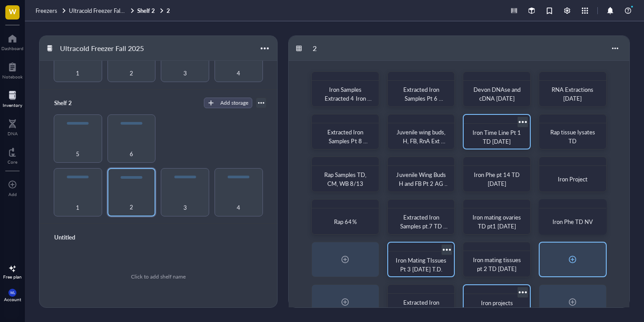
click at [552, 259] on div at bounding box center [572, 260] width 66 height 34
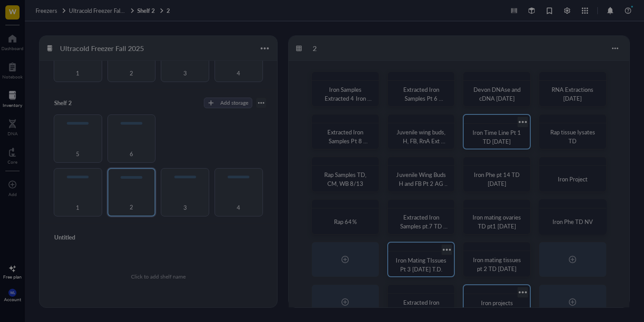
radio input "false"
radio input "true"
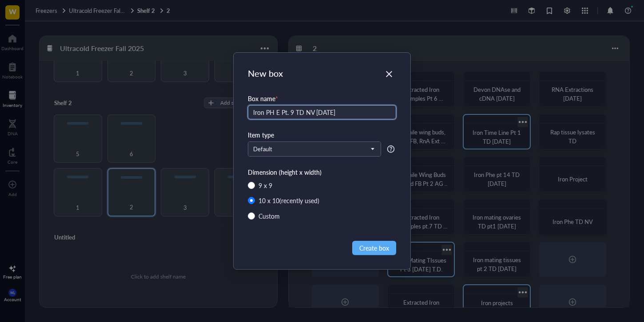
type input "Iron PH E Pt. 9 TD NV [DATE]"
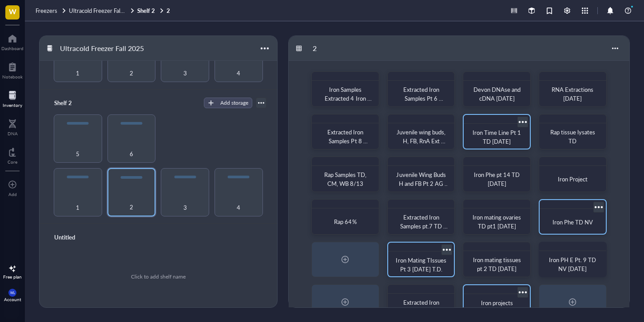
scroll to position [66, 0]
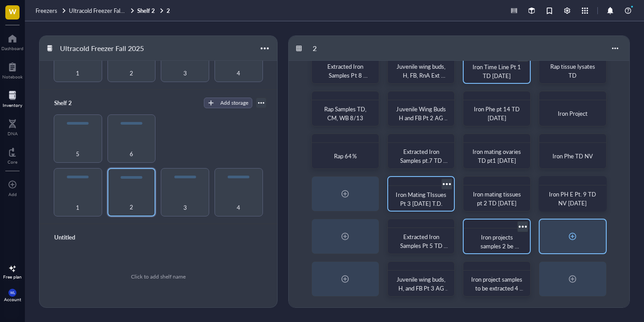
click at [577, 244] on div at bounding box center [572, 237] width 66 height 34
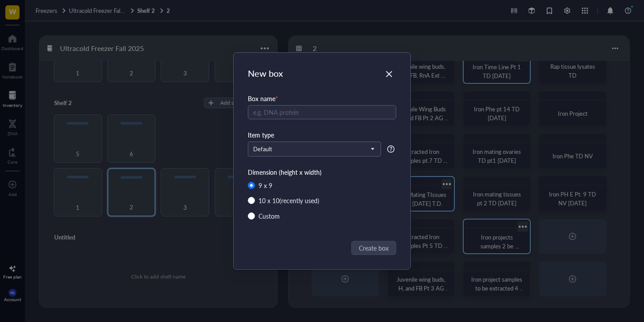
radio input "false"
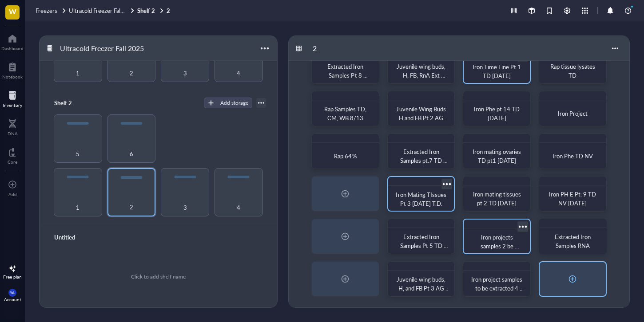
click at [568, 268] on div at bounding box center [572, 279] width 66 height 34
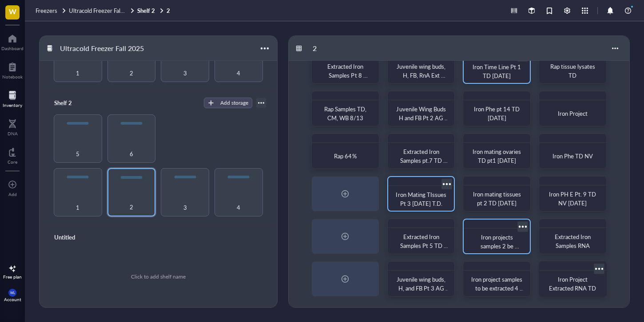
click at [605, 271] on div at bounding box center [598, 268] width 13 height 13
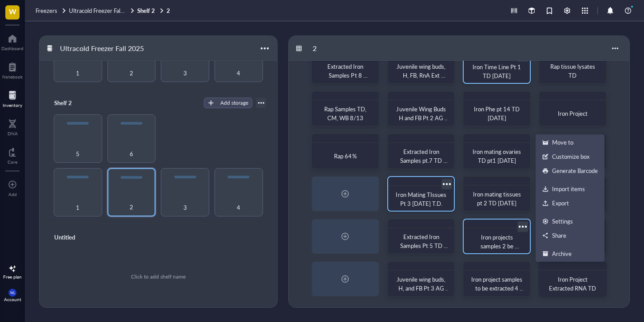
click at [562, 214] on ul "Move to Customize box Generate Barcode Import items Export Settings Share Archi…" at bounding box center [569, 198] width 69 height 127
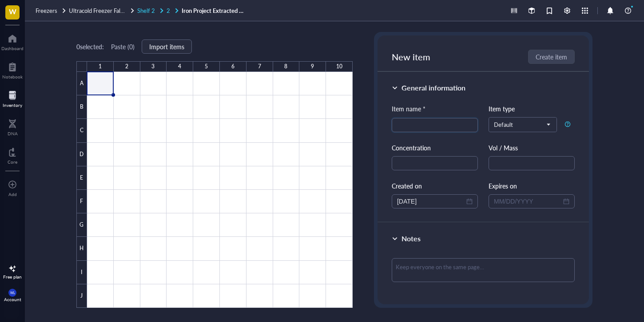
click at [150, 11] on span "Shelf 2" at bounding box center [146, 10] width 18 height 8
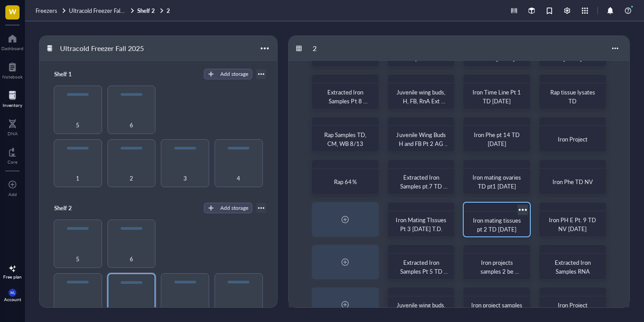
scroll to position [66, 0]
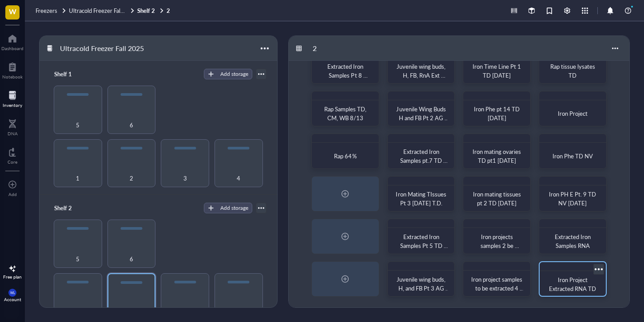
click at [599, 269] on div at bounding box center [598, 269] width 13 height 13
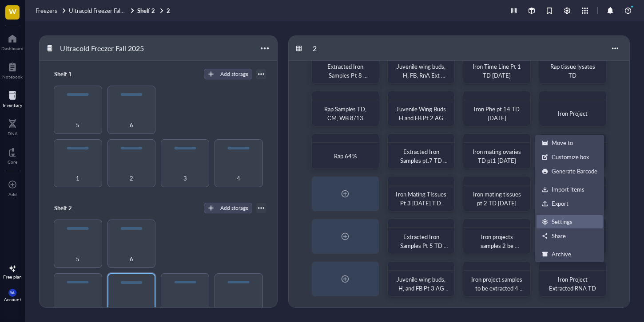
click at [573, 222] on div "Settings" at bounding box center [569, 222] width 55 height 8
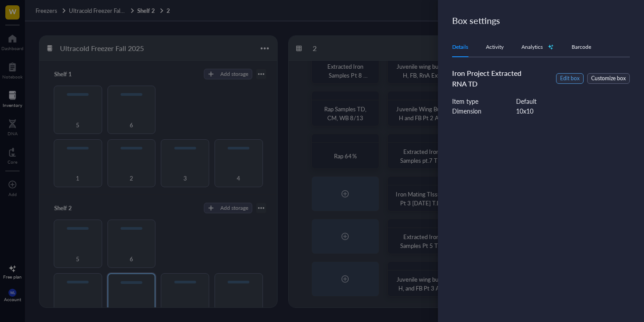
click at [580, 76] on button "Edit box" at bounding box center [570, 78] width 28 height 11
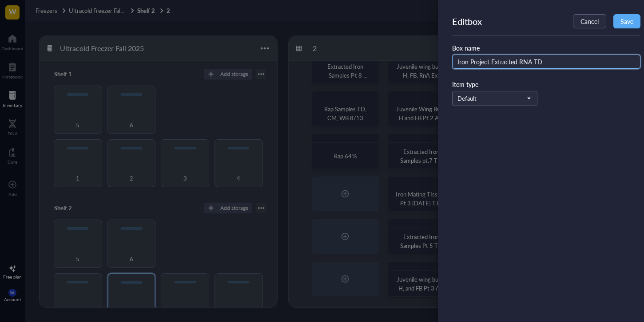
click at [561, 66] on input "Iron Project Extracted RNA TD" at bounding box center [546, 62] width 188 height 14
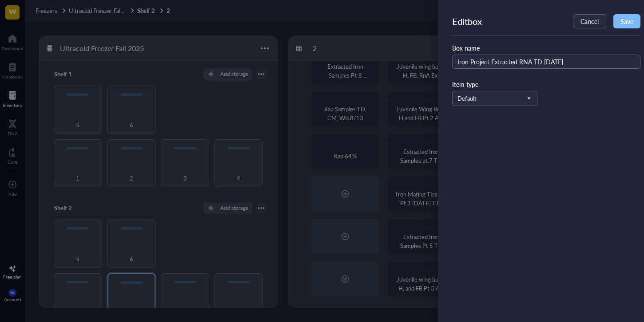
click at [633, 15] on button "Save" at bounding box center [626, 21] width 27 height 14
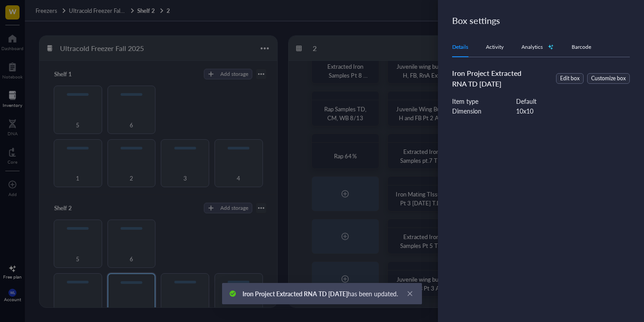
click at [381, 28] on div at bounding box center [322, 161] width 644 height 322
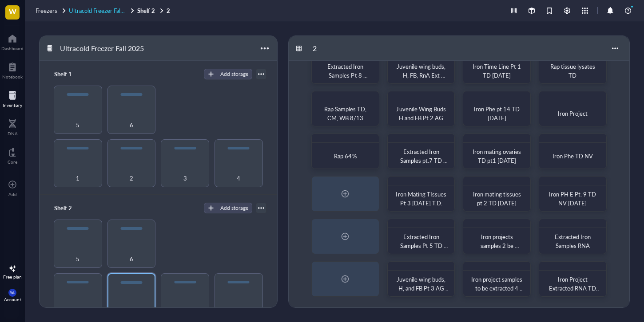
click at [119, 13] on span "Ultracold Freezer Fall 2025" at bounding box center [103, 10] width 68 height 8
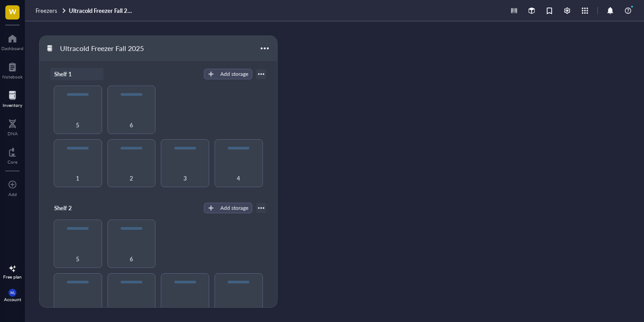
click at [66, 71] on div "Shelf 1" at bounding box center [76, 74] width 53 height 12
drag, startPoint x: 61, startPoint y: 191, endPoint x: 62, endPoint y: 195, distance: 4.5
click at [62, 195] on div "Shelf 2. Add storage 1 2 3 4 5 6 Shelf 2 Add storage 1 2 3 4 5 6 Untitled Click…" at bounding box center [158, 197] width 237 height 272
click at [67, 205] on div "Shelf 2" at bounding box center [76, 208] width 53 height 12
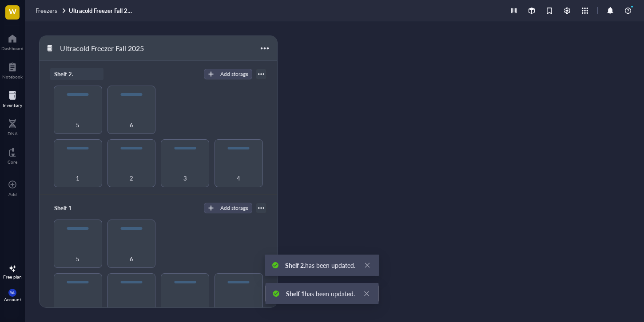
click at [81, 75] on div "Shelf 2." at bounding box center [76, 74] width 53 height 12
drag, startPoint x: 67, startPoint y: 207, endPoint x: 79, endPoint y: 202, distance: 13.4
click at [79, 202] on div "Shelf 1" at bounding box center [76, 208] width 53 height 12
click at [258, 208] on div at bounding box center [261, 208] width 6 height 6
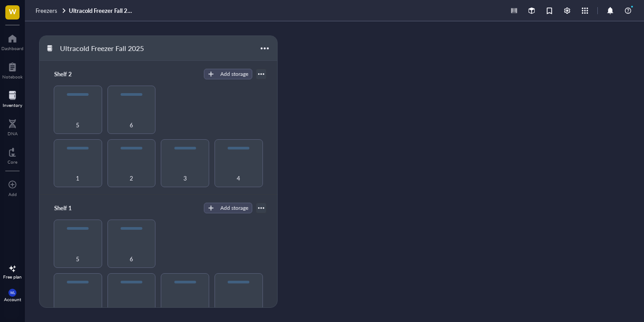
click at [273, 42] on div "Ultracold Freezer Fall 2025" at bounding box center [158, 48] width 237 height 25
click at [271, 44] on div at bounding box center [264, 48] width 13 height 13
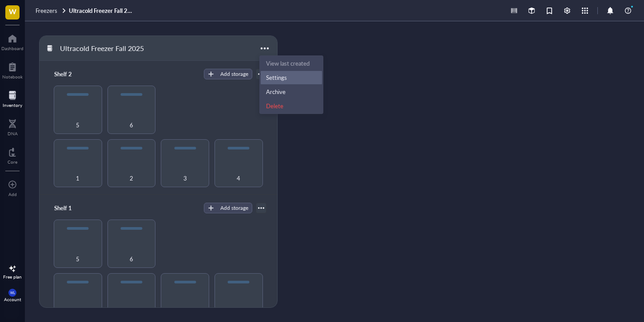
click at [285, 80] on div "Settings" at bounding box center [276, 78] width 21 height 8
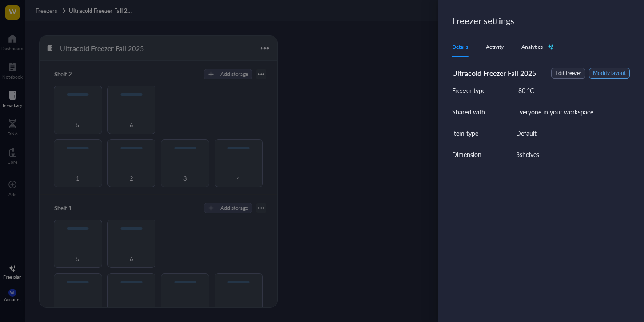
click at [602, 75] on span "Modify layout" at bounding box center [609, 73] width 33 height 8
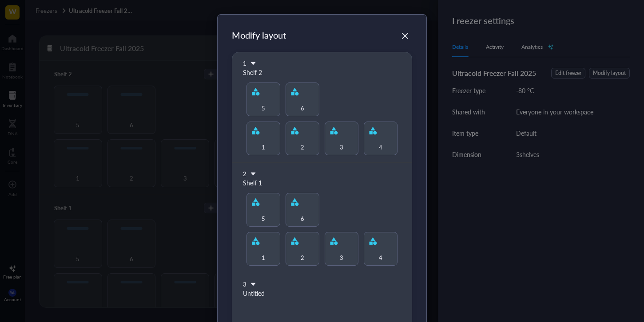
click at [243, 177] on div "2" at bounding box center [245, 174] width 4 height 8
drag, startPoint x: 249, startPoint y: 174, endPoint x: 249, endPoint y: 77, distance: 96.8
click at [249, 77] on div "1 Shelf 2 1 2 3 4 5 6 2 Shelf 1 1 2 3 4 5 6 3 Untitled" at bounding box center [322, 210] width 180 height 316
click at [282, 60] on div "1" at bounding box center [322, 63] width 158 height 8
click at [251, 62] on icon at bounding box center [253, 63] width 5 height 3
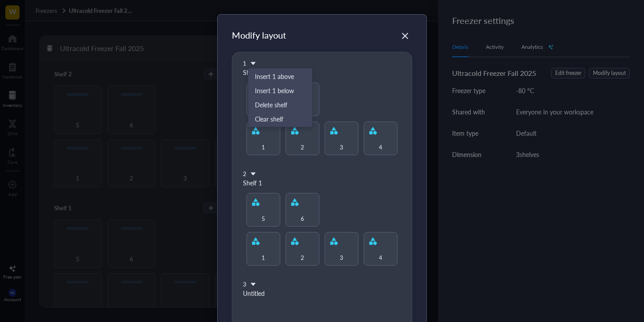
click at [278, 43] on div "Modify layout" at bounding box center [322, 40] width 180 height 23
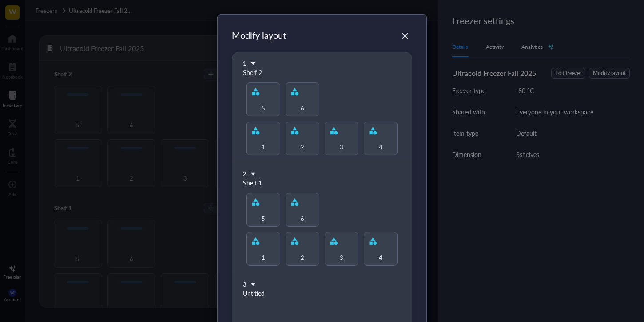
drag, startPoint x: 241, startPoint y: 64, endPoint x: 244, endPoint y: 70, distance: 6.6
click at [241, 67] on div "1 Shelf 2 1 2 3 4 5 6" at bounding box center [321, 107] width 179 height 111
drag, startPoint x: 374, startPoint y: 220, endPoint x: 283, endPoint y: 226, distance: 91.6
click at [292, 238] on div "1 2 3 4 5 6" at bounding box center [322, 229] width 158 height 73
drag, startPoint x: 256, startPoint y: 209, endPoint x: 250, endPoint y: 201, distance: 9.9
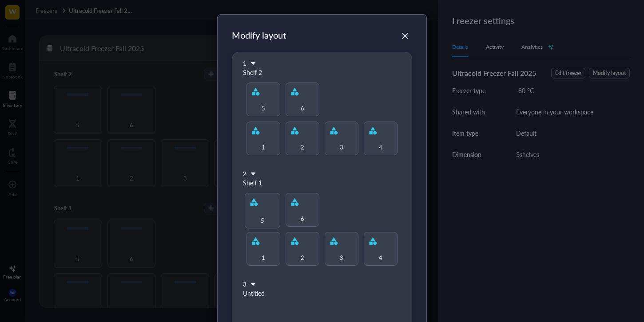
click at [250, 201] on div "Modify layout 1 Shelf 2 1 2 3 4 5 6 2 Shelf 1 1 2 3 4 5 6 3 Untitled 5 To pick …" at bounding box center [322, 198] width 180 height 339
click at [253, 62] on icon at bounding box center [253, 63] width 5 height 3
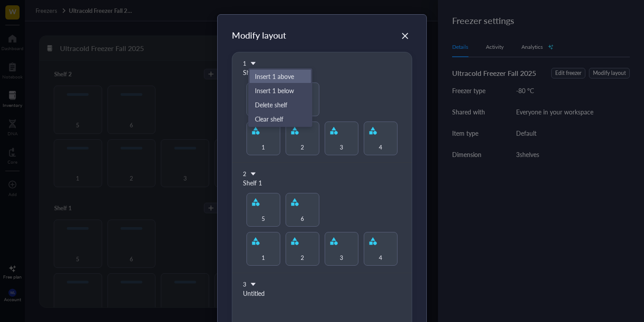
click at [274, 75] on span "Insert 1 above" at bounding box center [280, 76] width 51 height 10
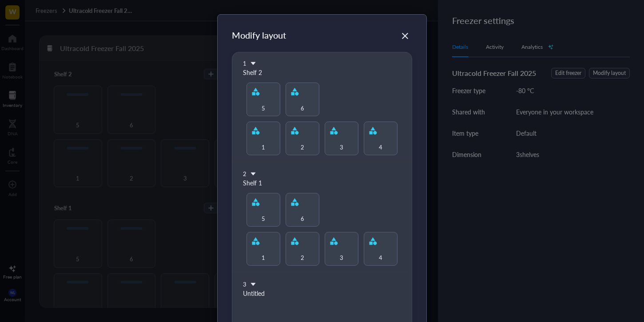
click at [253, 65] on icon at bounding box center [253, 63] width 6 height 6
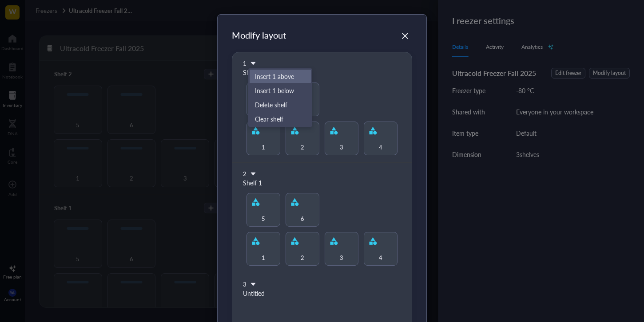
click at [265, 79] on span "Insert 1 above" at bounding box center [280, 76] width 51 height 10
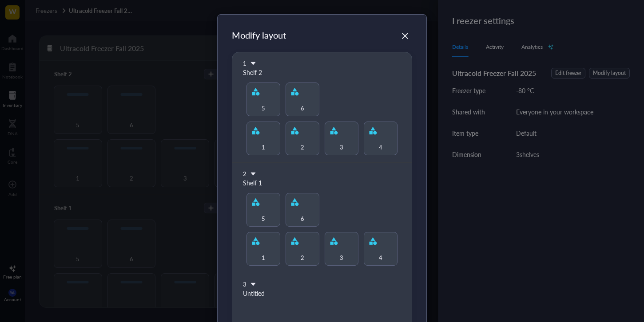
click at [250, 64] on icon at bounding box center [253, 63] width 6 height 6
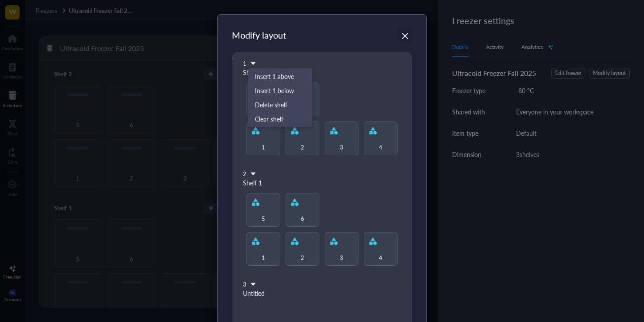
click at [404, 32] on icon "Close" at bounding box center [405, 36] width 8 height 8
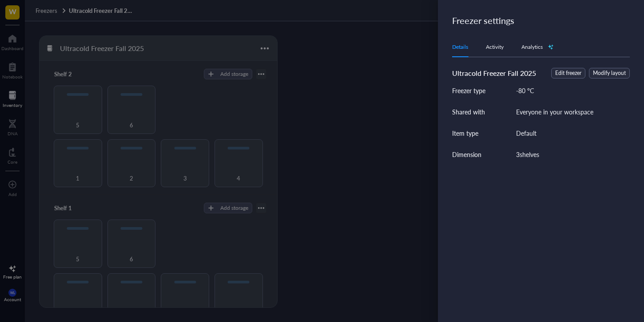
click at [398, 48] on div at bounding box center [322, 161] width 644 height 322
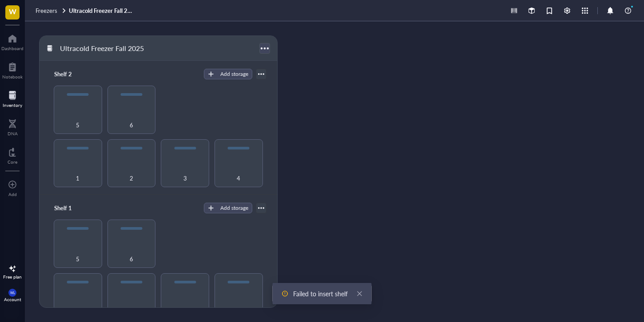
click at [267, 49] on div at bounding box center [264, 48] width 13 height 13
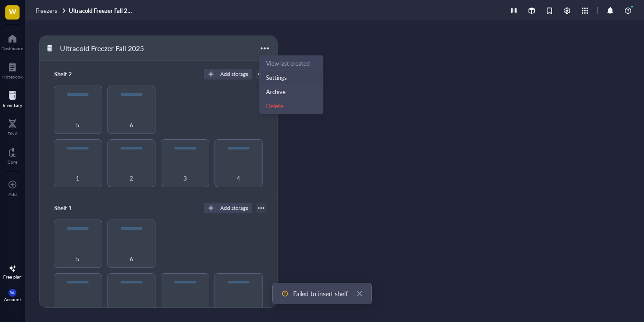
click at [294, 76] on div "Settings" at bounding box center [291, 78] width 51 height 8
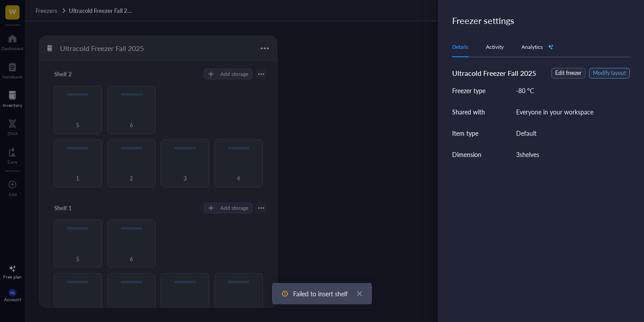
click at [605, 75] on span "Modify layout" at bounding box center [609, 73] width 33 height 8
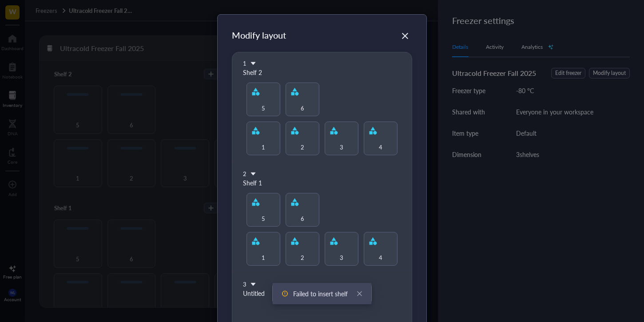
click at [251, 64] on icon at bounding box center [253, 63] width 5 height 3
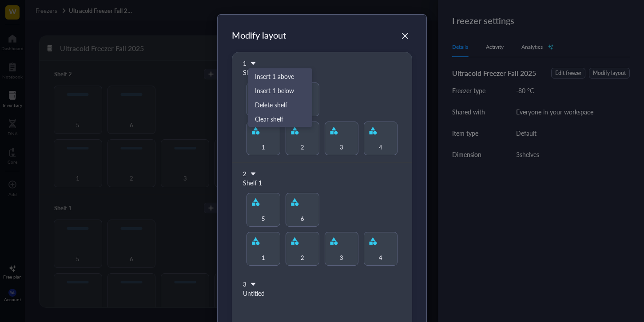
click at [253, 171] on icon at bounding box center [253, 174] width 6 height 6
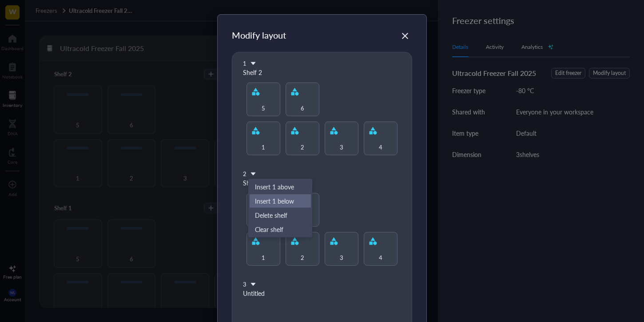
click at [278, 200] on span "Insert 1 below" at bounding box center [280, 201] width 51 height 10
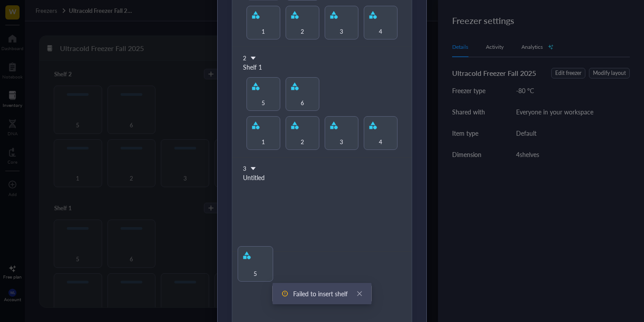
scroll to position [117, 0]
drag, startPoint x: 265, startPoint y: 59, endPoint x: 261, endPoint y: 210, distance: 150.1
click at [259, 212] on div "Modify layout 1 Shelf 2 1 2 3 4 5 6 2 Shelf 1 1 2 3 4 5 6 3 Untitled 4 Untitled…" at bounding box center [322, 128] width 180 height 433
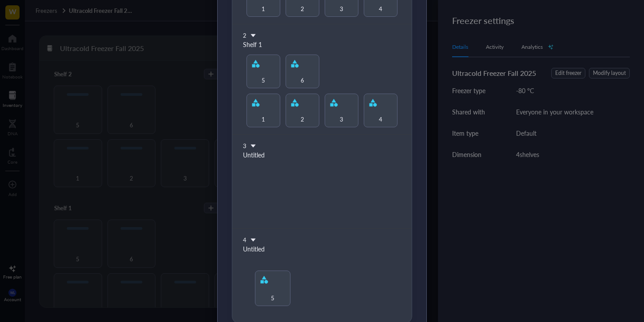
scroll to position [194, 0]
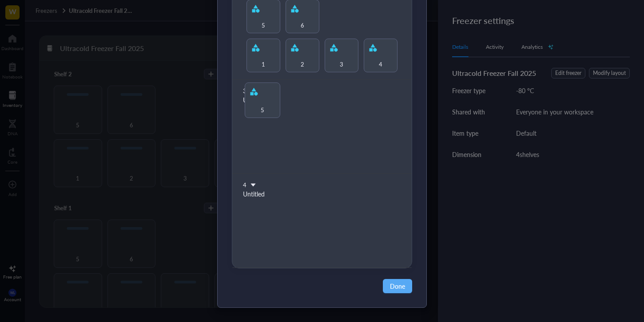
drag, startPoint x: 267, startPoint y: 102, endPoint x: 264, endPoint y: 123, distance: 21.5
click at [264, 123] on div "Modify layout 1 Shelf 2 1 2 3 4 5 6 2 Shelf 1 1 2 3 4 5 6 3 Untitled 4 Untitled…" at bounding box center [322, 51] width 180 height 433
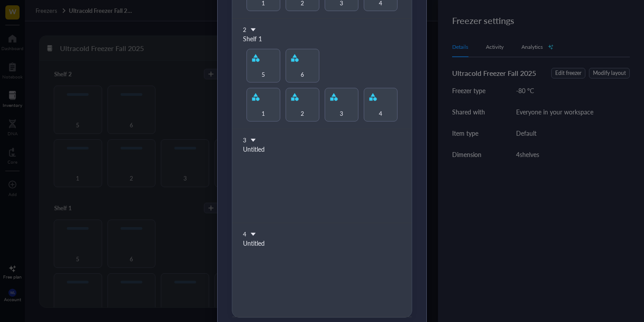
scroll to position [175, 0]
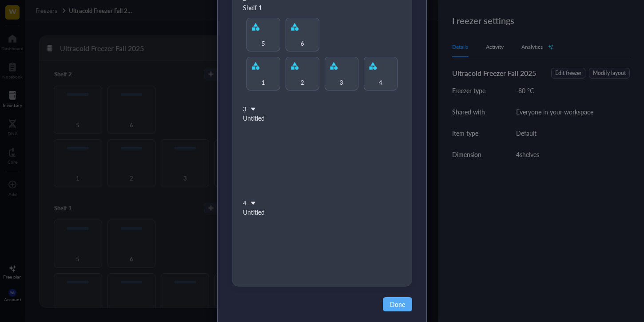
click at [267, 121] on div "3 Untitled" at bounding box center [321, 145] width 179 height 94
click at [261, 117] on div "Untitled" at bounding box center [322, 118] width 158 height 10
click at [261, 119] on div "Untitled" at bounding box center [322, 118] width 158 height 10
drag, startPoint x: 261, startPoint y: 119, endPoint x: 241, endPoint y: 109, distance: 21.4
click at [259, 119] on div "Untitled" at bounding box center [322, 118] width 158 height 10
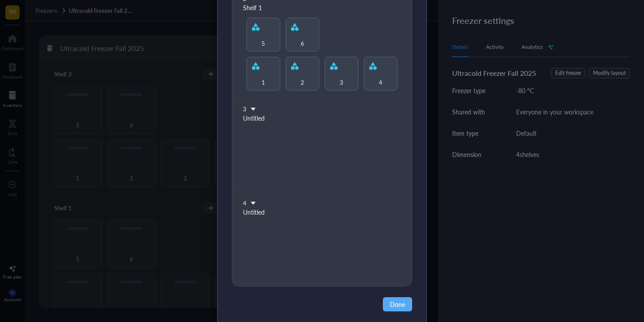
drag, startPoint x: 243, startPoint y: 109, endPoint x: 248, endPoint y: 112, distance: 5.8
click at [243, 109] on div "3" at bounding box center [245, 109] width 4 height 8
click at [249, 115] on div "Untitled" at bounding box center [322, 118] width 158 height 10
click at [250, 111] on icon at bounding box center [253, 109] width 6 height 6
drag, startPoint x: 244, startPoint y: 113, endPoint x: 246, endPoint y: 125, distance: 11.7
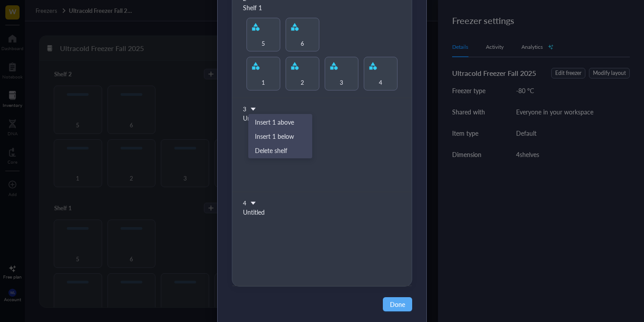
click at [244, 114] on div "Untitled" at bounding box center [322, 118] width 158 height 10
click at [245, 131] on div at bounding box center [322, 146] width 158 height 36
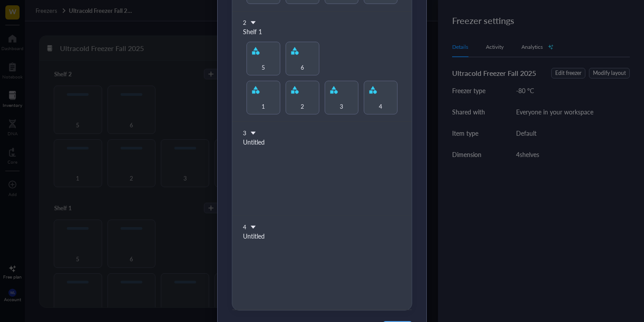
scroll to position [107, 0]
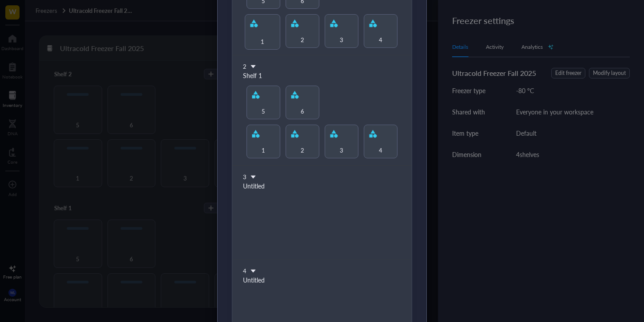
drag, startPoint x: 259, startPoint y: 34, endPoint x: 268, endPoint y: 218, distance: 183.6
click at [268, 218] on div "Modify layout 1 Shelf 2 1 2 3 4 5 6 2 Shelf 1 1 2 3 4 5 6 3 Untitled 4 Untitled…" at bounding box center [322, 137] width 180 height 433
click at [260, 225] on div at bounding box center [322, 214] width 158 height 36
click at [256, 180] on div "3" at bounding box center [322, 177] width 158 height 8
click at [254, 177] on div "3" at bounding box center [322, 177] width 158 height 8
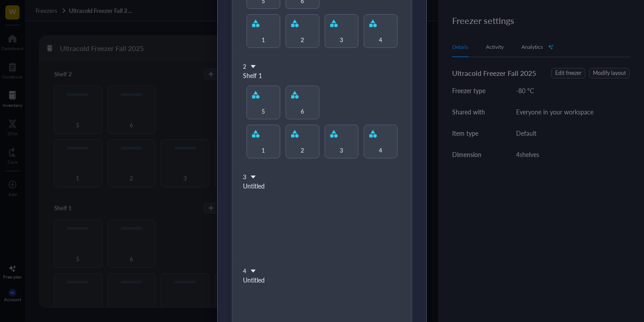
click at [251, 179] on icon at bounding box center [253, 177] width 6 height 6
click at [238, 190] on div "3 Untitled" at bounding box center [321, 213] width 179 height 94
click at [245, 188] on div "Untitled" at bounding box center [322, 186] width 158 height 10
click at [246, 172] on div "3 Untitled" at bounding box center [321, 213] width 179 height 94
drag, startPoint x: 244, startPoint y: 178, endPoint x: 250, endPoint y: 178, distance: 6.2
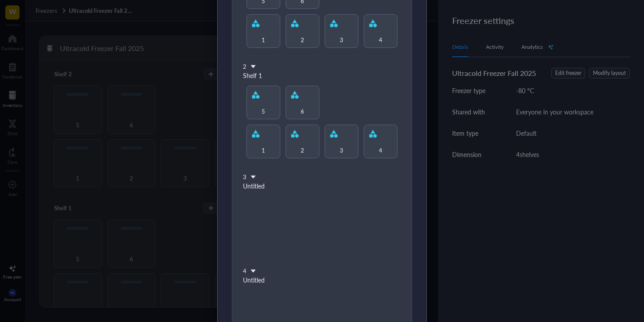
click at [244, 178] on div "3" at bounding box center [322, 177] width 158 height 8
click at [252, 177] on icon at bounding box center [253, 177] width 6 height 6
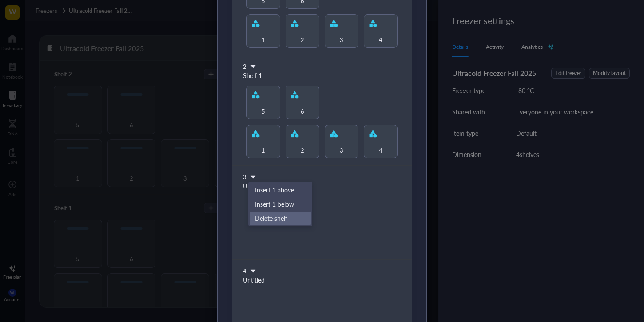
click at [274, 220] on span "Delete shelf" at bounding box center [280, 219] width 51 height 10
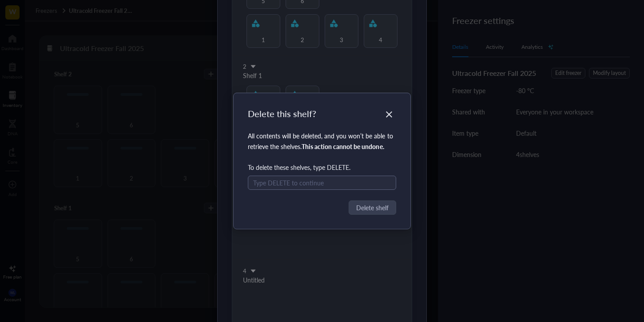
drag, startPoint x: 394, startPoint y: 102, endPoint x: 392, endPoint y: 107, distance: 5.6
click at [394, 102] on div "Delete this shelf? All contents will be deleted, and you won’t be able to retri…" at bounding box center [322, 161] width 177 height 136
click at [390, 108] on div "Close" at bounding box center [389, 114] width 14 height 14
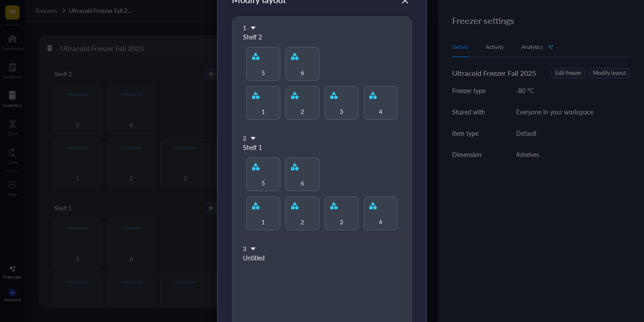
scroll to position [0, 0]
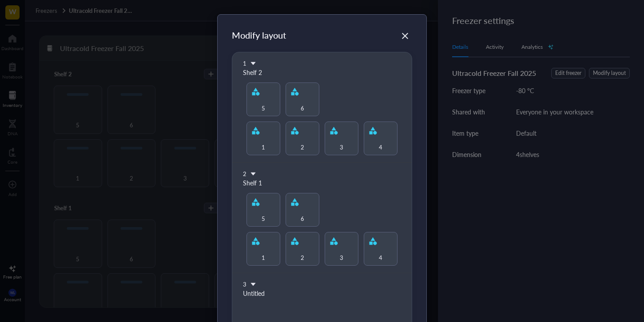
drag, startPoint x: 343, startPoint y: 50, endPoint x: 340, endPoint y: 54, distance: 5.1
click at [342, 51] on div "Modify layout" at bounding box center [322, 40] width 180 height 23
click at [268, 111] on div "Modify layout 1 Shelf 2 1 2 3 4 5 6 2 Shelf 1 1 2 3 4 5 6 3 Untitled 4 Untitled…" at bounding box center [322, 245] width 180 height 433
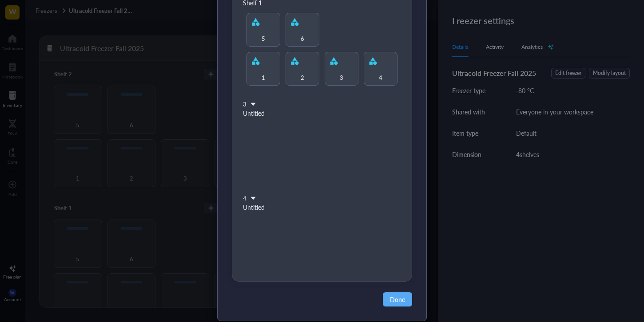
scroll to position [194, 0]
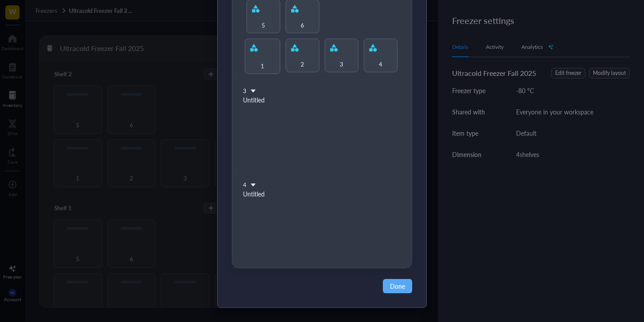
drag, startPoint x: 248, startPoint y: 71, endPoint x: 266, endPoint y: 245, distance: 175.4
click at [266, 245] on div "Modify layout 1 Shelf 2 1 2 3 4 5 6 2 Shelf 1 1 2 3 4 5 6 3 Untitled 4 Untitled…" at bounding box center [322, 51] width 180 height 433
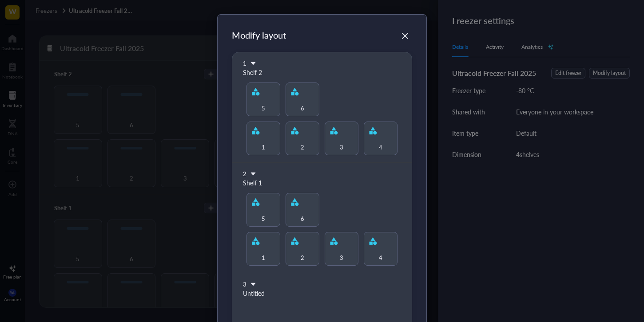
click at [252, 63] on icon at bounding box center [253, 63] width 5 height 3
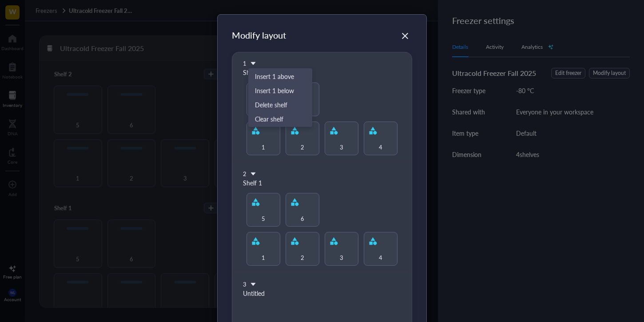
click at [244, 63] on div "1" at bounding box center [245, 63] width 4 height 8
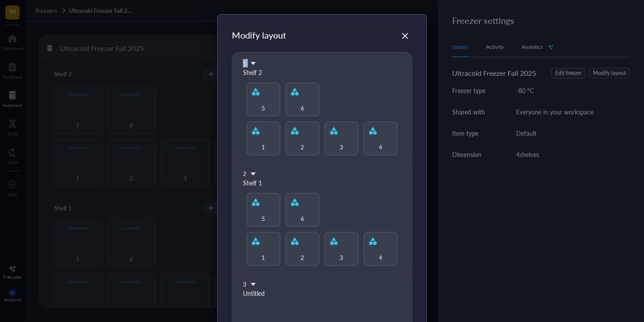
drag, startPoint x: 238, startPoint y: 60, endPoint x: 260, endPoint y: 63, distance: 21.5
click at [260, 63] on div "Modify layout 1 Shelf 2 1 2 3 4 5 6 2 Shelf 1 1 2 3 4 5 6 3 Untitled 4 Untitled…" at bounding box center [322, 258] width 209 height 487
click at [243, 64] on div "1" at bounding box center [245, 63] width 4 height 8
click at [252, 63] on icon at bounding box center [253, 63] width 5 height 3
drag, startPoint x: 264, startPoint y: 48, endPoint x: 291, endPoint y: 40, distance: 27.9
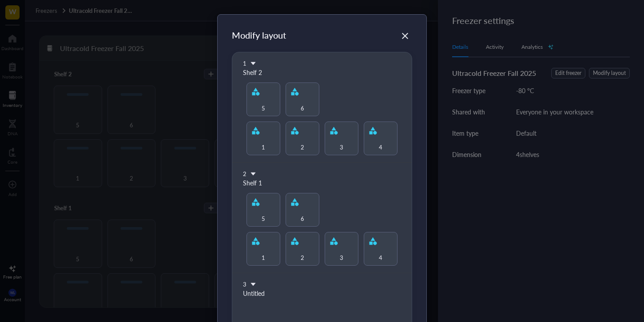
click at [264, 50] on div "Modify layout" at bounding box center [322, 40] width 180 height 23
drag, startPoint x: 332, startPoint y: 146, endPoint x: 336, endPoint y: 141, distance: 6.3
click at [336, 141] on div "Modify layout 1 Shelf 2 1 2 3 4 5 6 2 Shelf 1 1 2 3 4 5 6 3 Untitled 4 Untitled…" at bounding box center [322, 245] width 180 height 433
drag, startPoint x: 352, startPoint y: 188, endPoint x: 271, endPoint y: 249, distance: 102.4
click at [271, 249] on div "2 Shelf 1 1 2 3 4 5 6" at bounding box center [321, 218] width 179 height 111
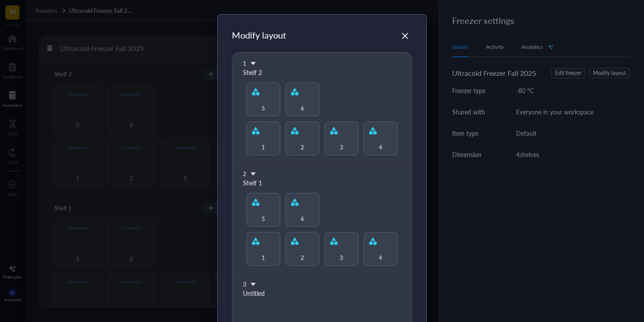
click at [250, 173] on icon at bounding box center [253, 174] width 6 height 6
click at [245, 174] on div "2" at bounding box center [322, 174] width 158 height 8
click at [398, 37] on div "Close" at bounding box center [405, 36] width 14 height 14
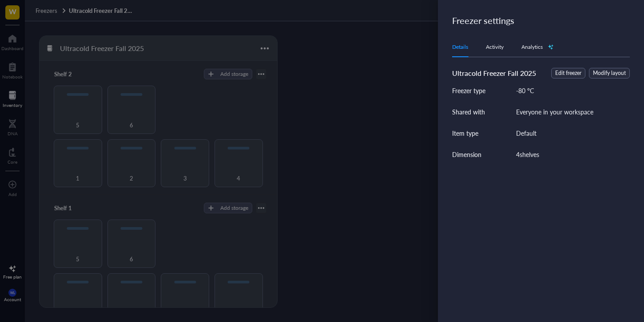
click at [253, 94] on div at bounding box center [322, 161] width 644 height 322
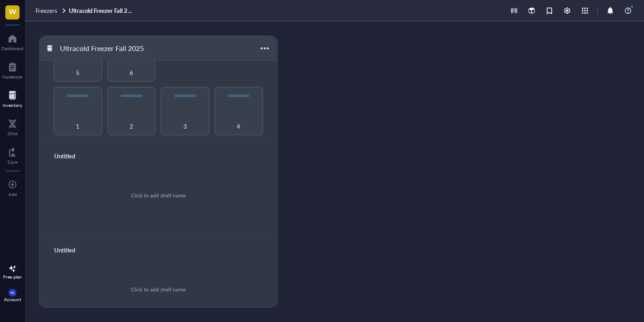
scroll to position [199, 0]
